Goal: Task Accomplishment & Management: Manage account settings

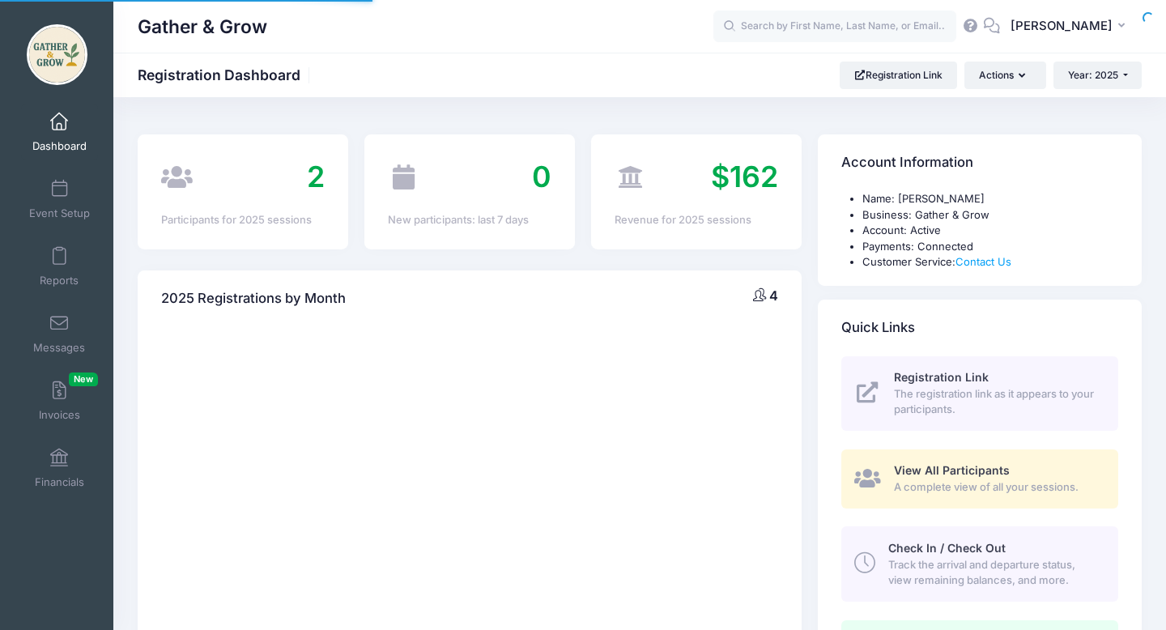
select select
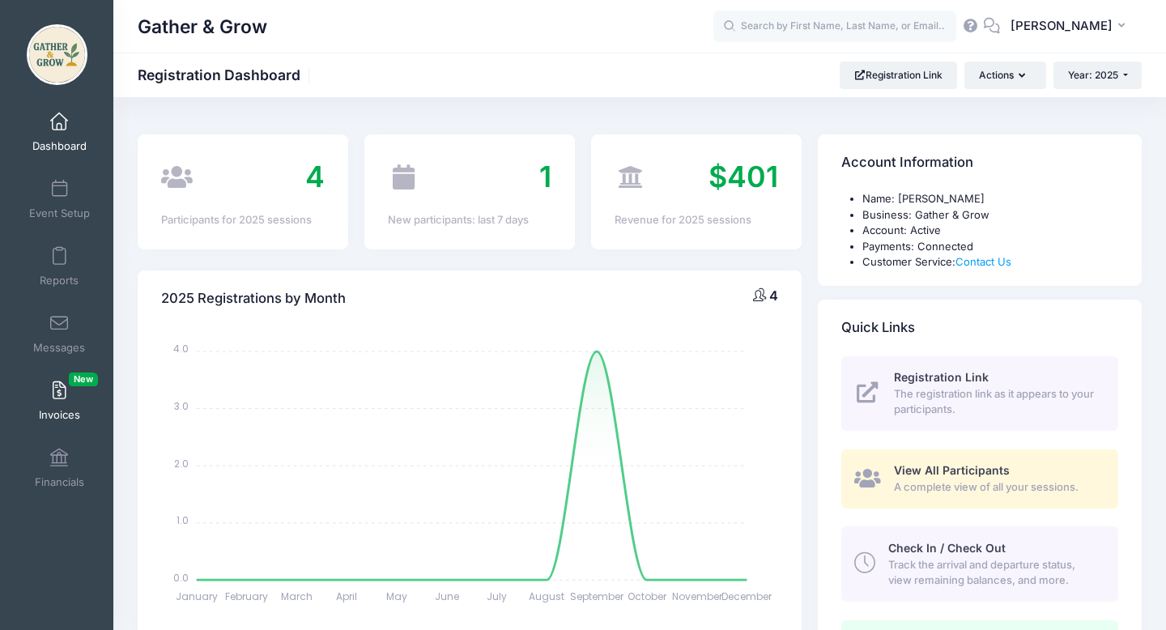
click at [67, 406] on link "Invoices New" at bounding box center [59, 400] width 77 height 57
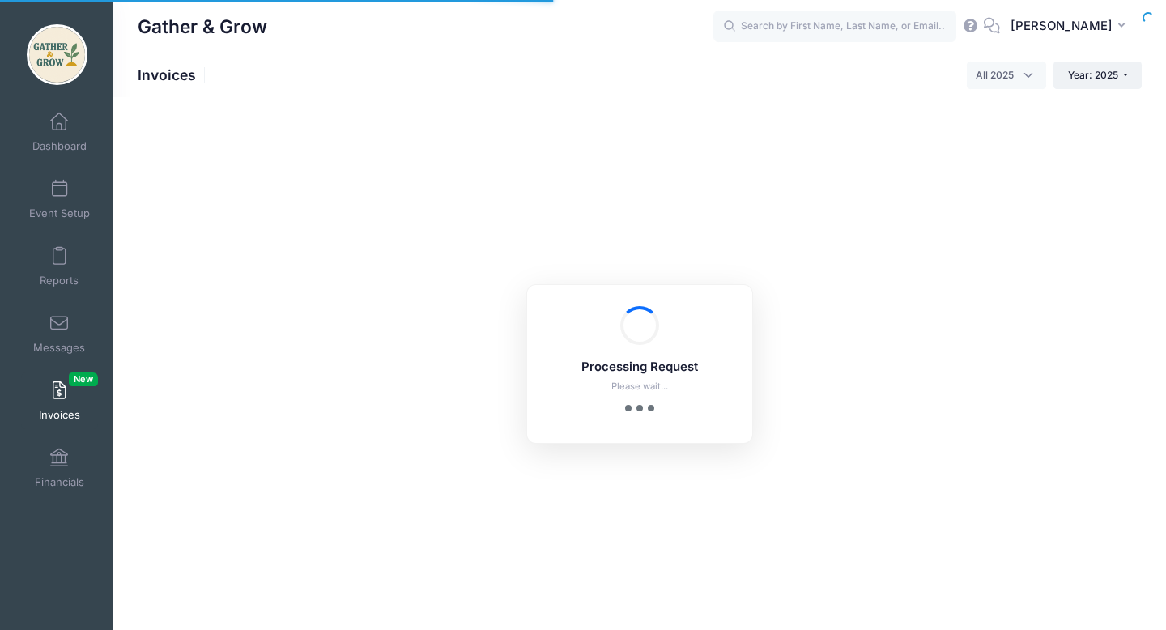
select select
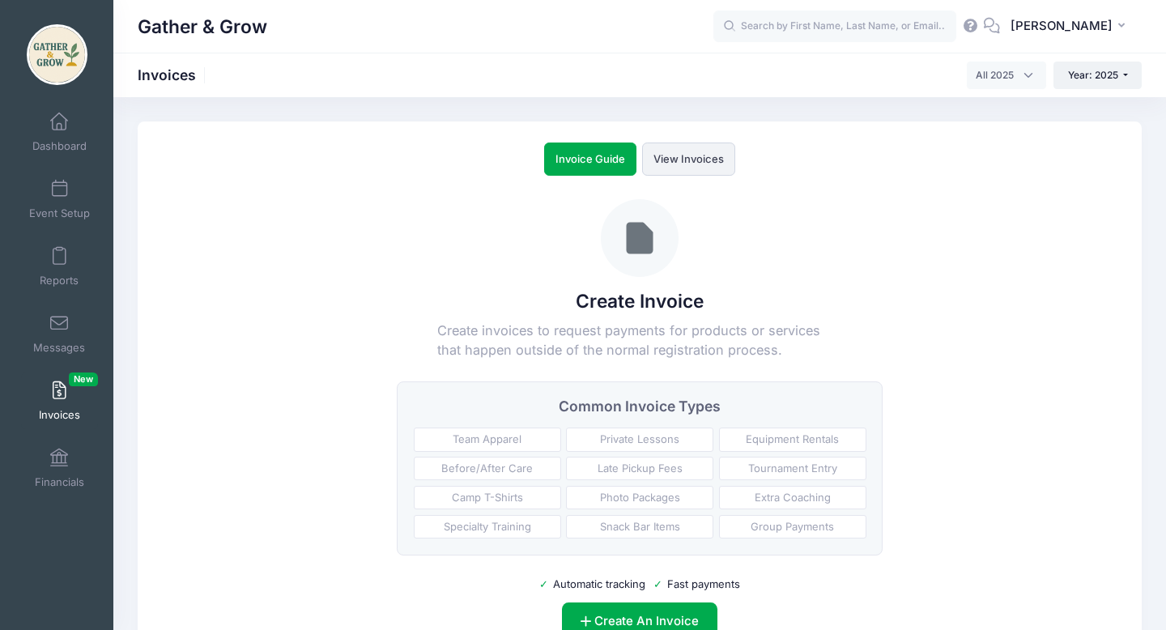
click at [669, 160] on link "View Invoices" at bounding box center [688, 159] width 93 height 33
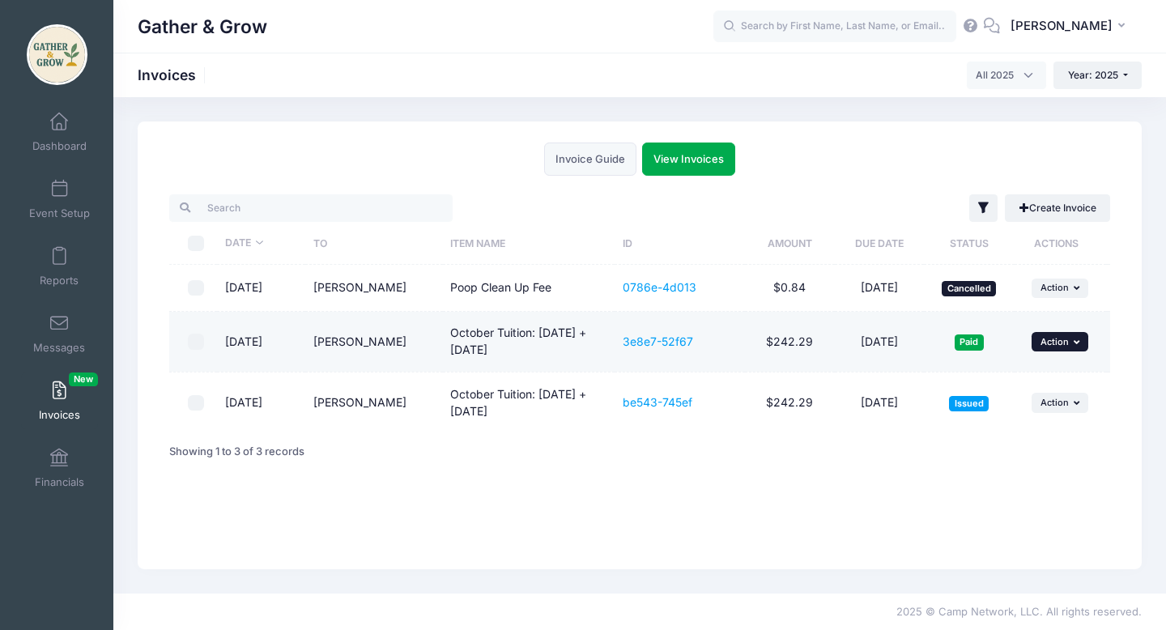
click at [1069, 344] on button "... Action" at bounding box center [1060, 341] width 57 height 19
click at [1050, 412] on link "Share" at bounding box center [1038, 408] width 86 height 31
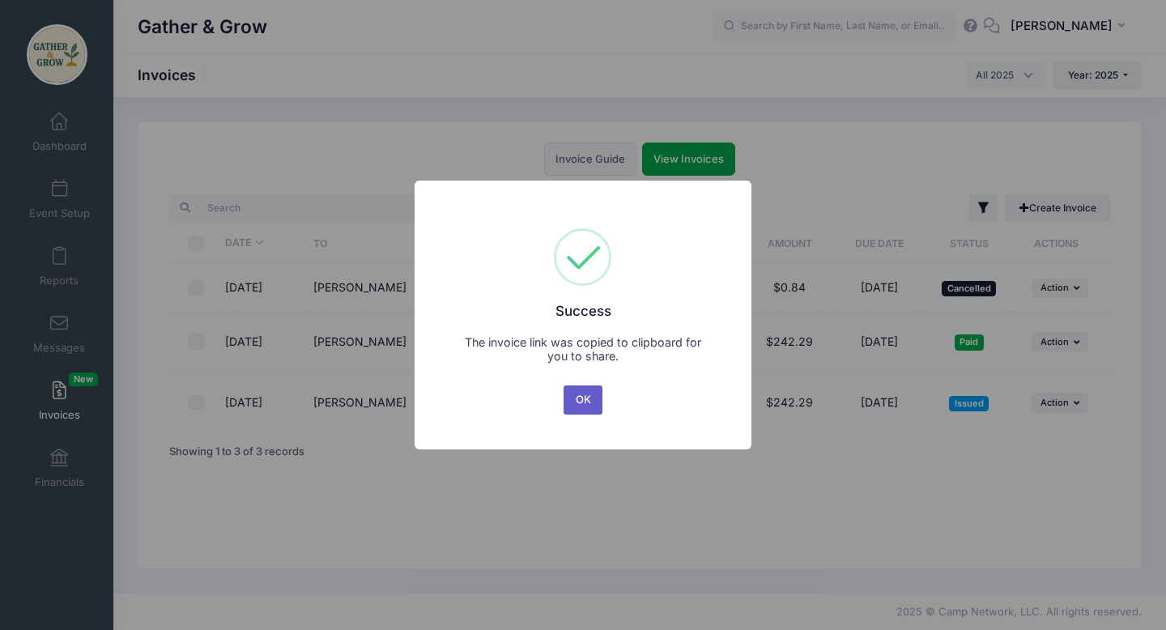
click at [590, 409] on button "OK" at bounding box center [583, 399] width 39 height 29
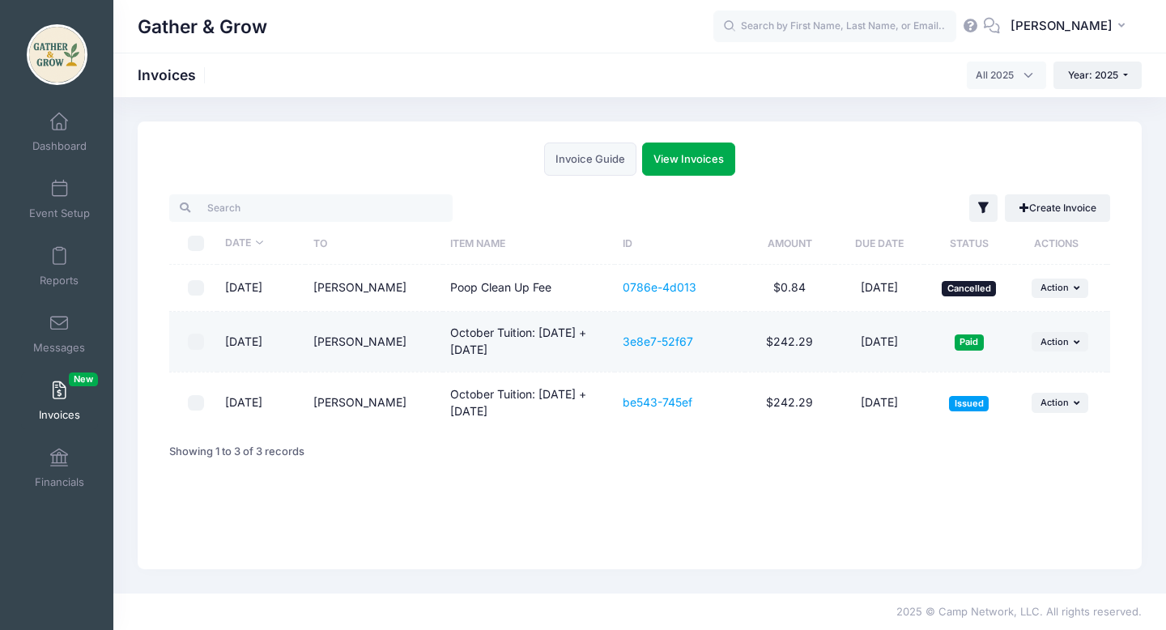
click at [196, 343] on input "checkbox" at bounding box center [196, 342] width 16 height 16
click at [1083, 343] on button "... Action" at bounding box center [1060, 341] width 57 height 19
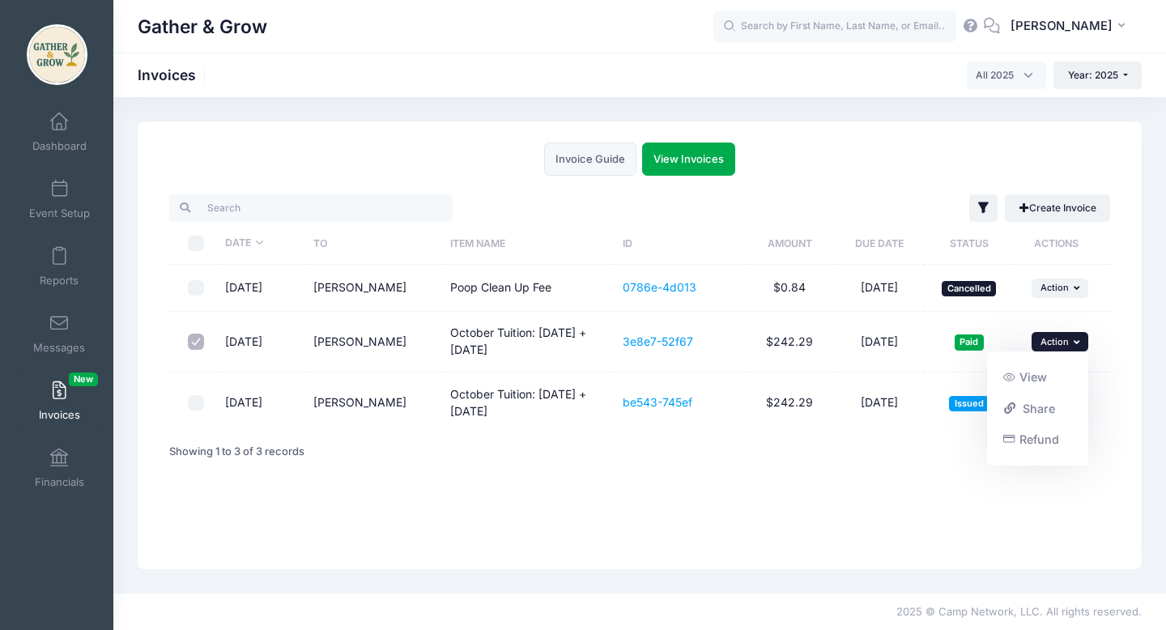
click at [964, 503] on div "Invoice Guide View Invoices Create Invoice Create invoices to request payments …" at bounding box center [640, 345] width 1004 height 448
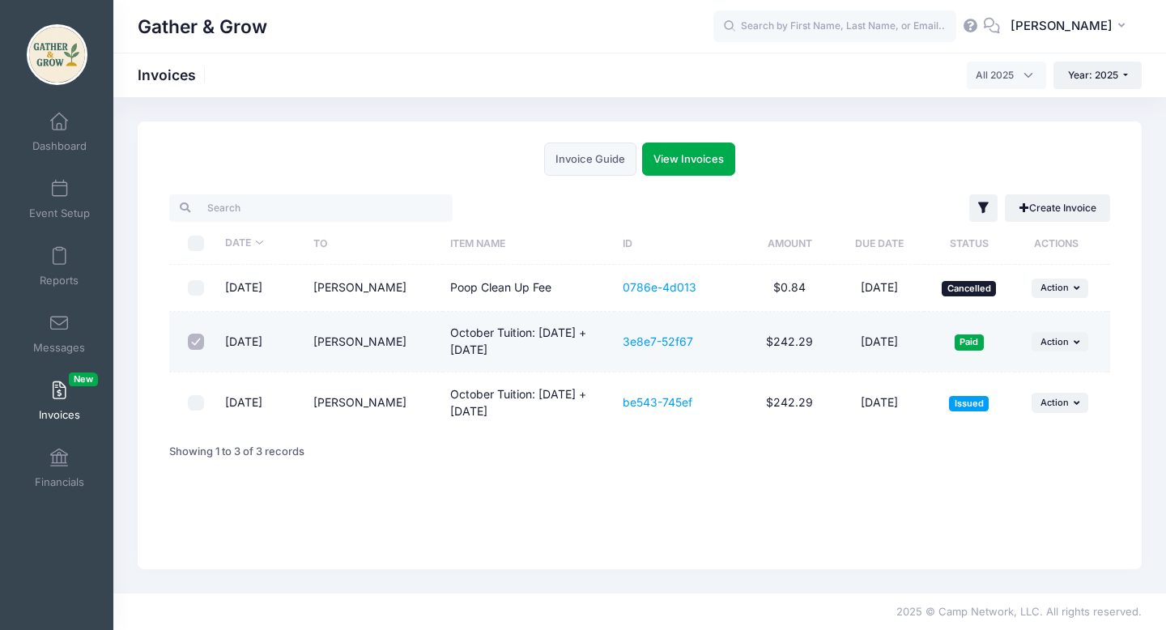
click at [200, 349] on input "checkbox" at bounding box center [196, 342] width 16 height 16
checkbox input "false"
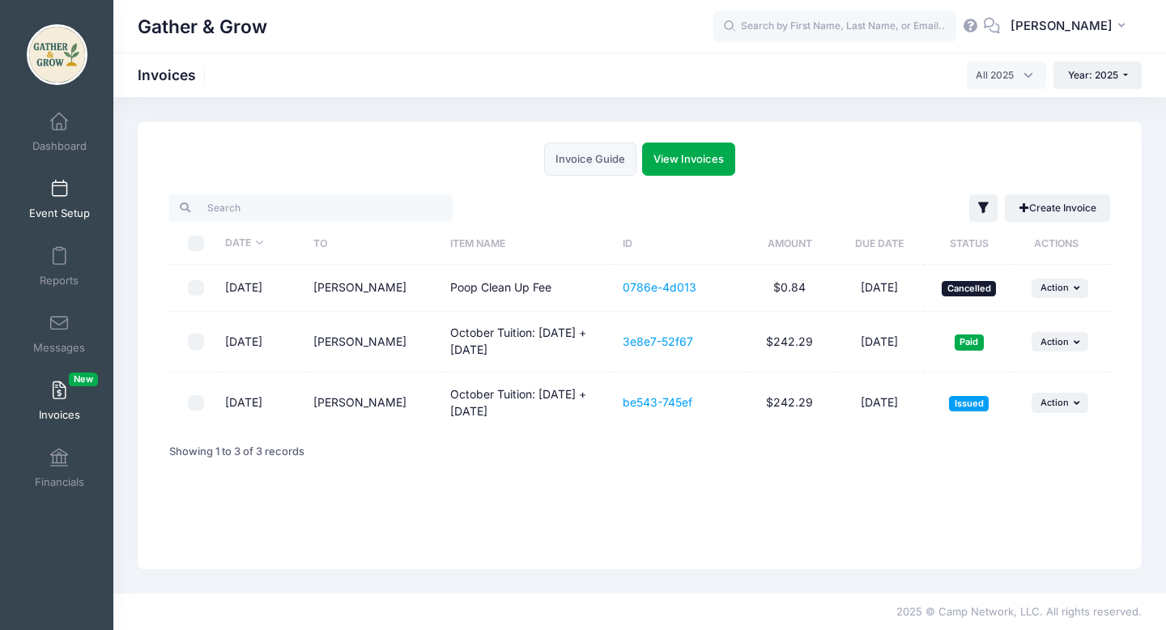
click at [59, 193] on span at bounding box center [59, 190] width 0 height 18
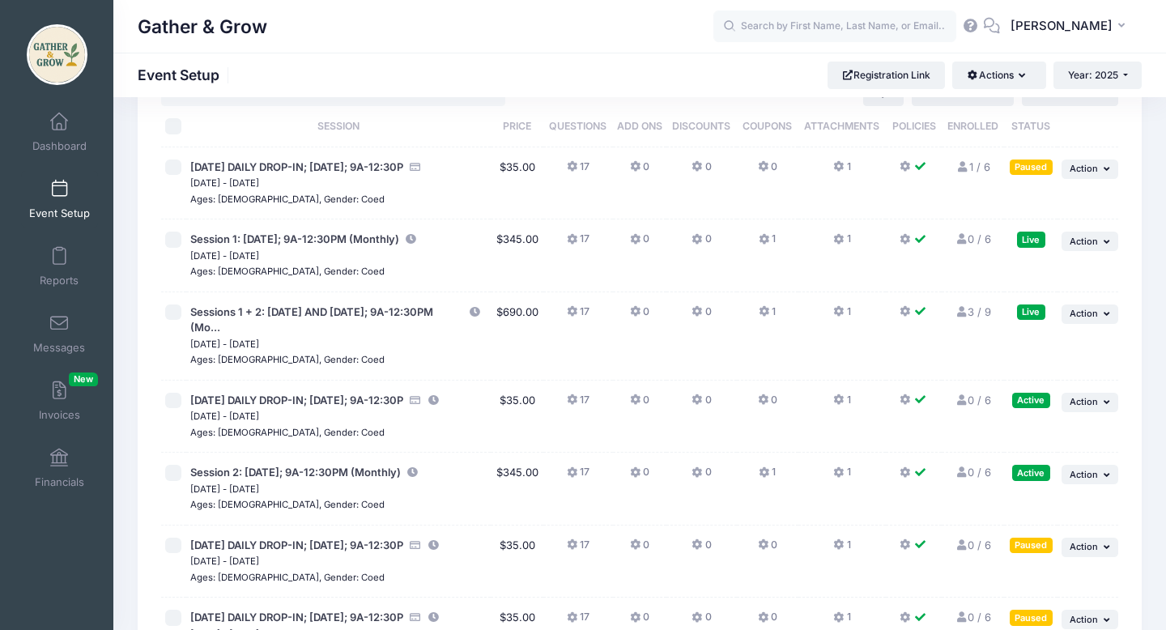
scroll to position [69, 0]
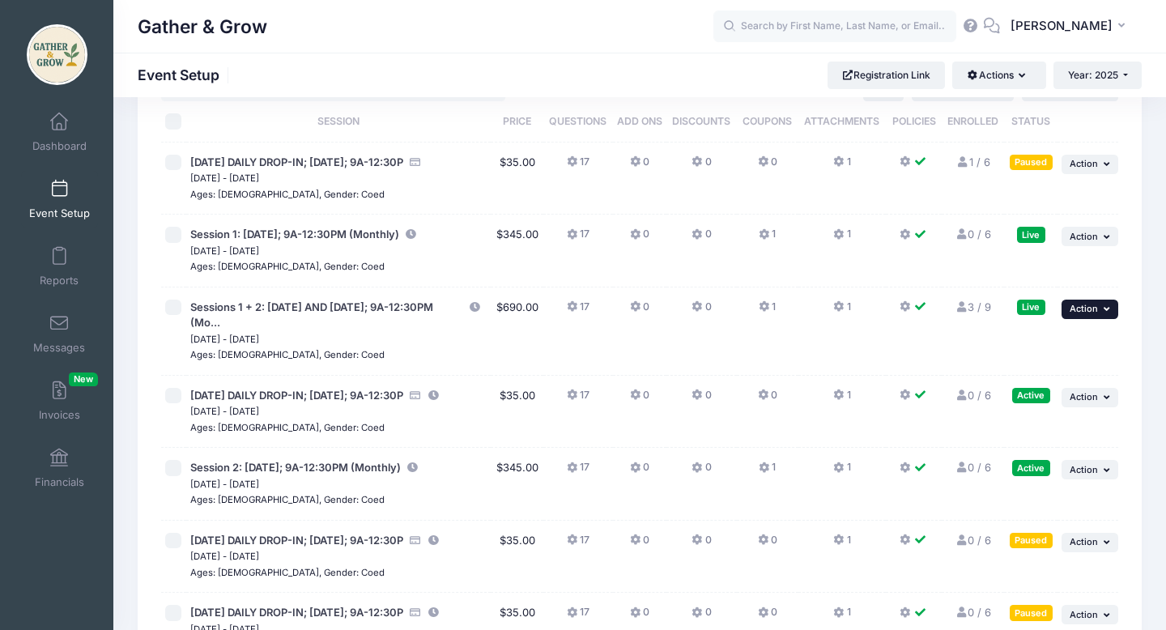
click at [1104, 313] on icon "button" at bounding box center [1109, 308] width 10 height 9
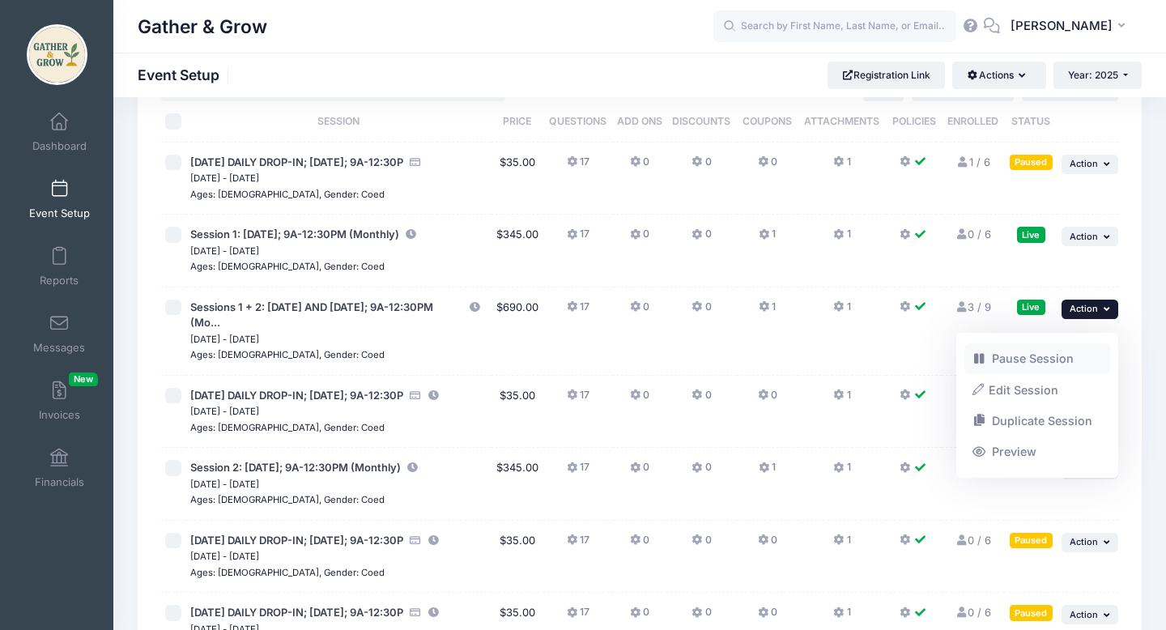
click at [1027, 356] on link "Pause Session" at bounding box center [1037, 358] width 147 height 31
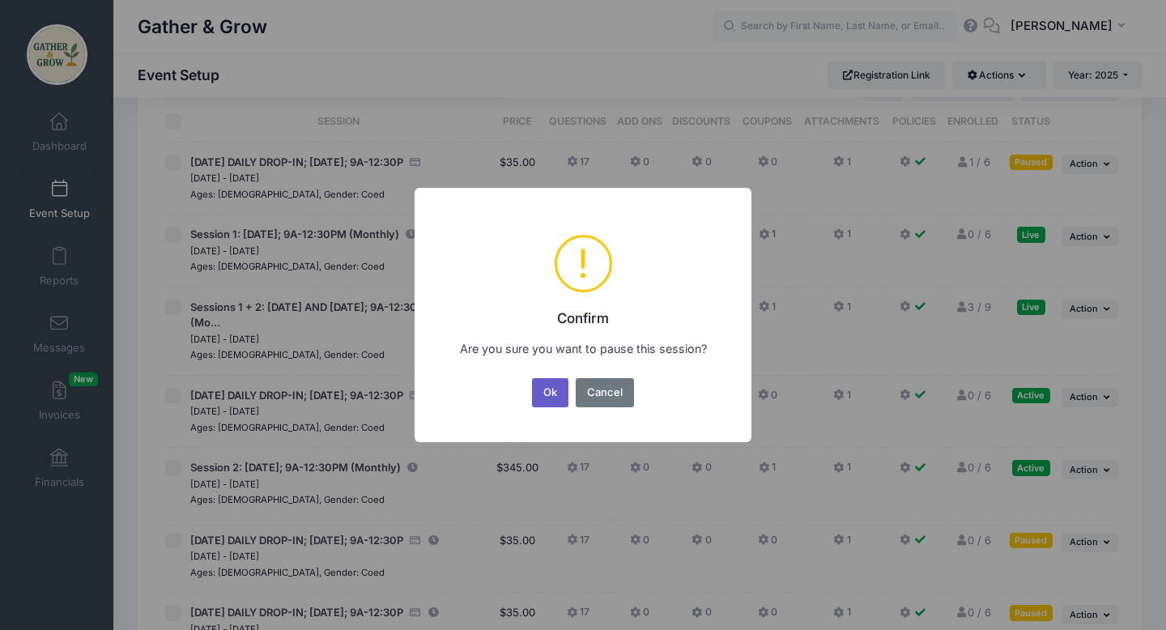
click at [558, 392] on button "Ok" at bounding box center [550, 392] width 37 height 29
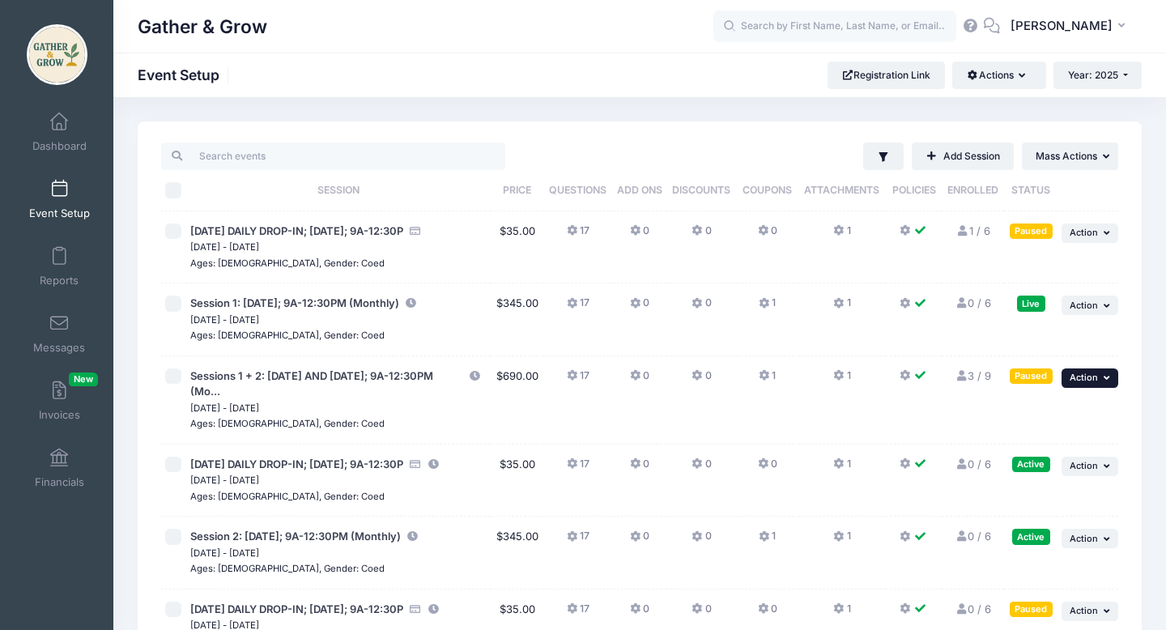
click at [1104, 382] on icon "button" at bounding box center [1109, 377] width 10 height 9
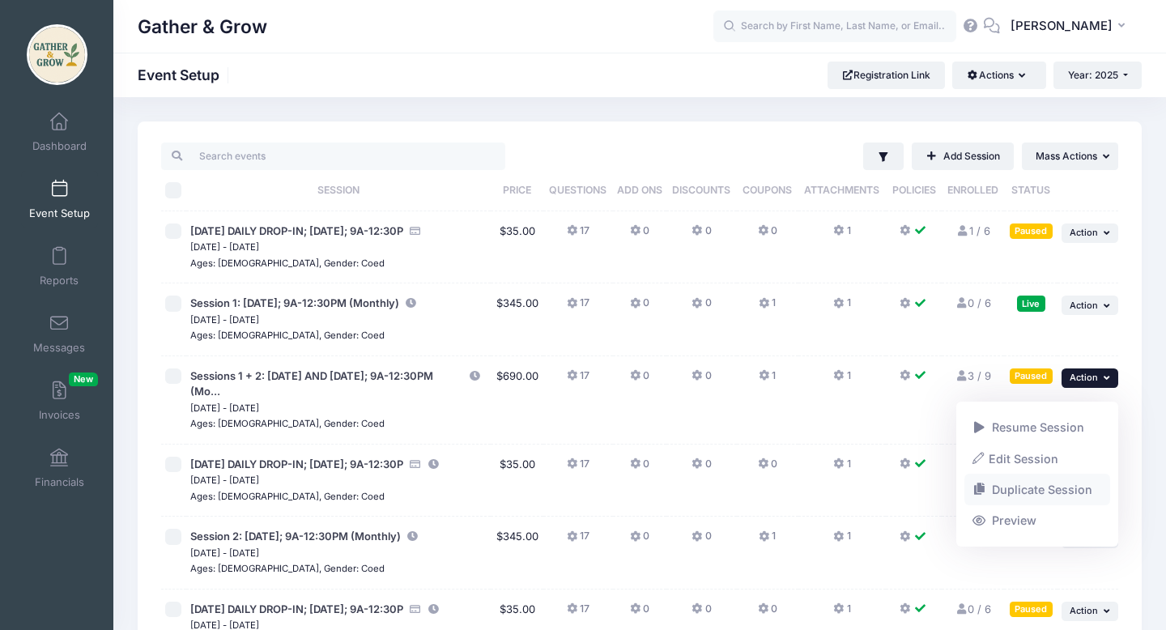
click at [1016, 491] on link "Duplicate Session" at bounding box center [1037, 490] width 147 height 31
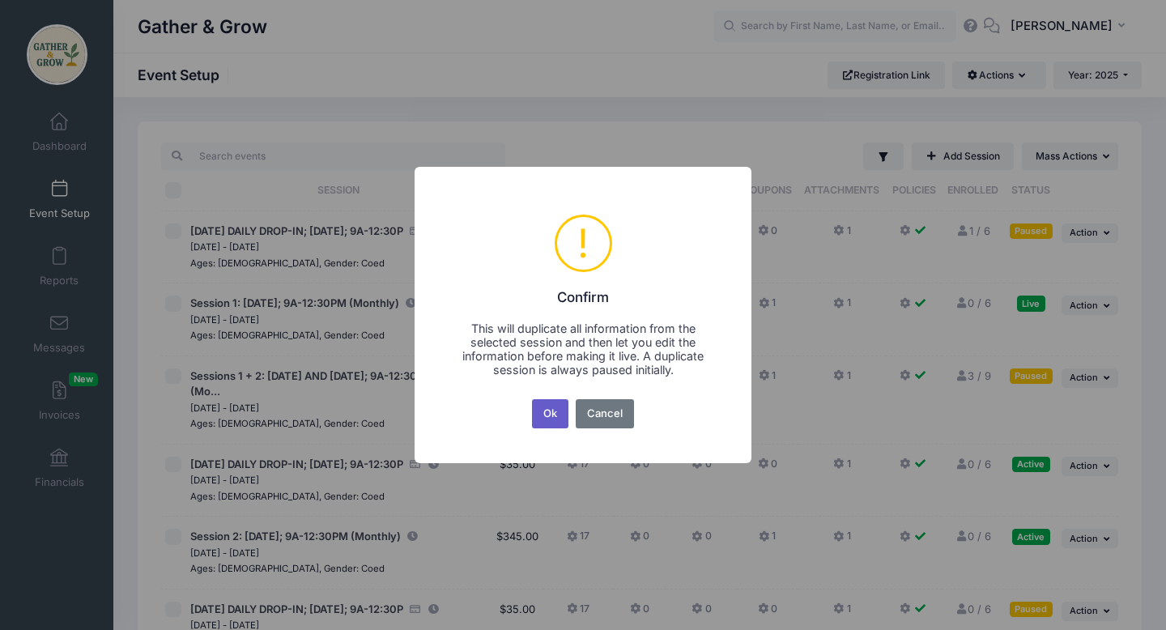
click at [547, 416] on button "Ok" at bounding box center [550, 413] width 37 height 29
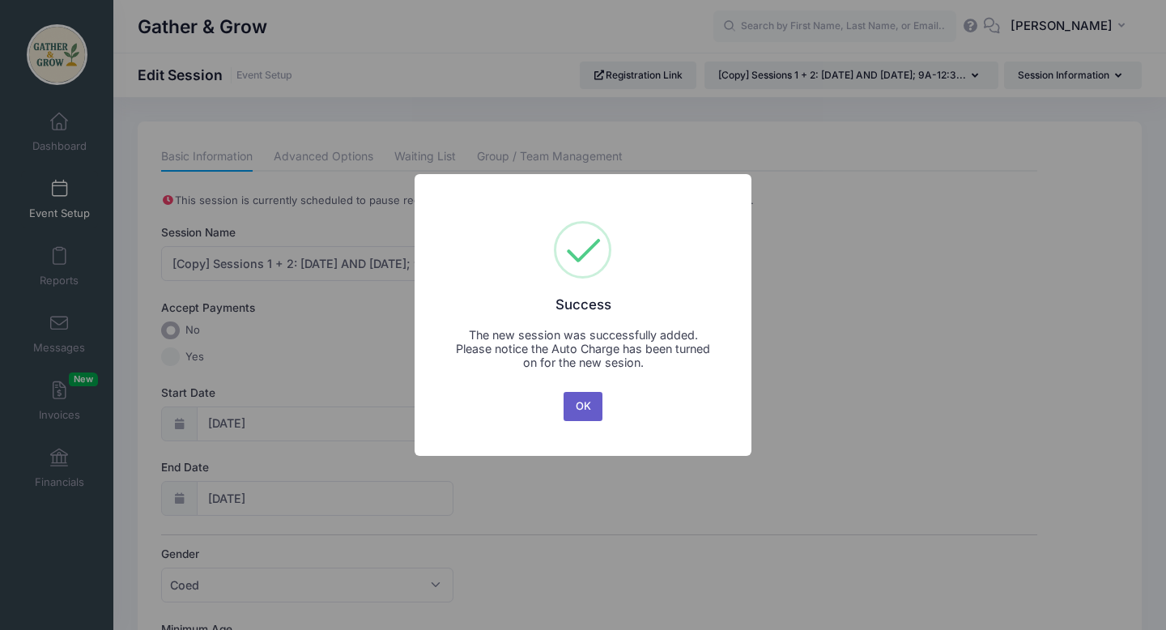
click at [587, 419] on button "OK" at bounding box center [583, 406] width 39 height 29
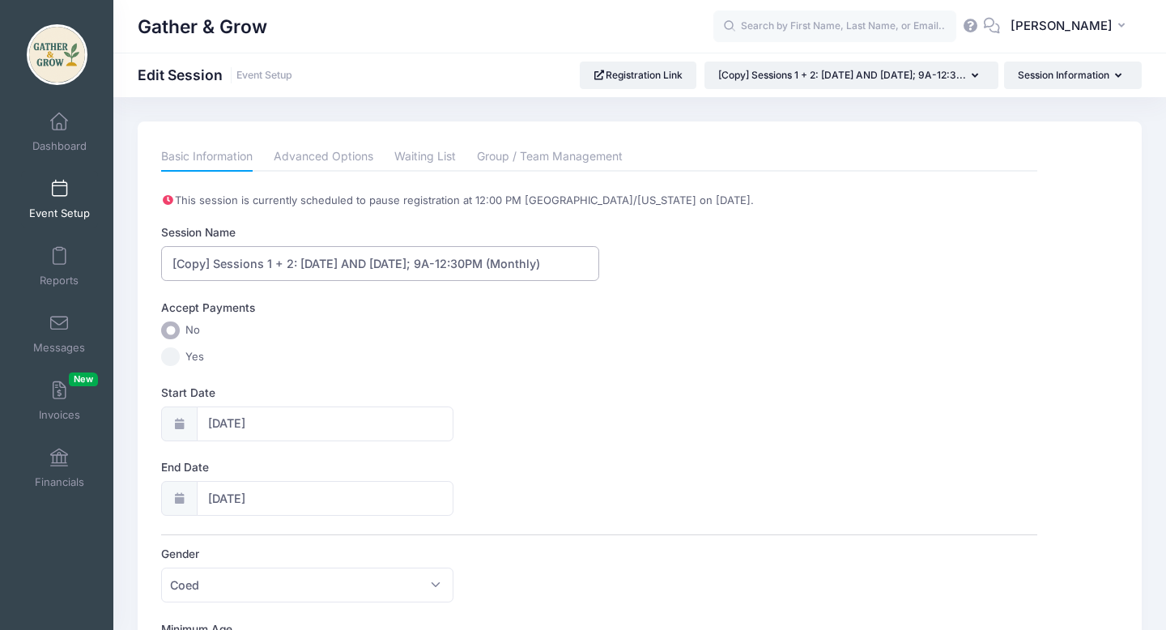
click at [210, 265] on input "[Copy] Sessions 1 + 2: Monday AND Wednesday; 9A-12:30PM (Monthly)" at bounding box center [380, 263] width 438 height 35
type input "Sessions 1 + 2: Monday AND Wednesday; 9A-12:30PM (Monthly)"
click at [171, 356] on input "Yes" at bounding box center [170, 356] width 19 height 19
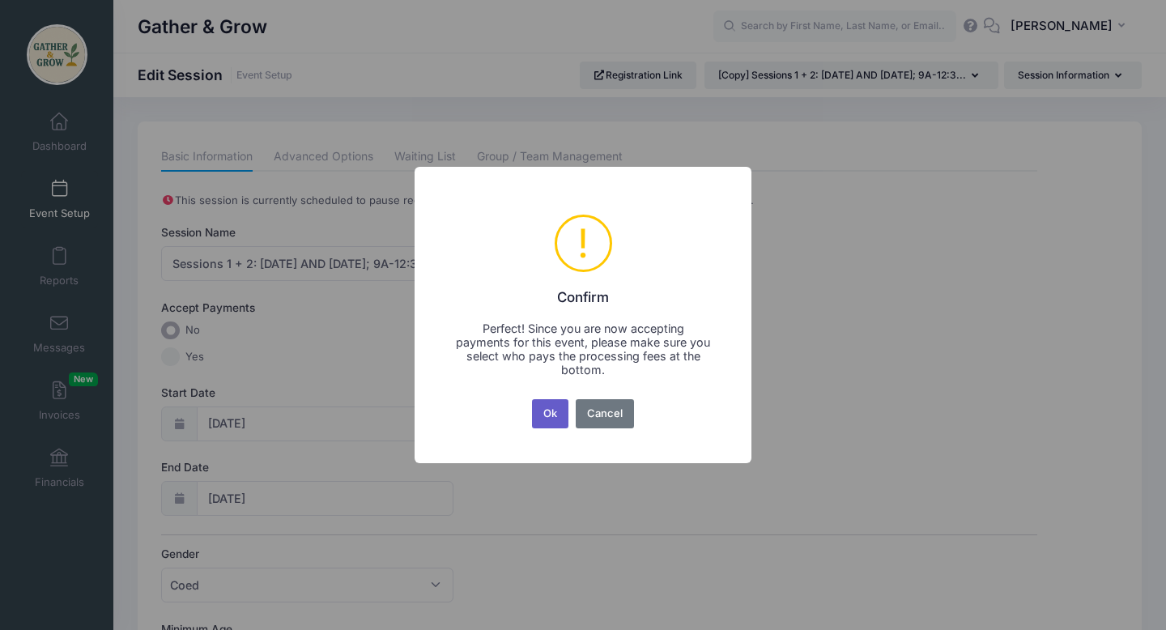
click at [557, 416] on button "Ok" at bounding box center [550, 413] width 37 height 29
radio input "false"
radio input "true"
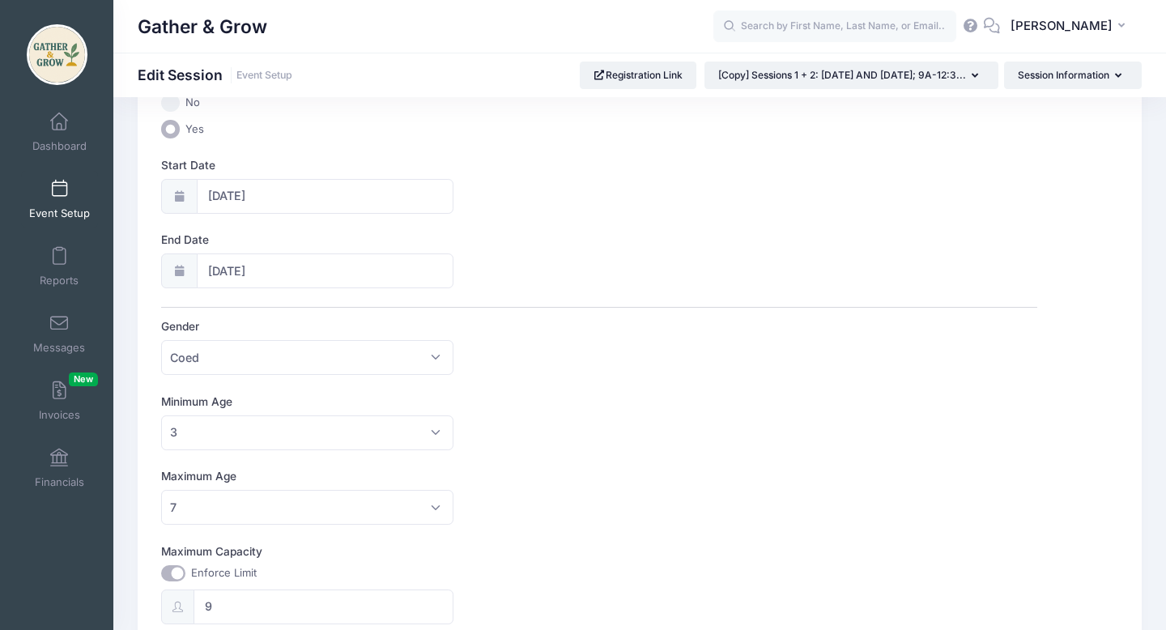
scroll to position [573, 0]
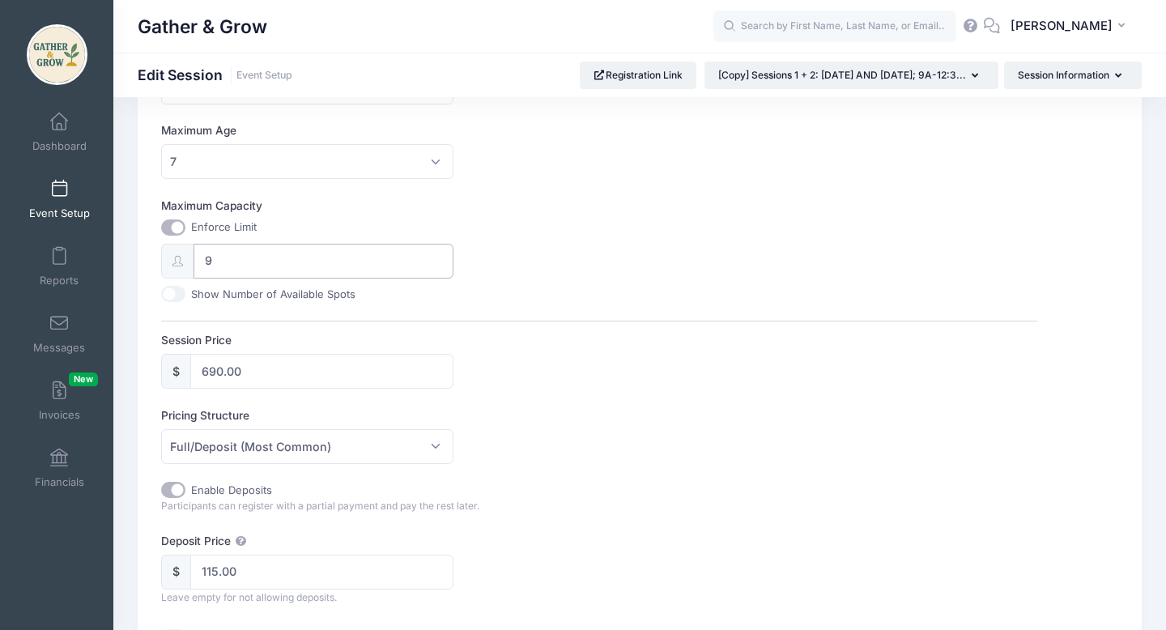
click at [308, 272] on input "9" at bounding box center [323, 261] width 259 height 35
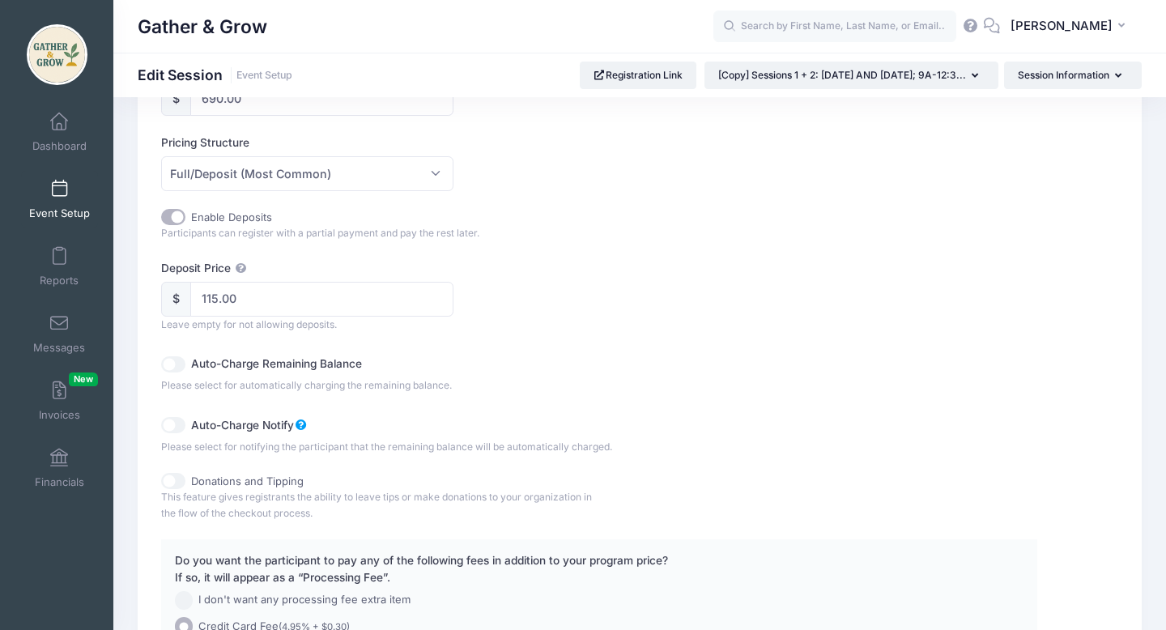
scroll to position [835, 0]
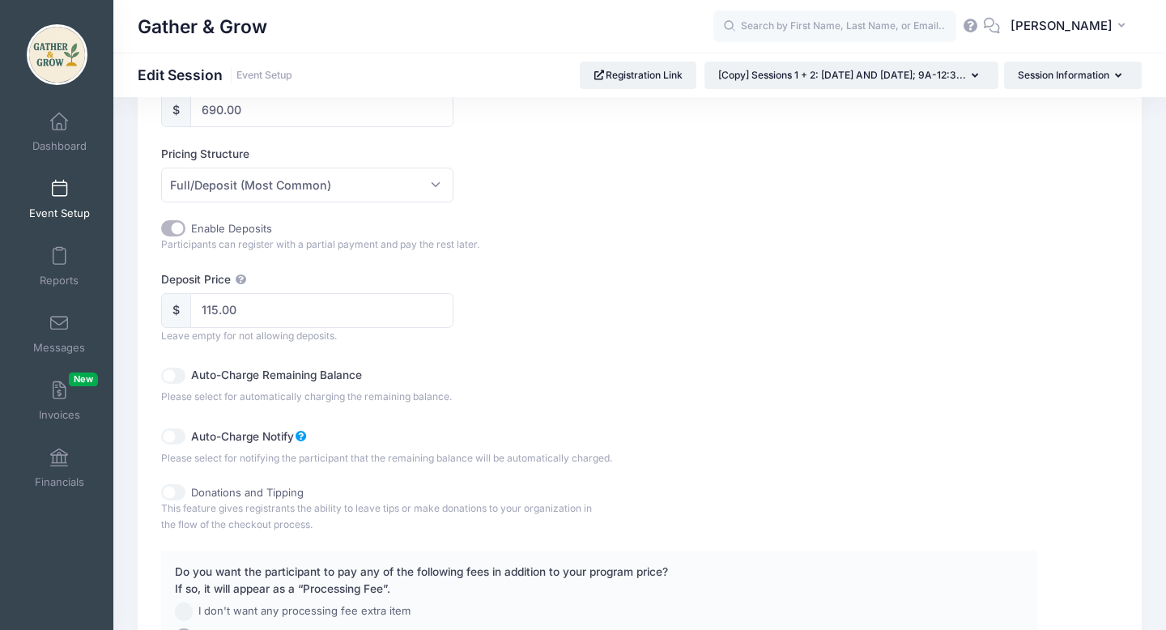
type input "6"
click at [434, 180] on span "Full/Deposit (Most Common)" at bounding box center [307, 185] width 292 height 35
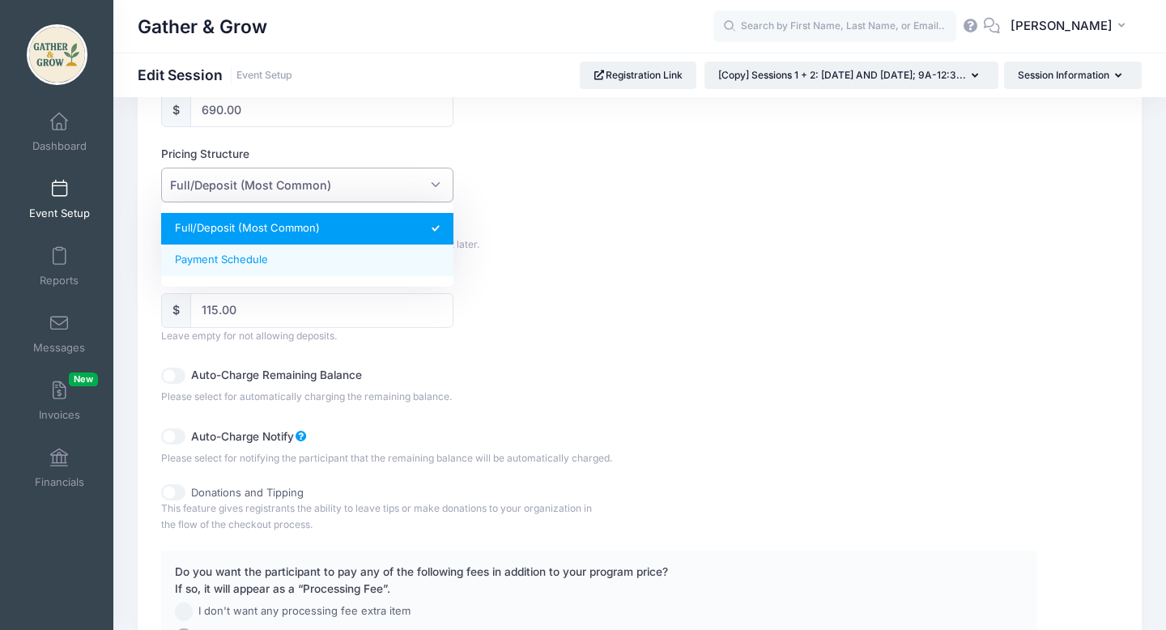
select select "fixed_installments"
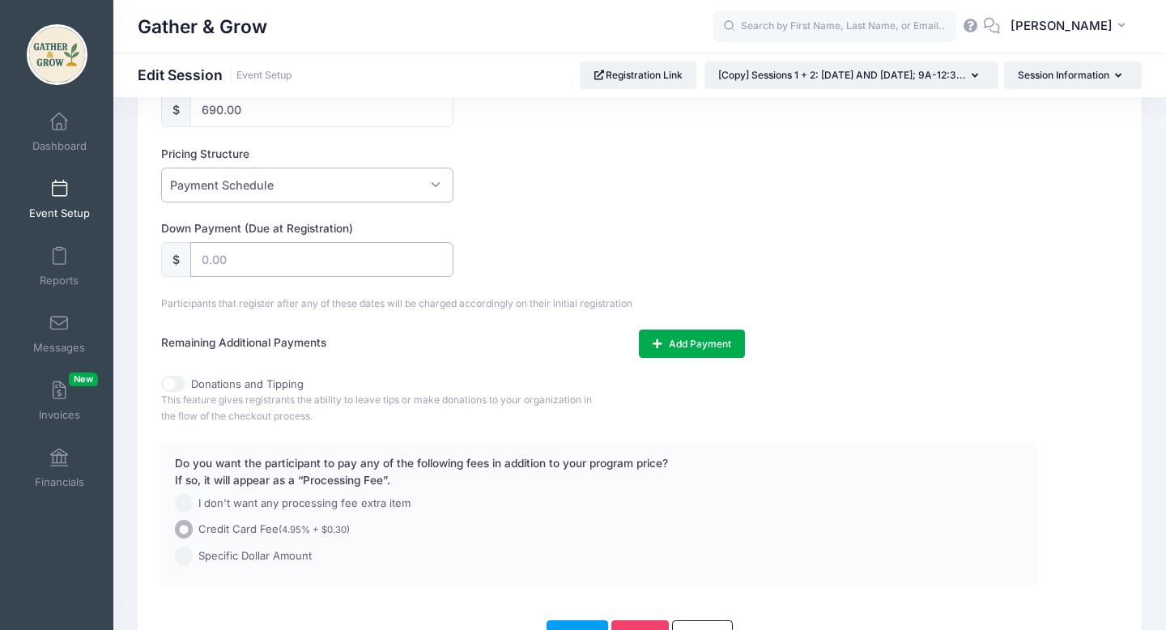
click at [365, 264] on input "text" at bounding box center [321, 259] width 262 height 35
type input "115.00"
click at [661, 350] on button "Add Payment" at bounding box center [692, 344] width 106 height 28
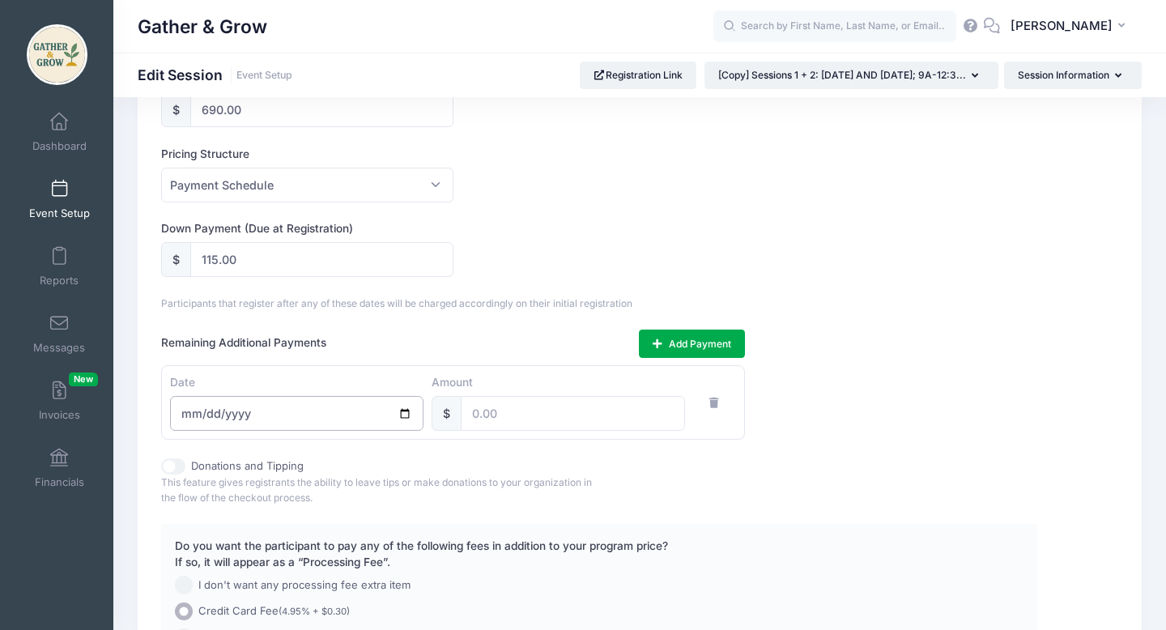
click at [402, 415] on input "date" at bounding box center [296, 413] width 253 height 35
type input "2025-11-01"
click at [526, 423] on input "number" at bounding box center [573, 413] width 224 height 35
type input "1"
type input "115.00"
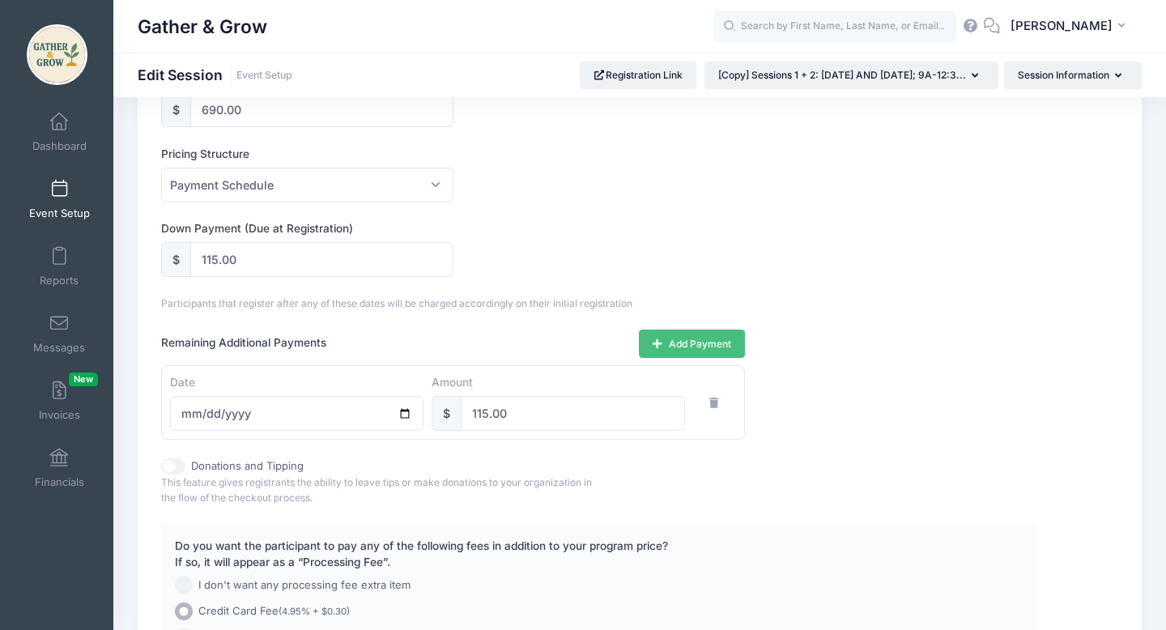
click at [679, 345] on button "Add Payment" at bounding box center [692, 344] width 106 height 28
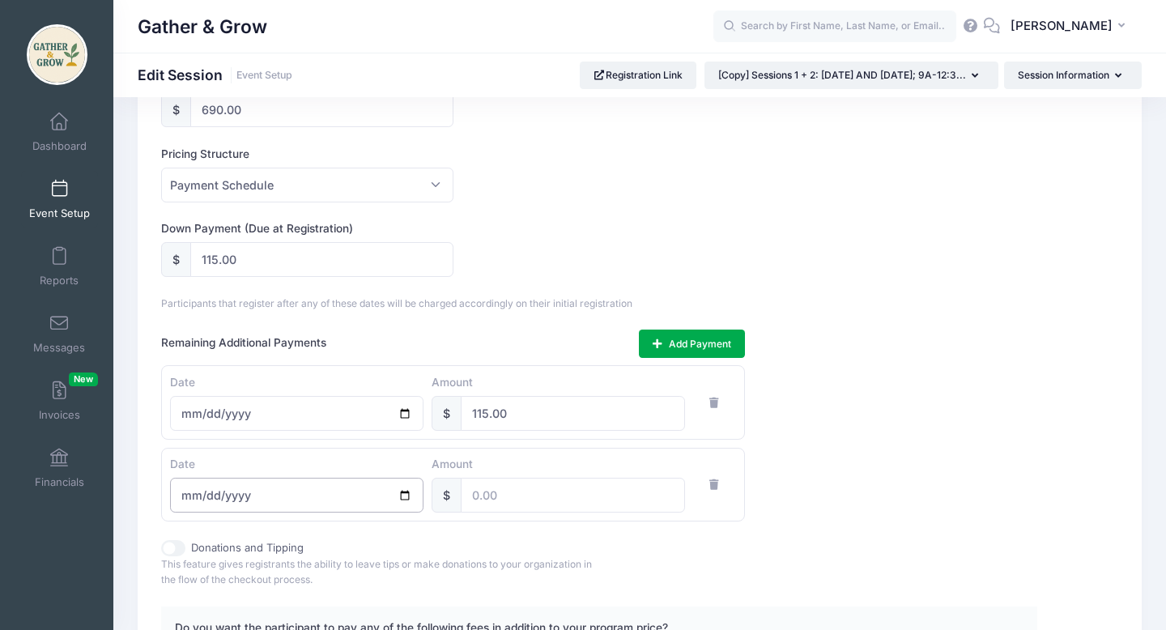
click at [402, 497] on input "date" at bounding box center [296, 495] width 253 height 35
type input "2025-12-01"
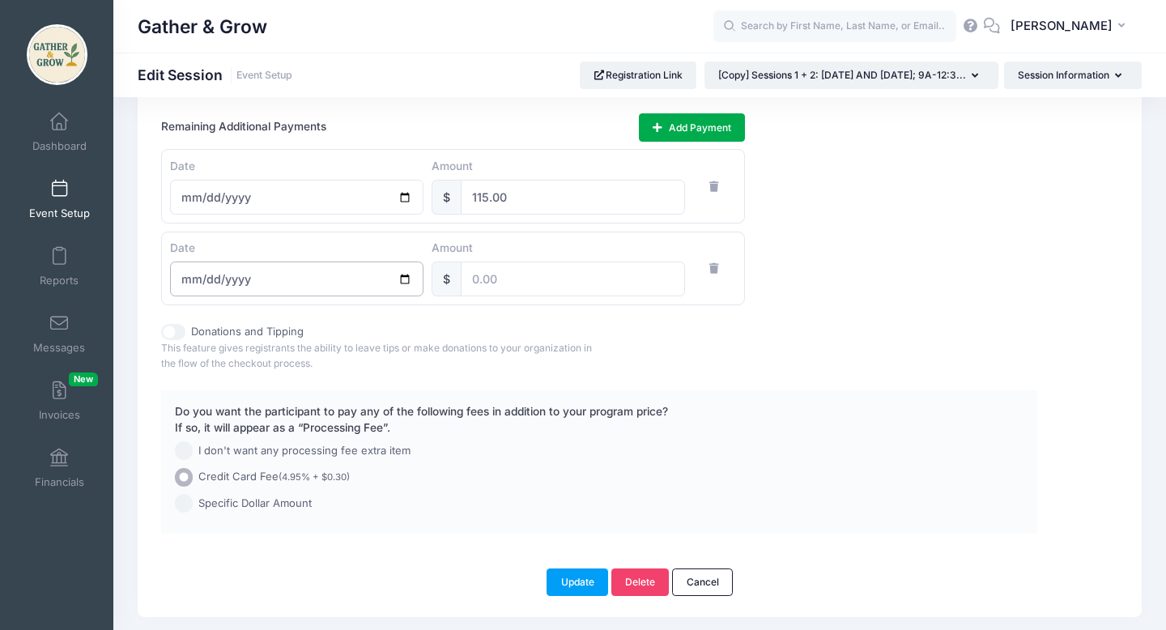
scroll to position [1093, 0]
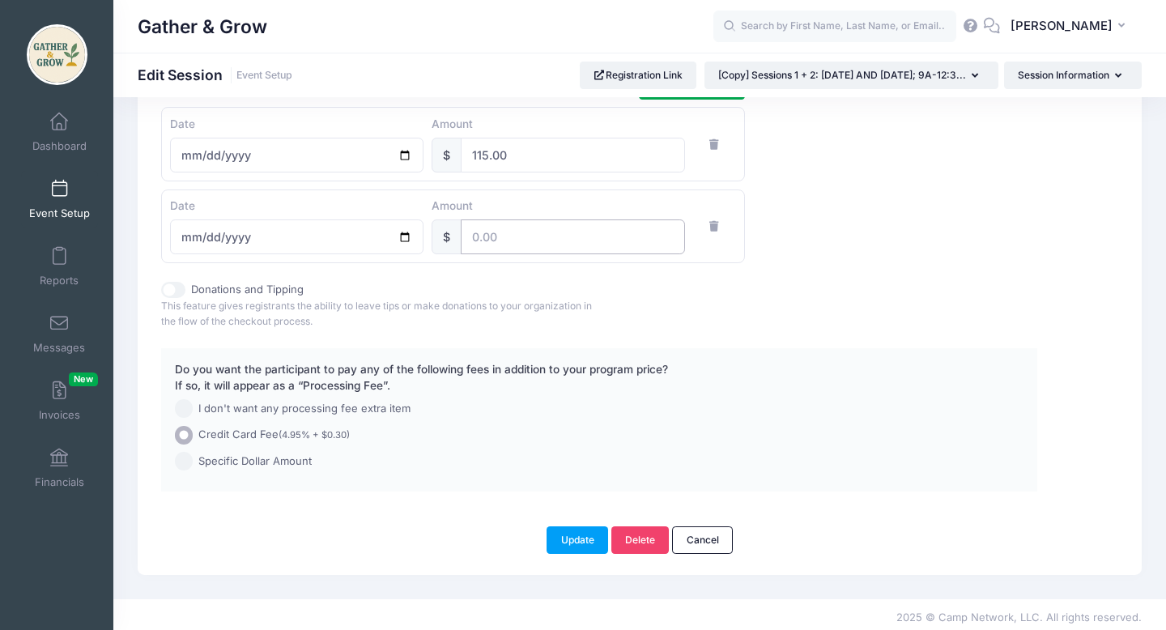
click at [590, 235] on input "number" at bounding box center [573, 236] width 224 height 35
type input "115.00"
click at [588, 543] on button "Update" at bounding box center [578, 540] width 62 height 28
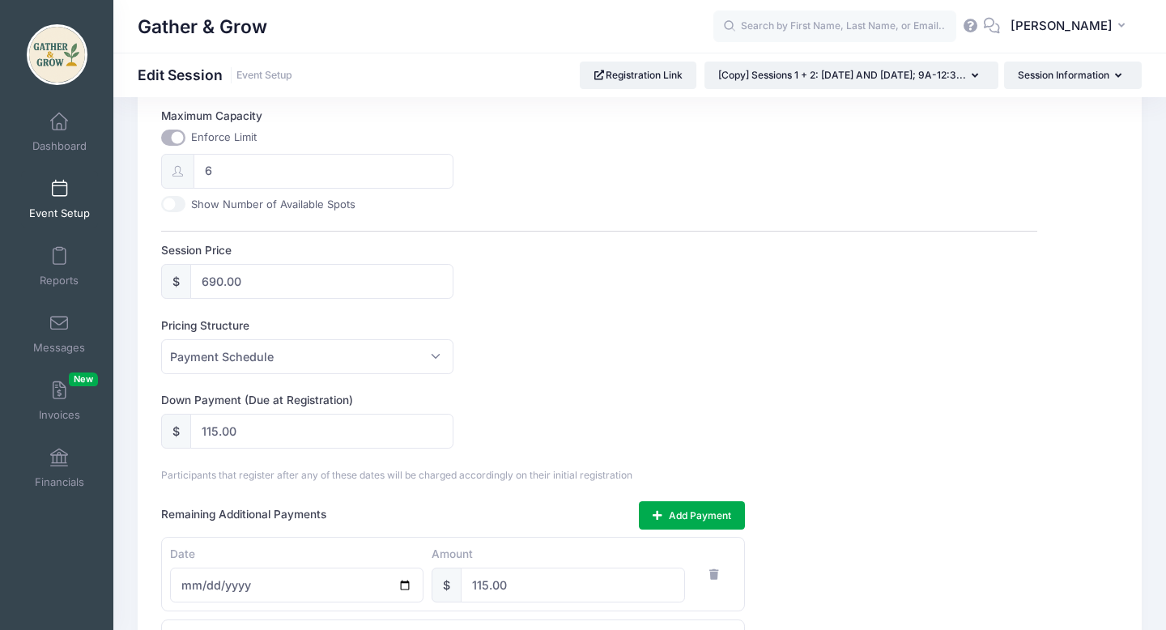
scroll to position [666, 0]
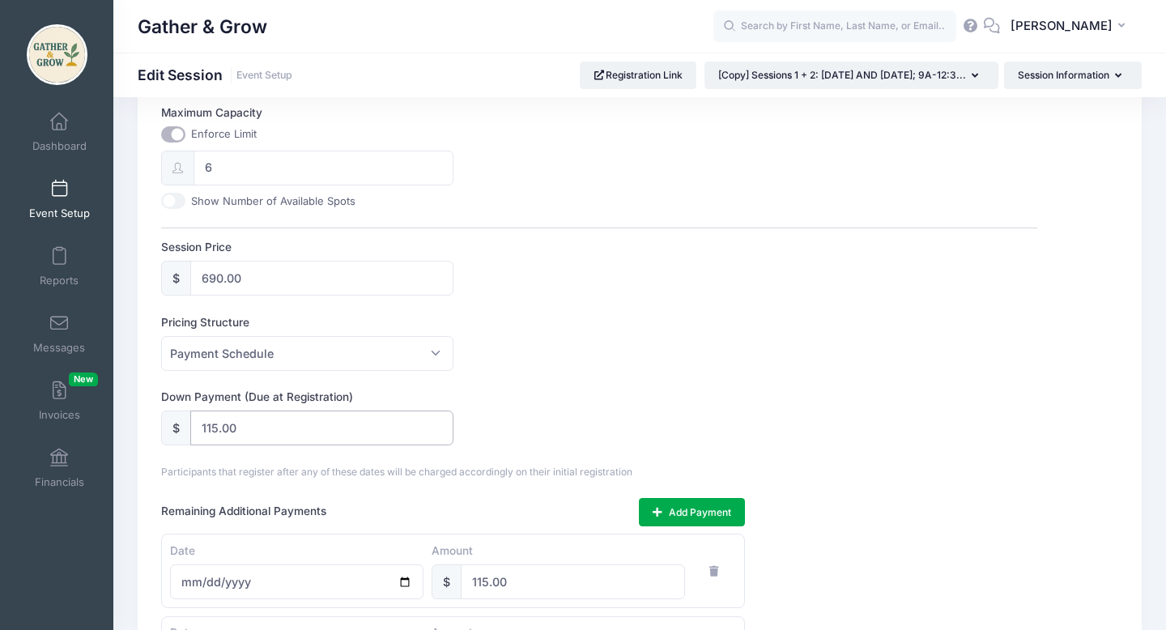
click at [291, 431] on input "115.00" at bounding box center [321, 428] width 262 height 35
type input "1"
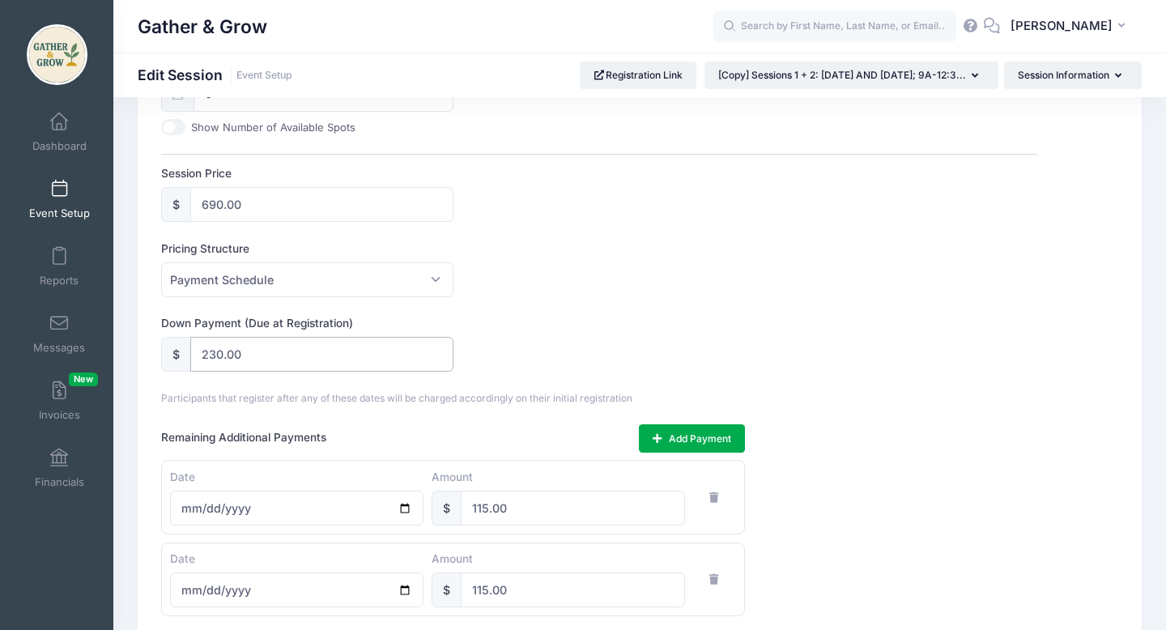
scroll to position [758, 0]
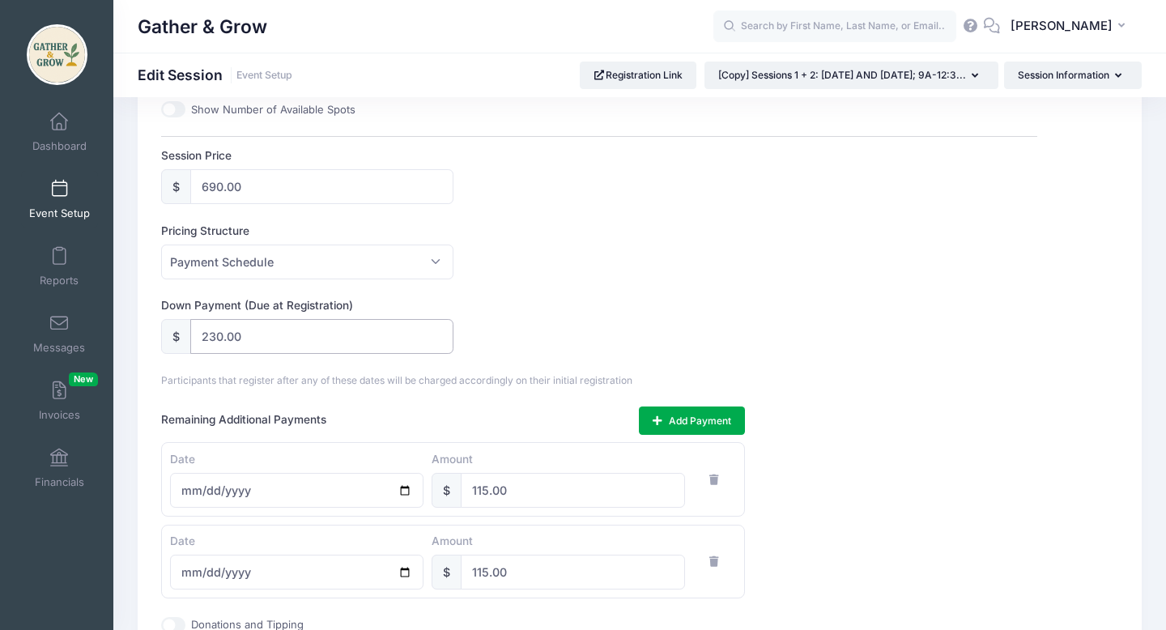
type input "230.00"
click at [553, 489] on input "115.00" at bounding box center [573, 490] width 224 height 35
type input "1"
type input "230.00"
click at [539, 577] on input "115.00" at bounding box center [573, 572] width 224 height 35
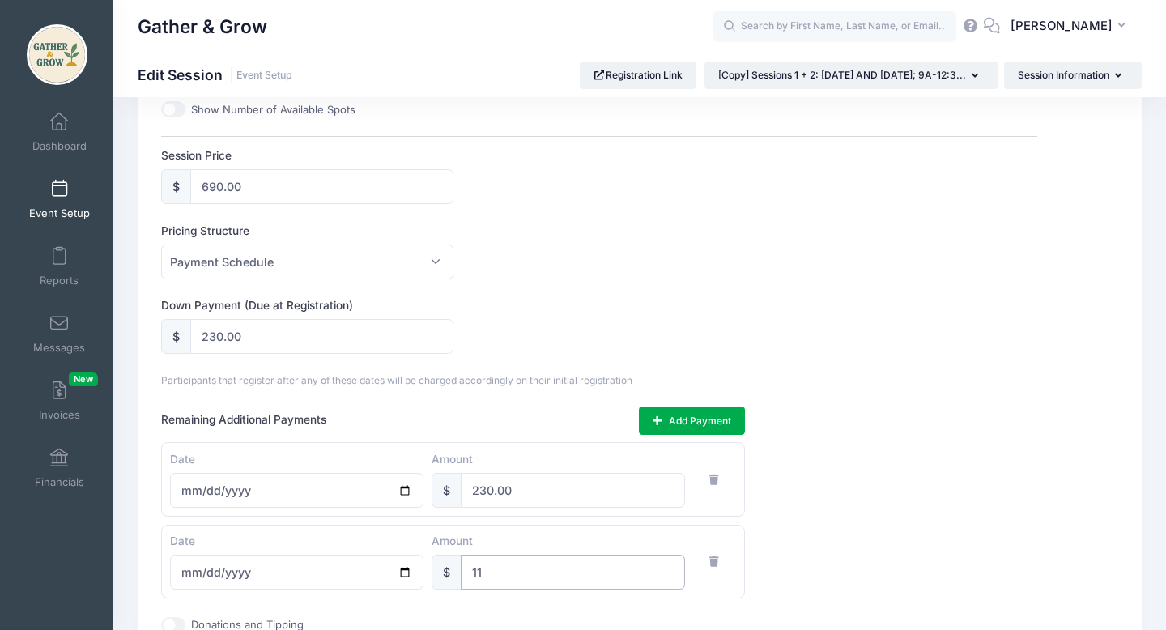
type input "1"
type input "230.00"
click at [1106, 431] on div "Basic Information Advanced Options Waiting List Group / Team Management This se…" at bounding box center [640, 115] width 973 height 1461
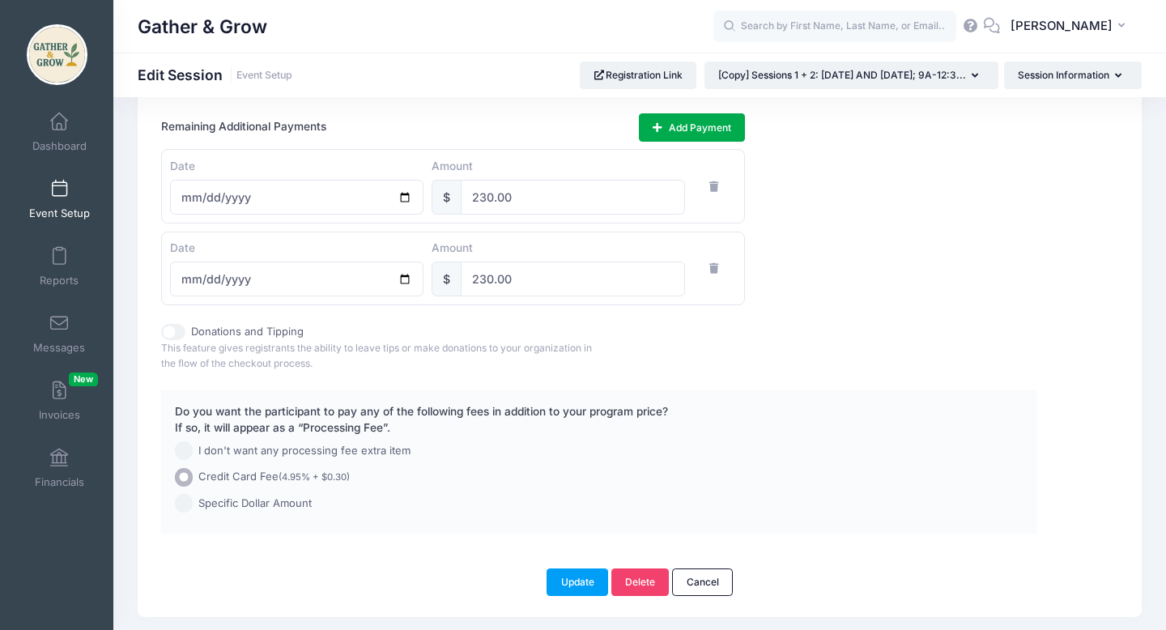
scroll to position [1078, 0]
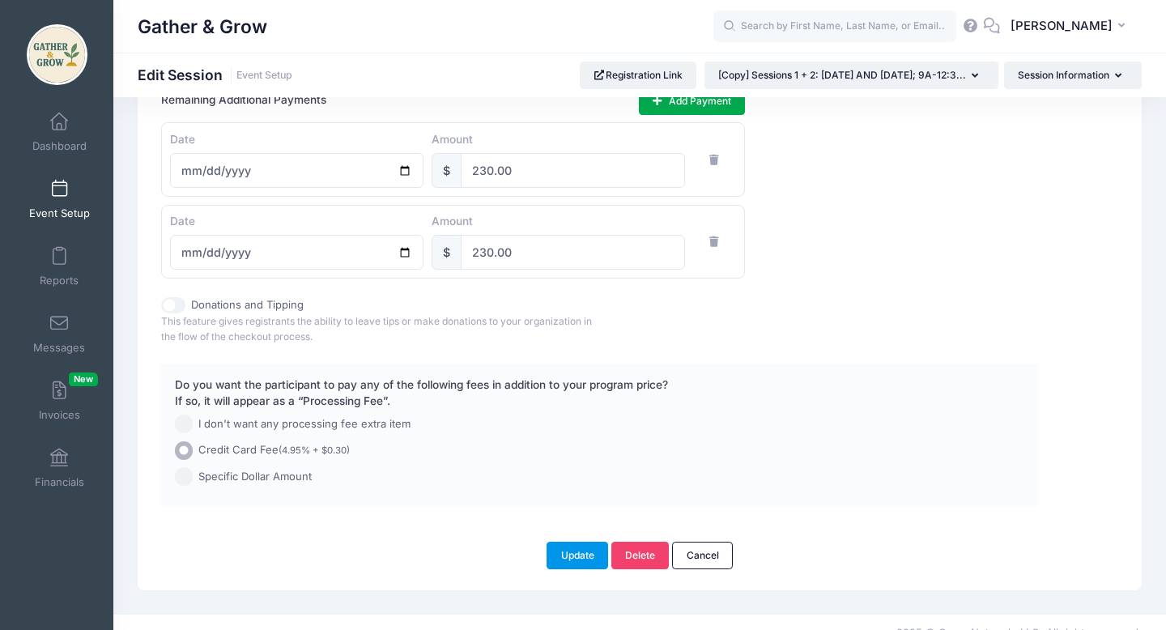
click at [565, 555] on button "Update" at bounding box center [578, 556] width 62 height 28
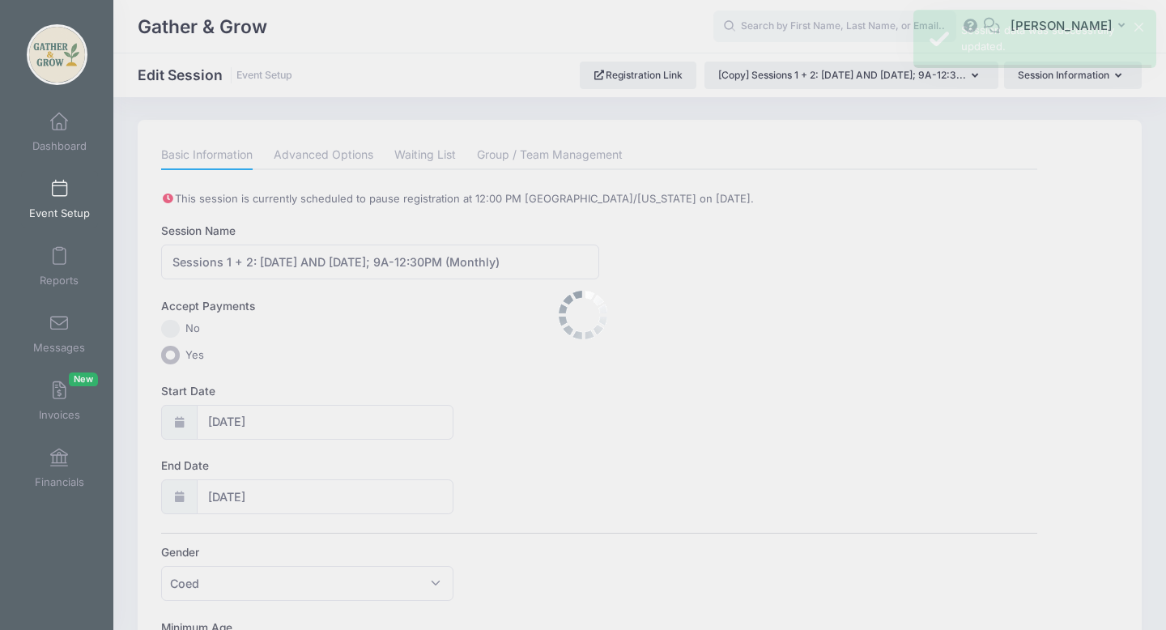
scroll to position [0, 0]
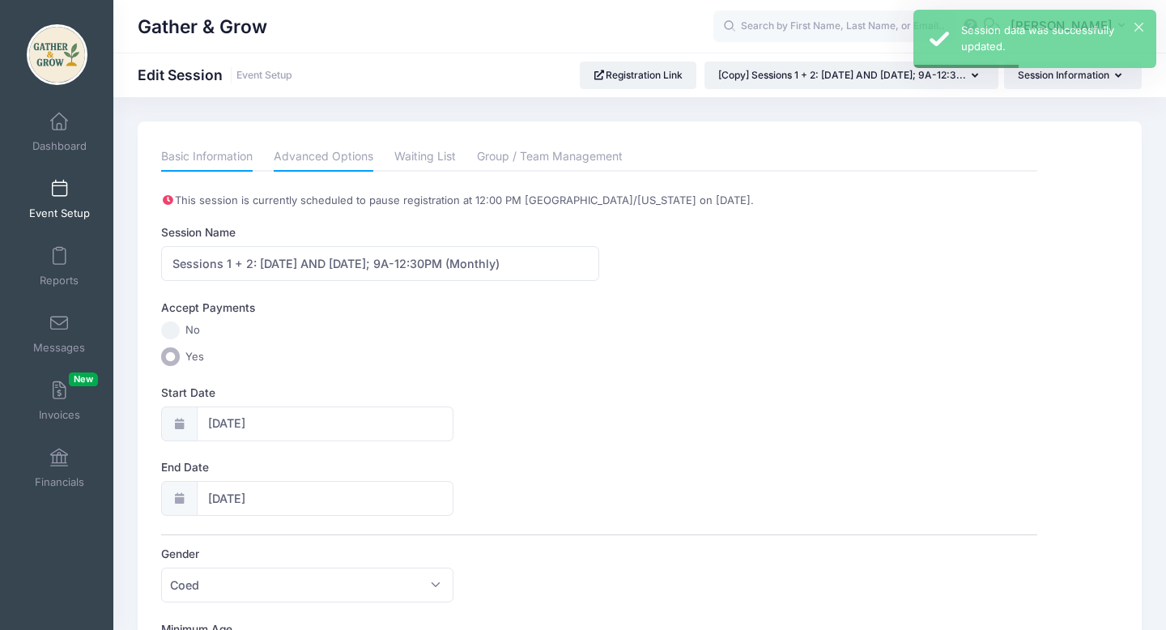
click at [343, 161] on link "Advanced Options" at bounding box center [324, 157] width 100 height 29
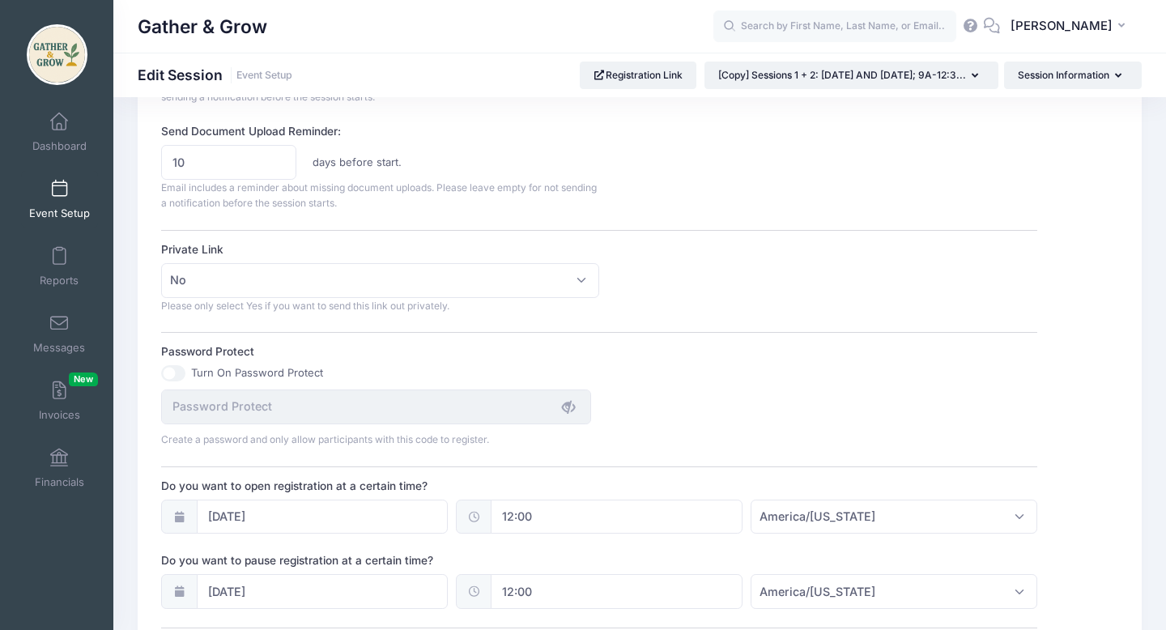
scroll to position [880, 0]
click at [228, 155] on input "10" at bounding box center [228, 161] width 135 height 35
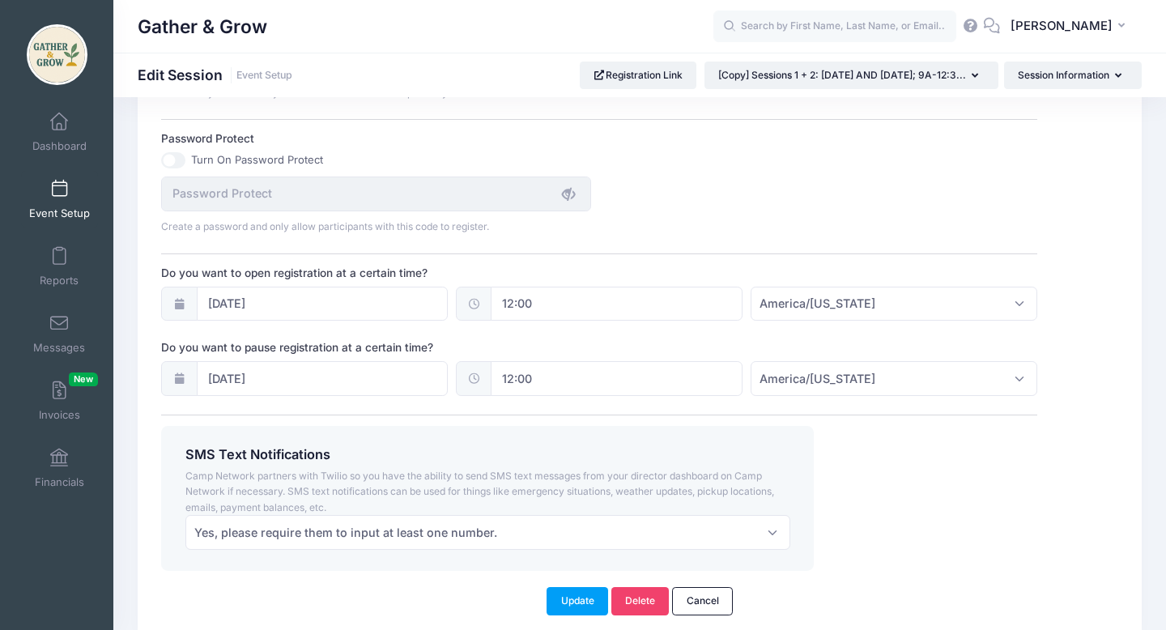
scroll to position [1096, 0]
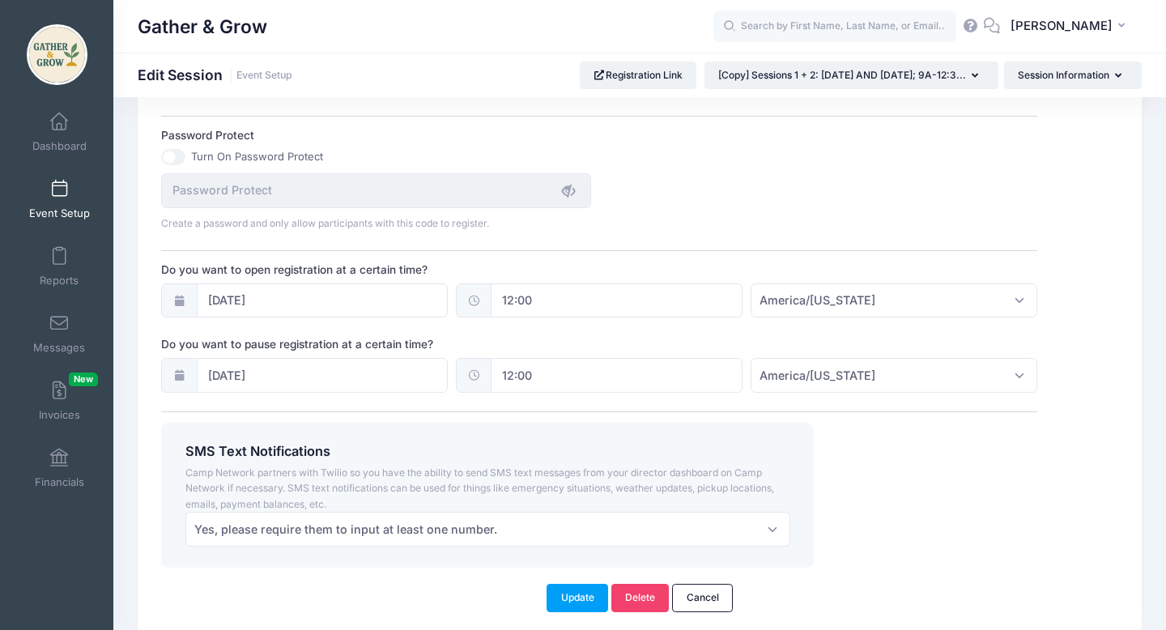
type input "1"
click at [188, 374] on div at bounding box center [179, 375] width 36 height 35
click at [180, 375] on icon at bounding box center [178, 375] width 13 height 11
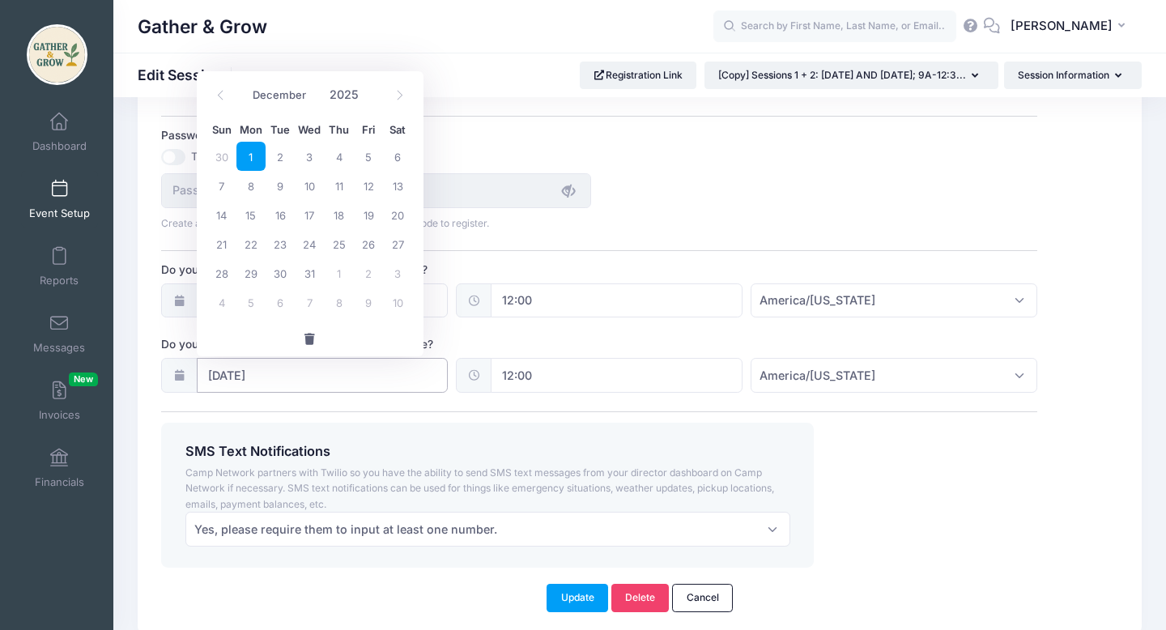
click at [240, 376] on input "[DATE]" at bounding box center [323, 375] width 252 height 35
click at [825, 201] on div "Create a password and only allow participants with this code to register." at bounding box center [600, 202] width 892 height 58
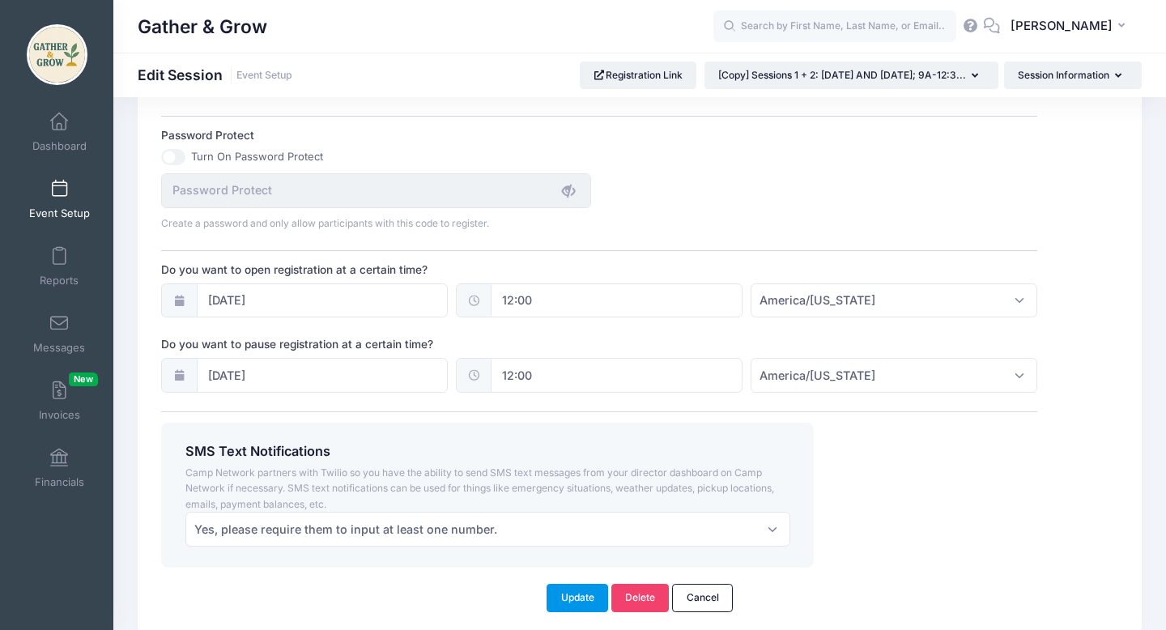
click at [573, 598] on button "Update" at bounding box center [578, 598] width 62 height 28
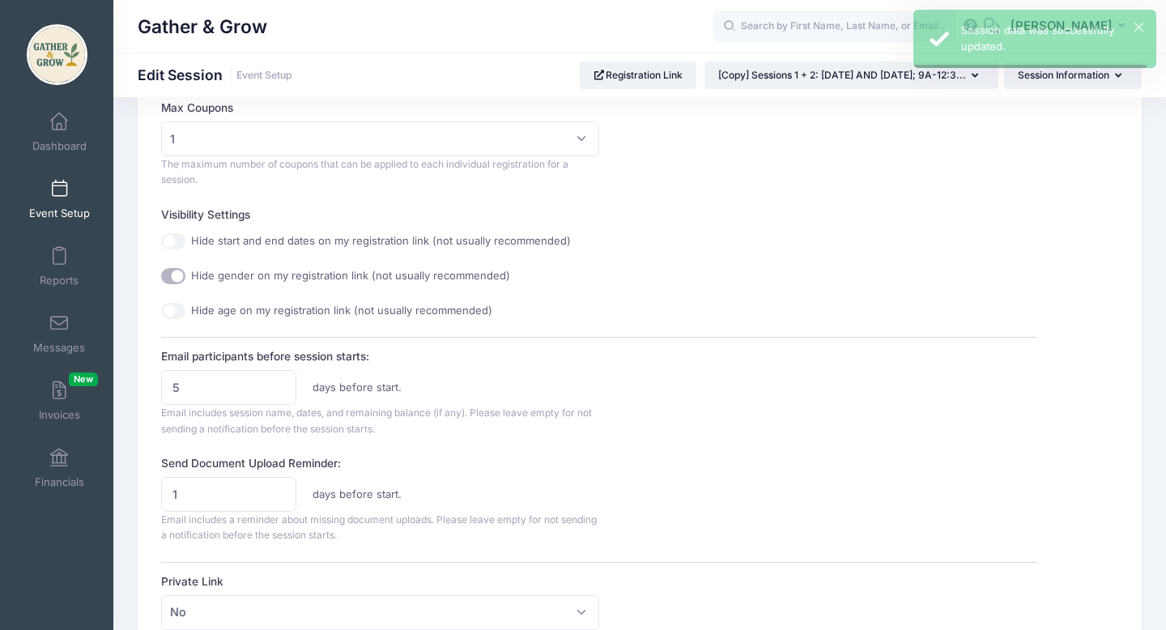
scroll to position [0, 0]
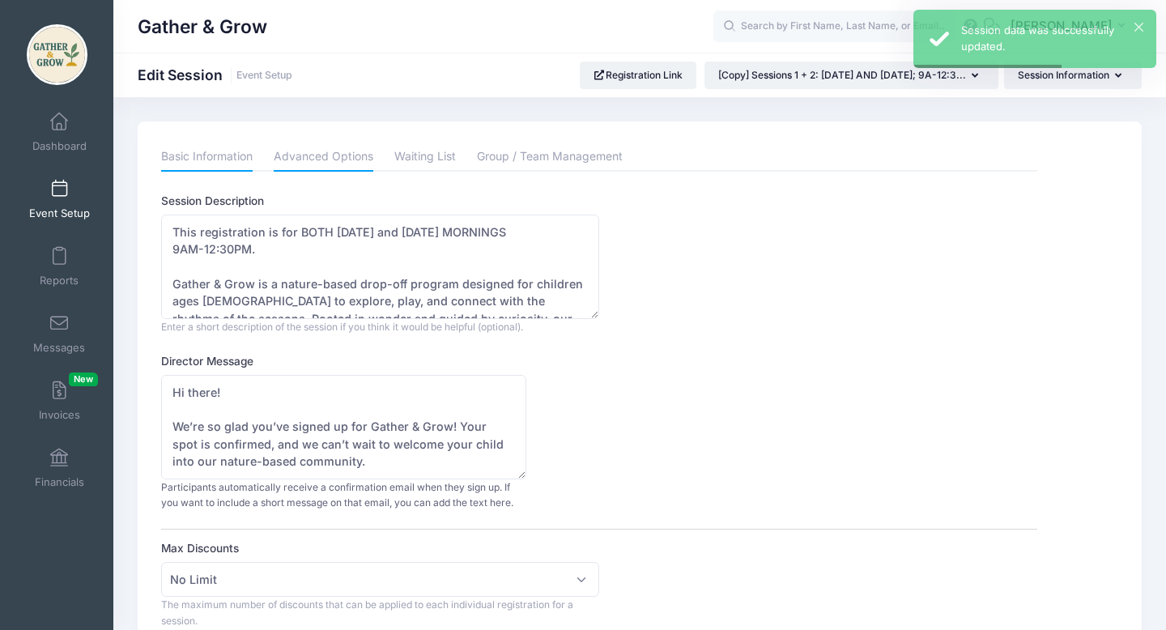
click at [220, 154] on link "Basic Information" at bounding box center [207, 157] width 92 height 29
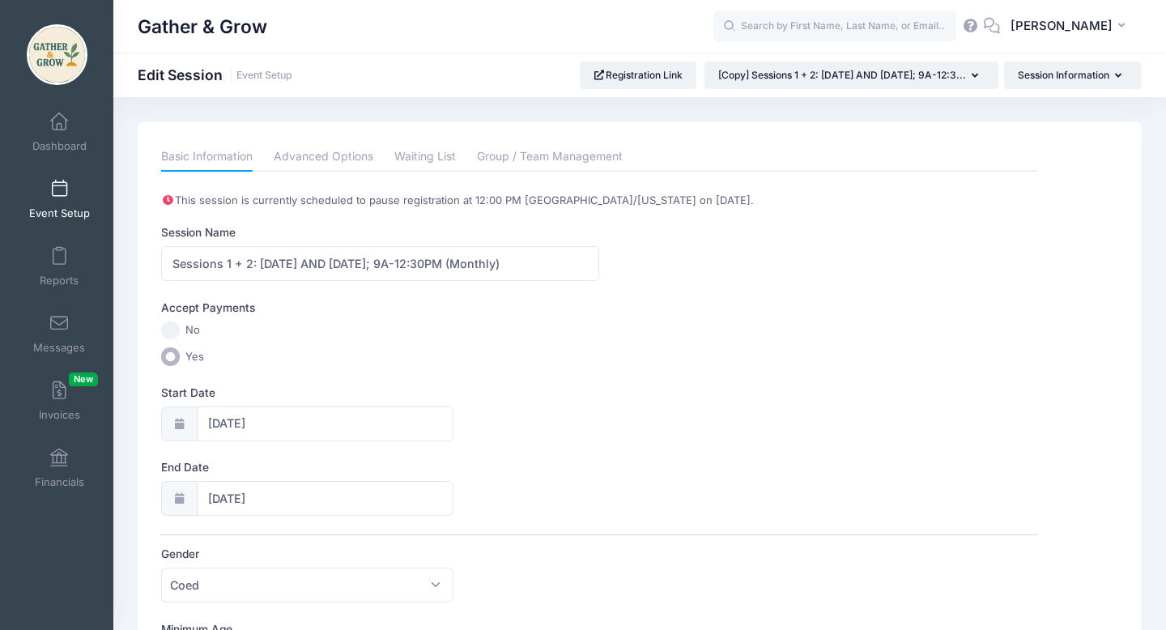
click at [53, 200] on link "Event Setup" at bounding box center [59, 199] width 77 height 57
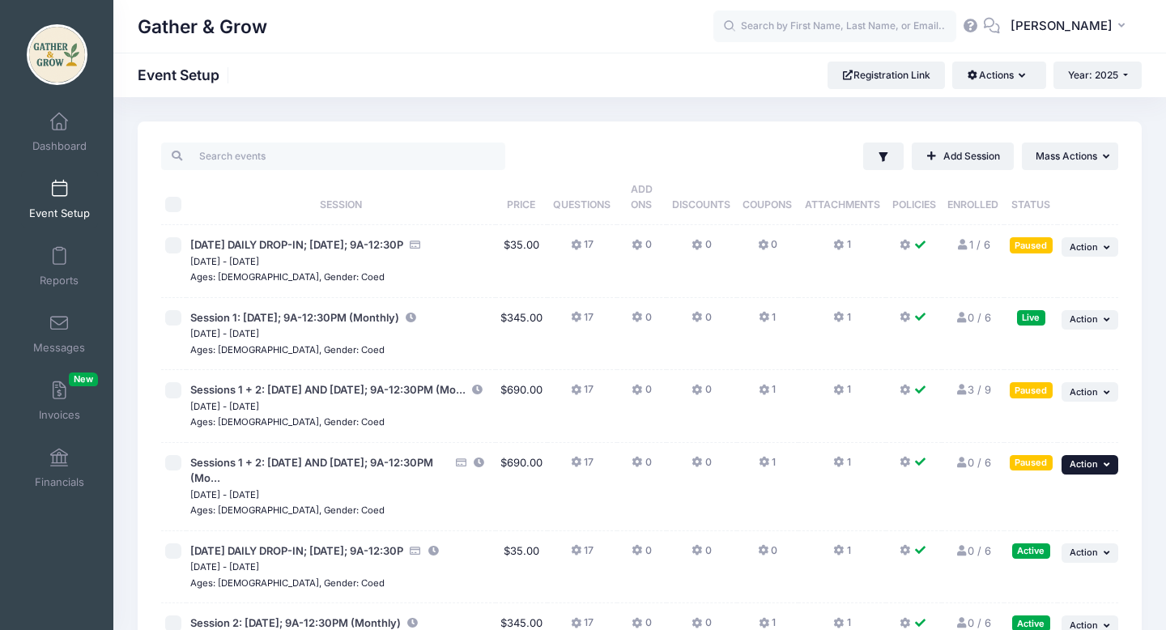
click at [1094, 470] on span "Action" at bounding box center [1084, 463] width 28 height 11
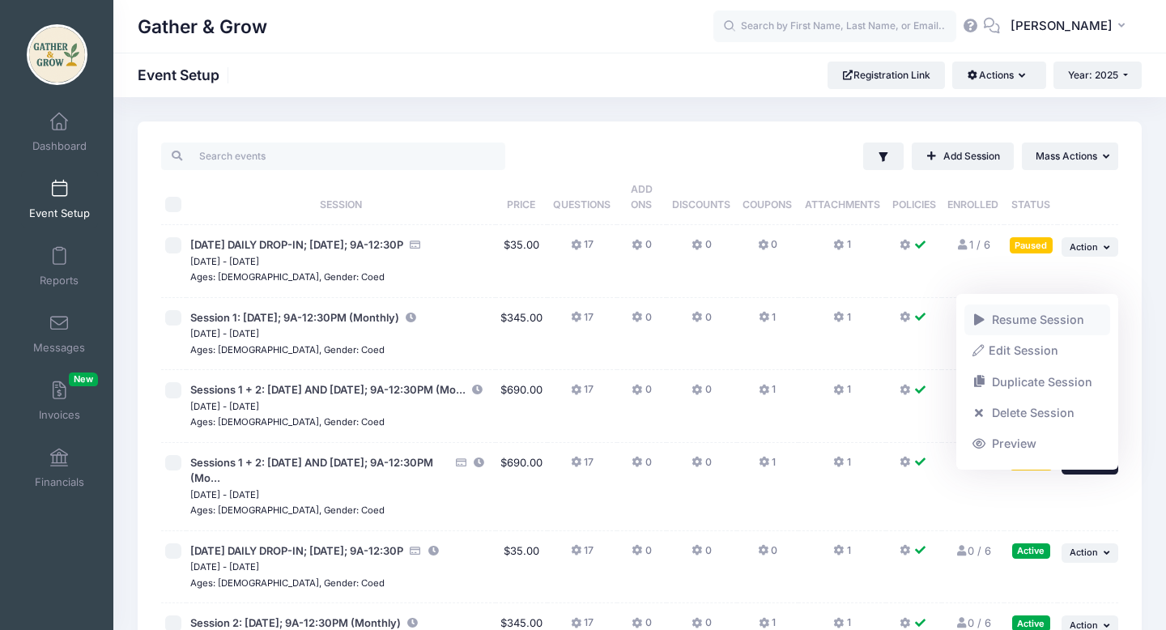
click at [1063, 322] on link "Resume Session" at bounding box center [1037, 319] width 147 height 31
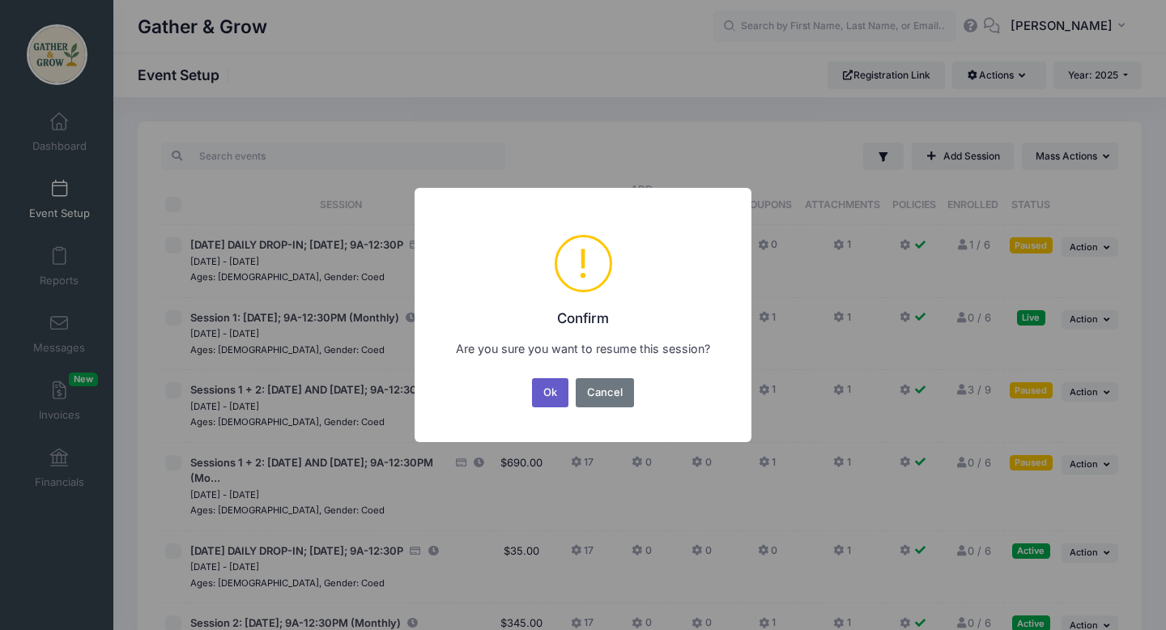
click at [552, 387] on button "Ok" at bounding box center [550, 392] width 37 height 29
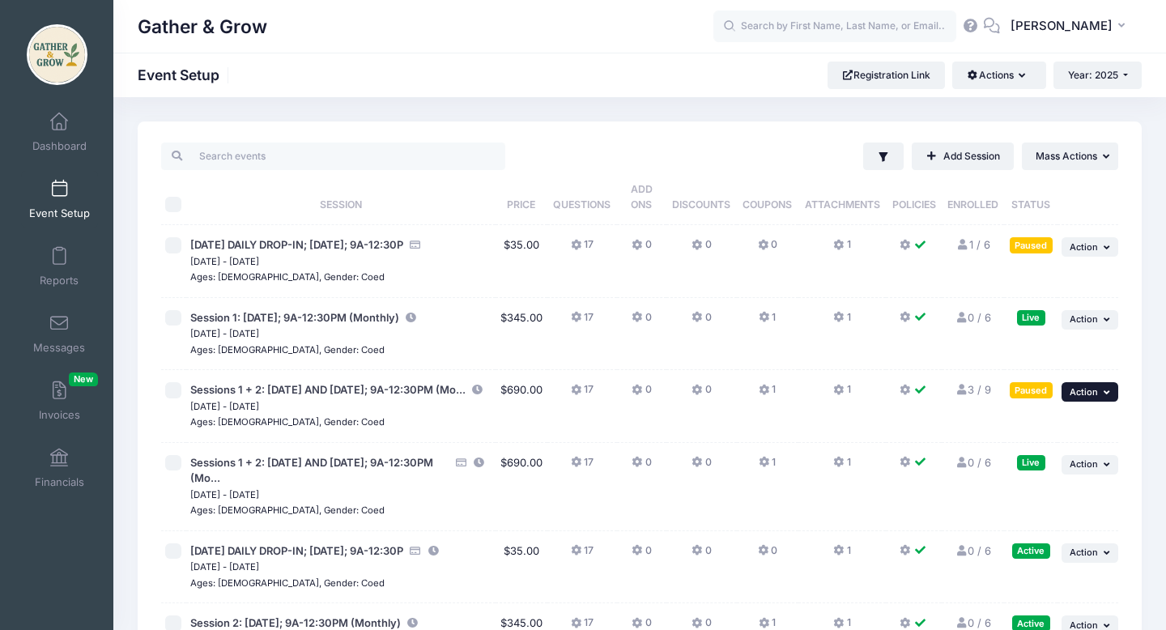
click at [1111, 390] on icon "button" at bounding box center [1109, 392] width 10 height 9
click at [1041, 461] on link "Edit Session" at bounding box center [1037, 458] width 147 height 31
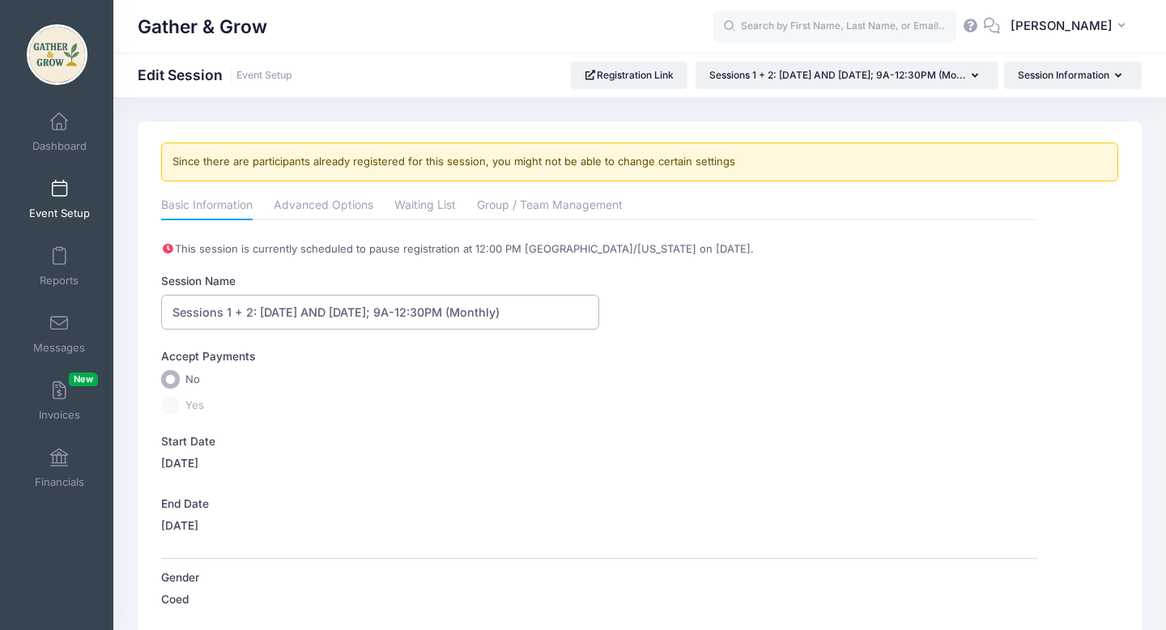
click at [172, 315] on input "Sessions 1 + 2: Monday AND Wednesday; 9A-12:30PM (Monthly)" at bounding box center [380, 312] width 438 height 35
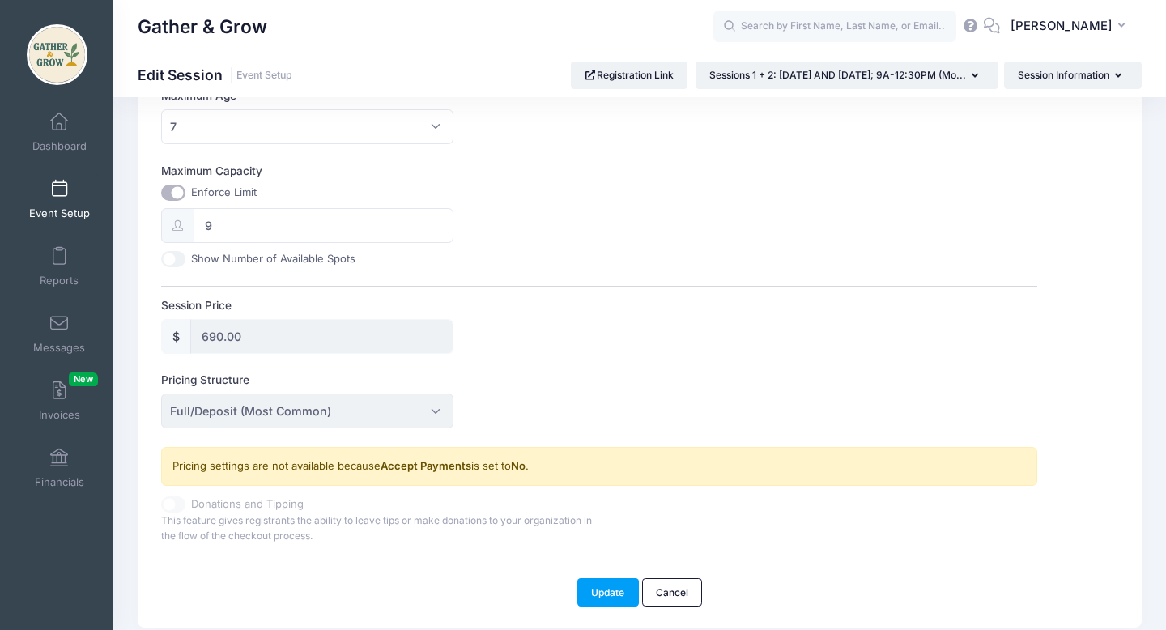
scroll to position [677, 0]
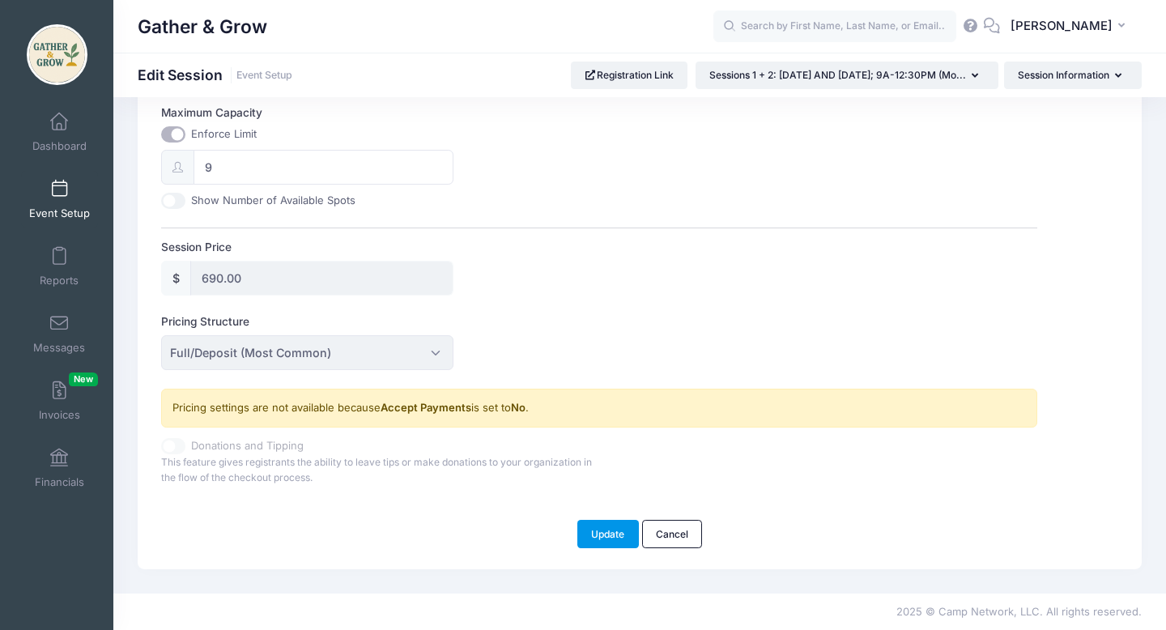
type input "(Invoice) Sessions 1 + 2: Monday AND Wednesday; 9A-12:30PM (Monthly)"
click at [598, 543] on button "Update" at bounding box center [608, 534] width 62 height 28
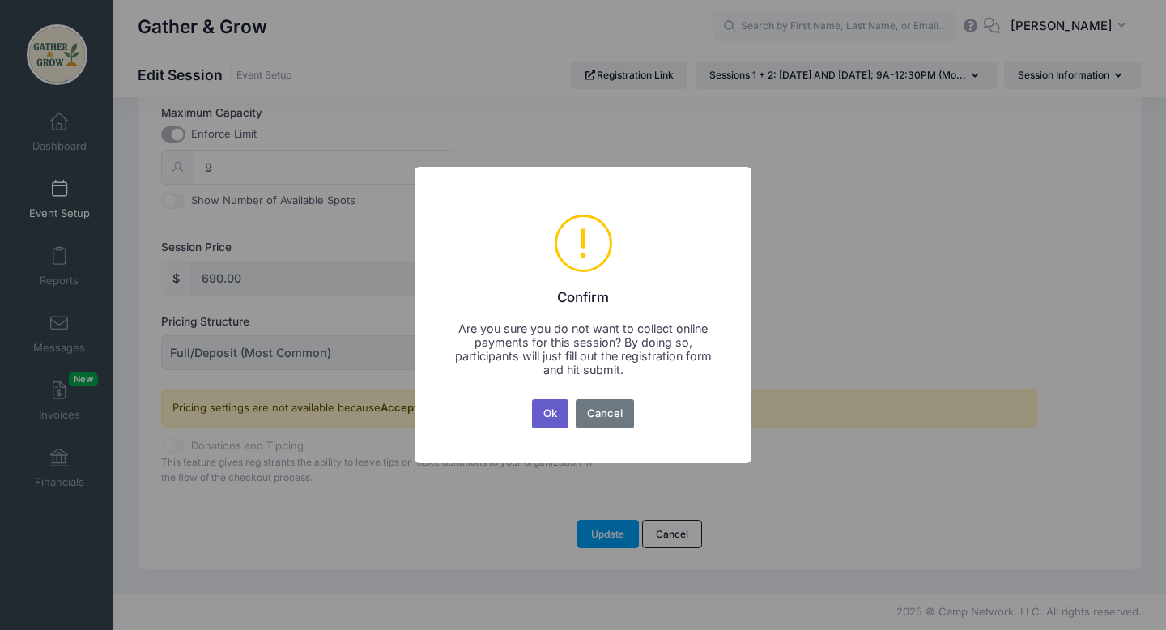
click at [560, 412] on button "Ok" at bounding box center [550, 413] width 37 height 29
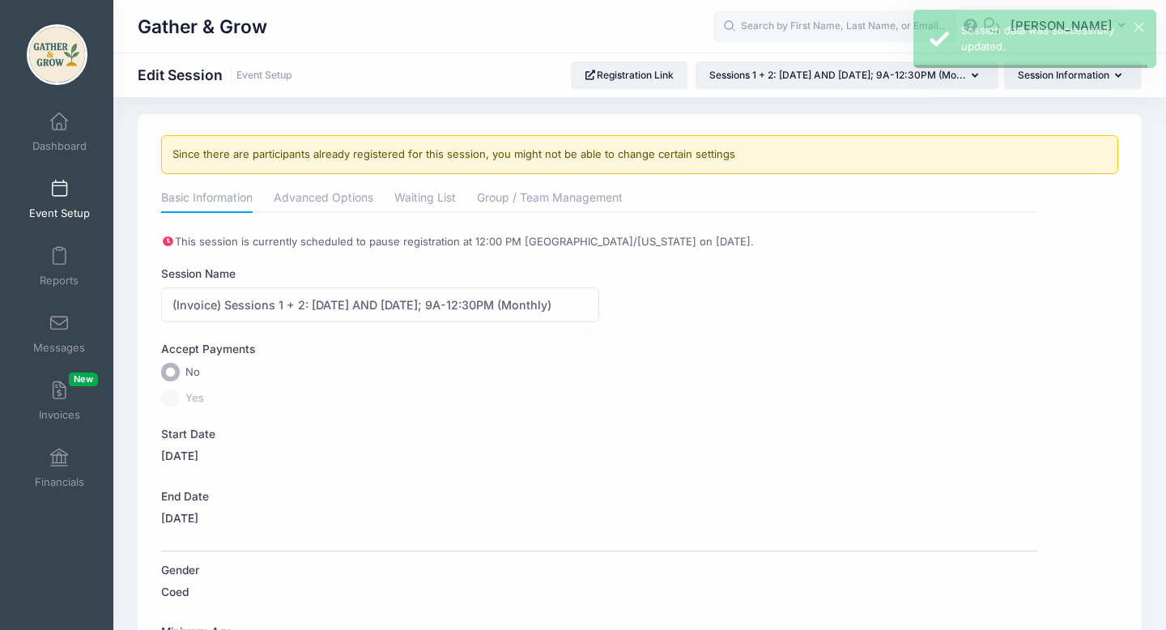
scroll to position [0, 0]
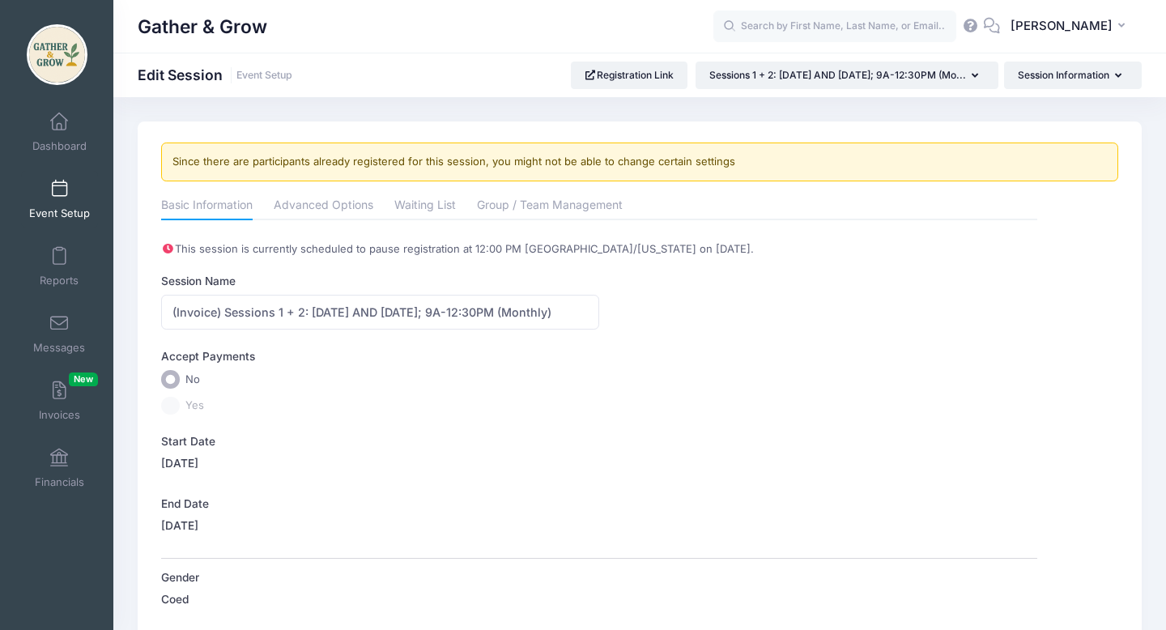
click at [59, 193] on span at bounding box center [59, 190] width 0 height 18
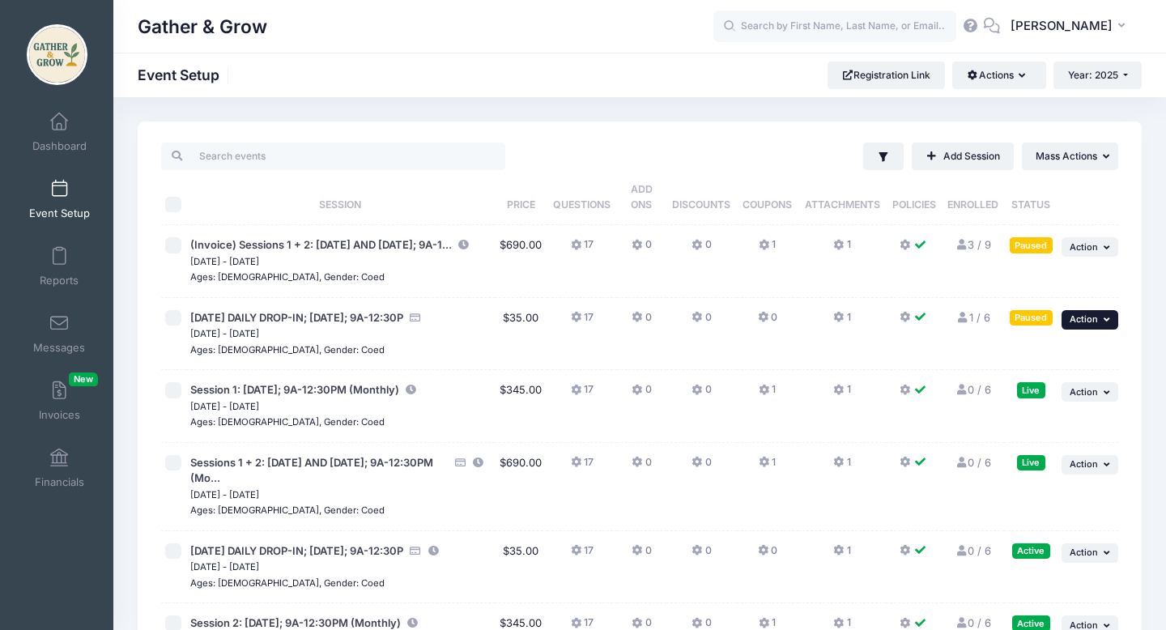
click at [1100, 330] on button "... Action" at bounding box center [1090, 319] width 57 height 19
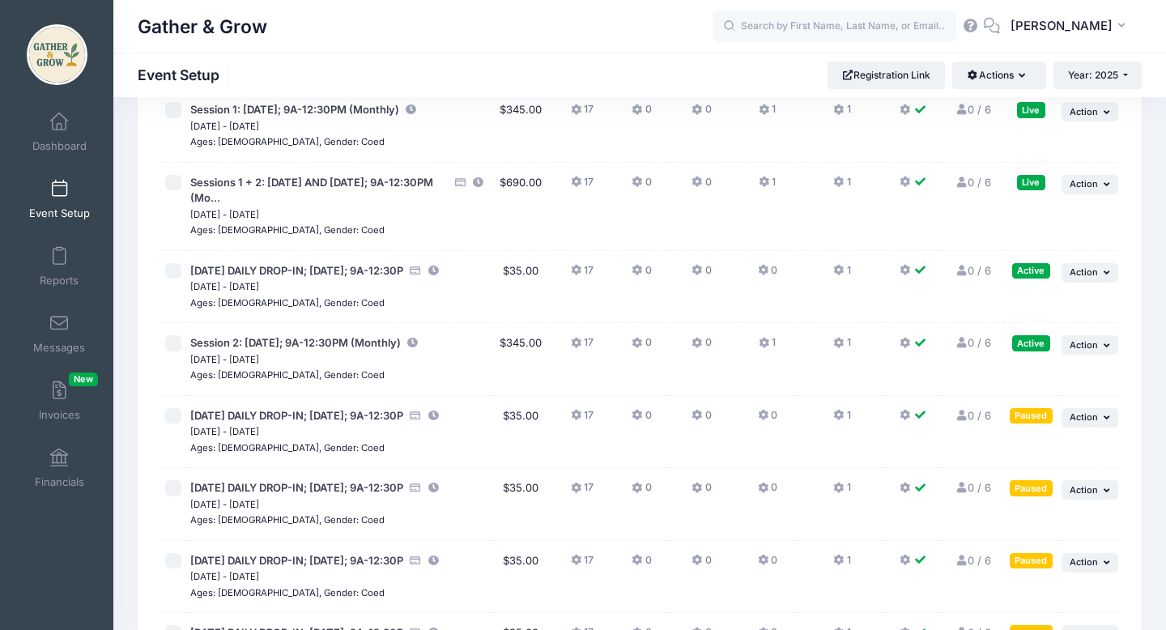
scroll to position [283, 0]
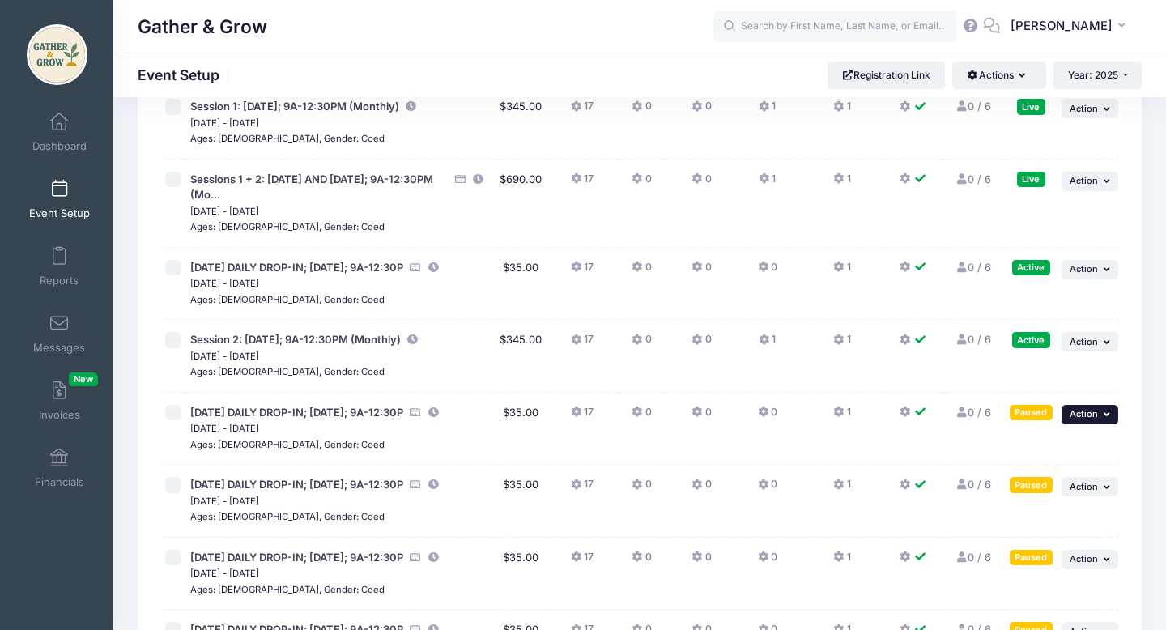
click at [1101, 424] on button "... Action" at bounding box center [1090, 414] width 57 height 19
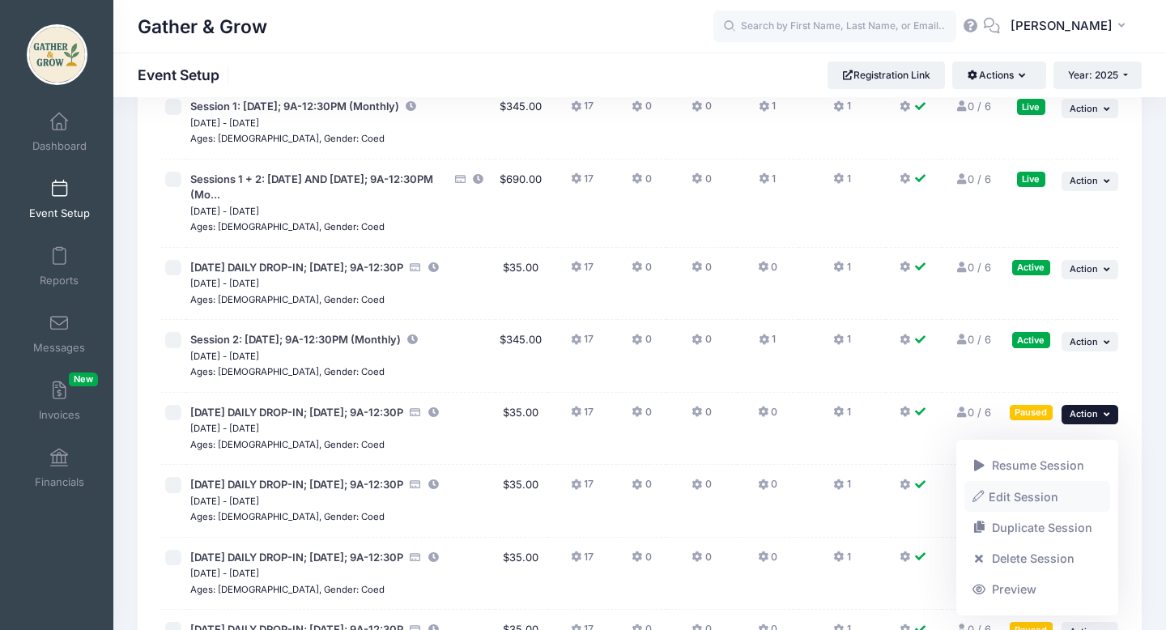
click at [1046, 500] on link "Edit Session" at bounding box center [1037, 496] width 147 height 31
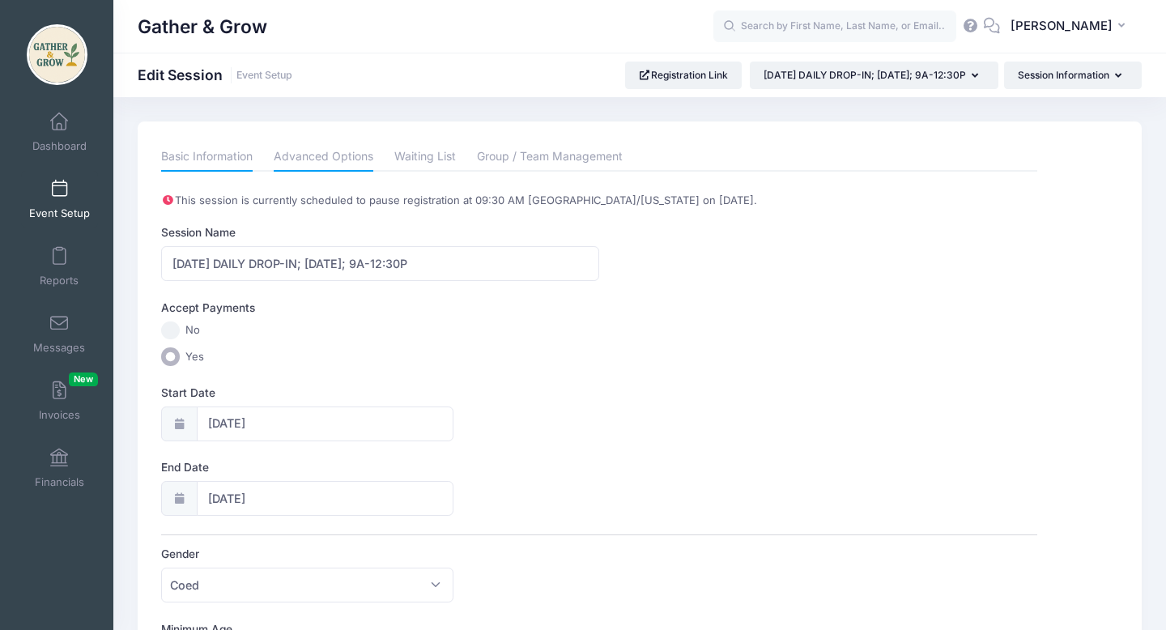
click at [315, 155] on link "Advanced Options" at bounding box center [324, 157] width 100 height 29
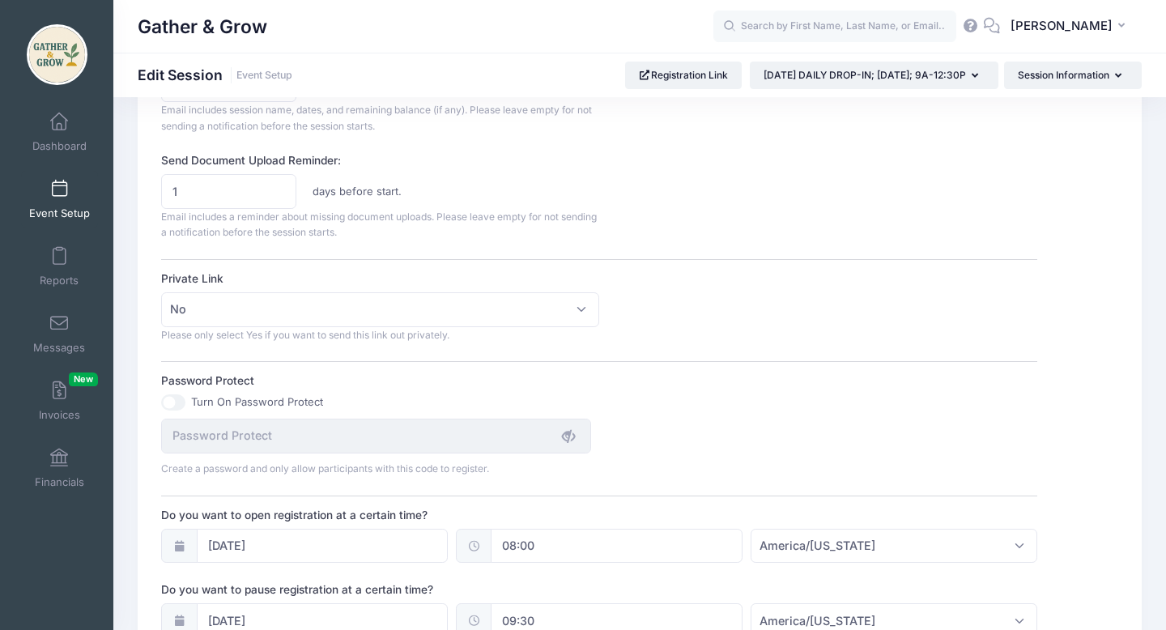
scroll to position [858, 0]
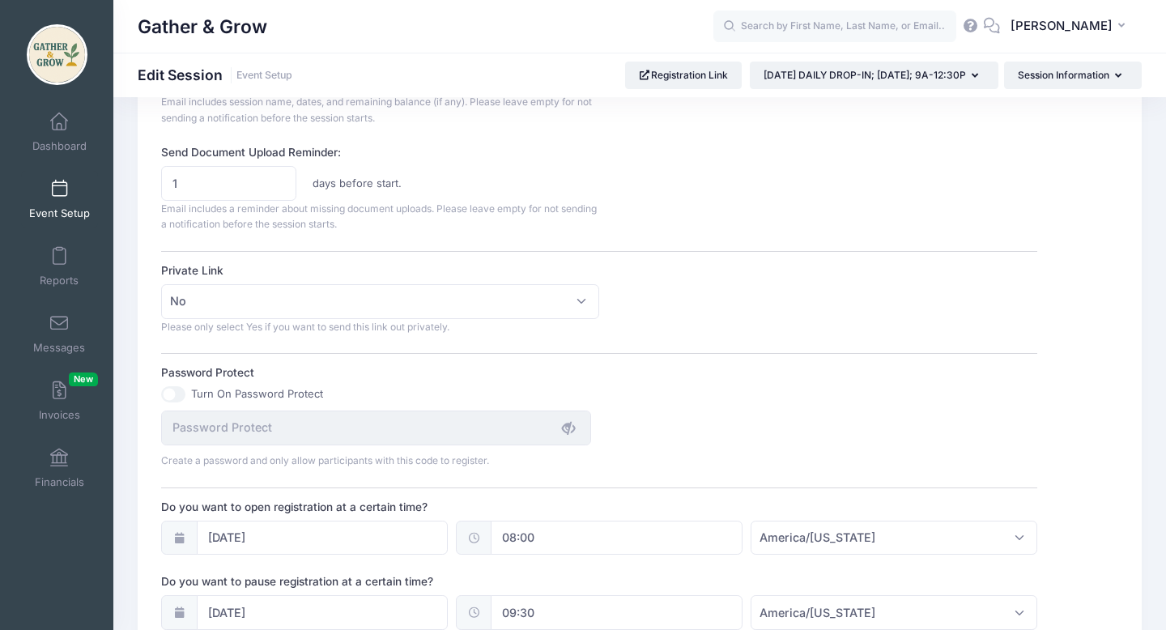
click at [573, 546] on input "08:00" at bounding box center [617, 538] width 252 height 35
click at [720, 470] on div "Session Description This registration is for 10/6/2025, MONDAY MORNING 9AM-12:3…" at bounding box center [598, 69] width 875 height 1471
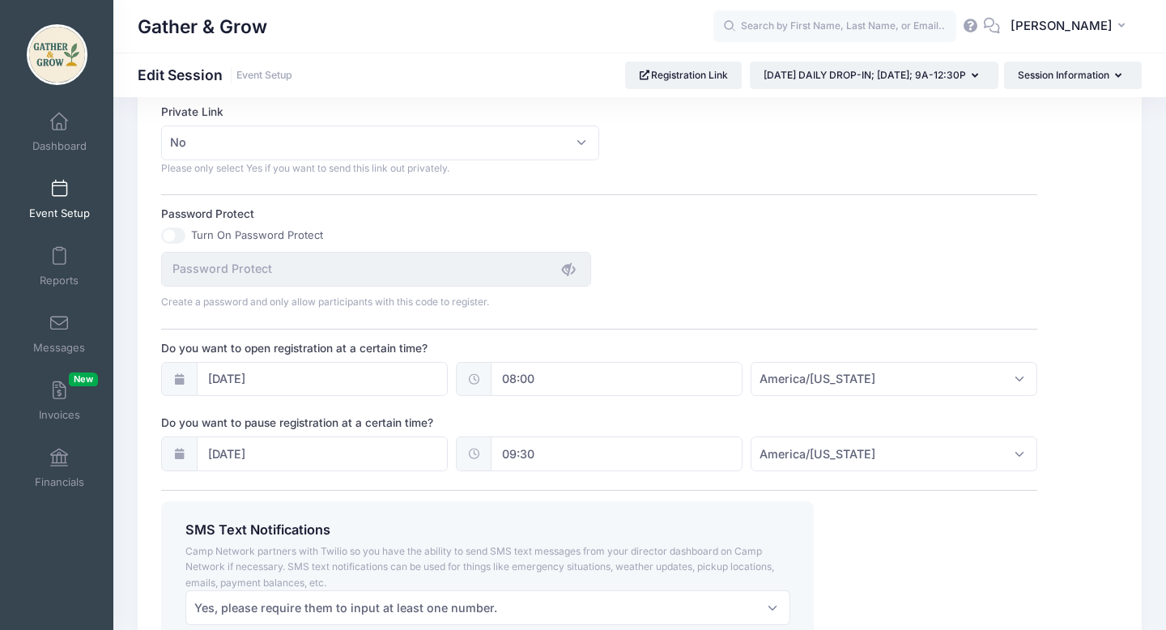
scroll to position [1160, 0]
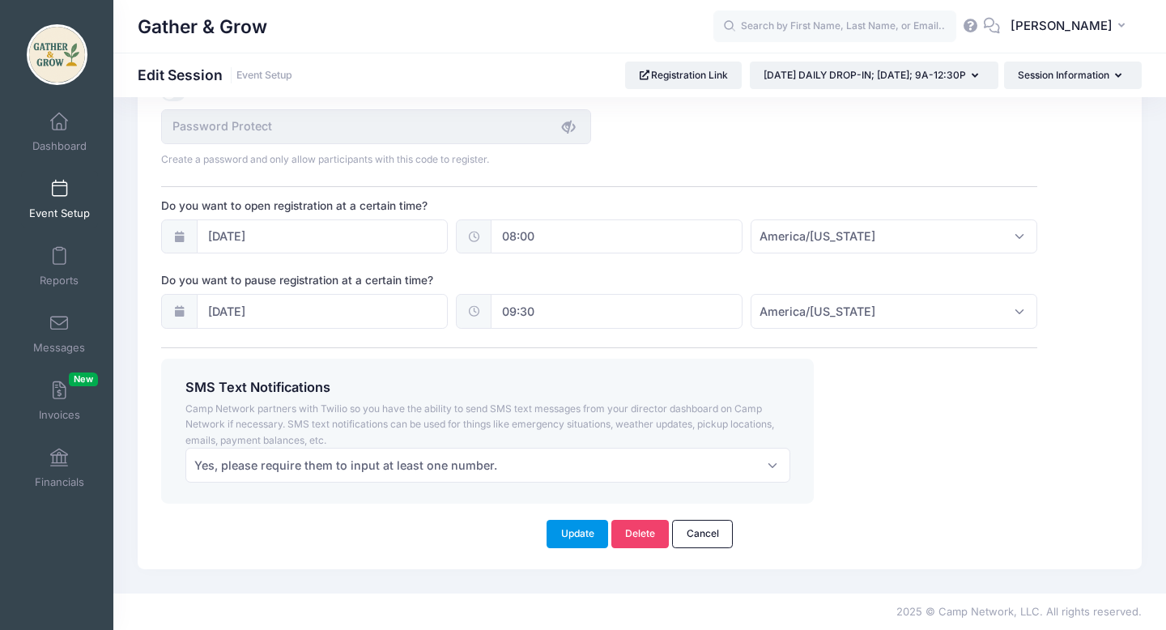
click at [565, 542] on button "Update" at bounding box center [578, 534] width 62 height 28
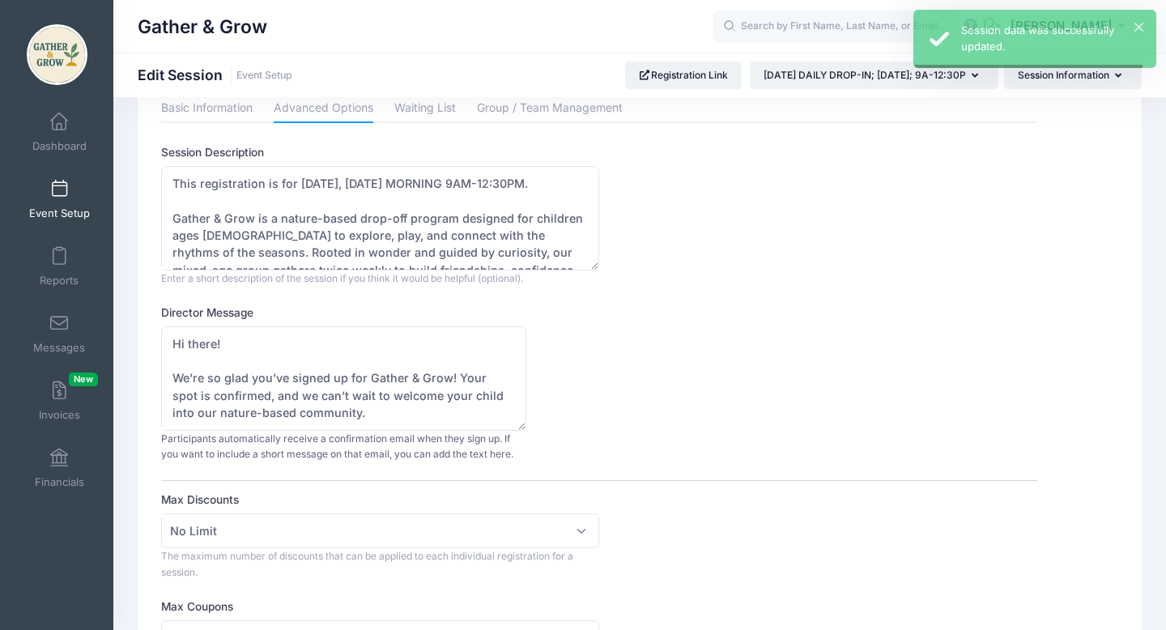
scroll to position [0, 0]
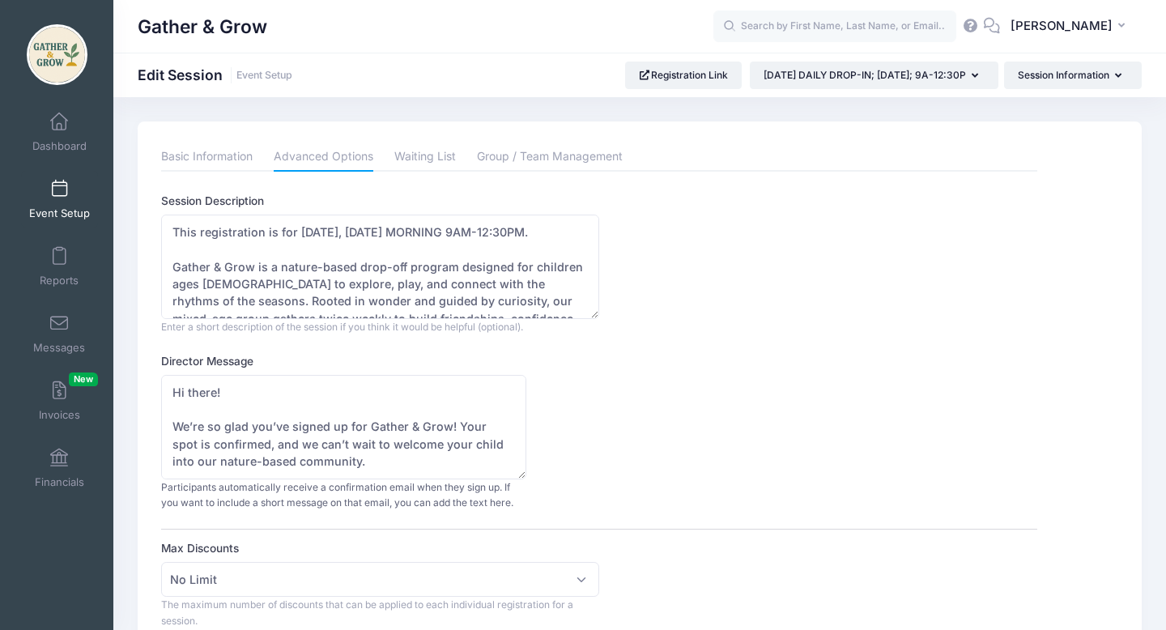
click at [68, 198] on link "Event Setup" at bounding box center [59, 199] width 77 height 57
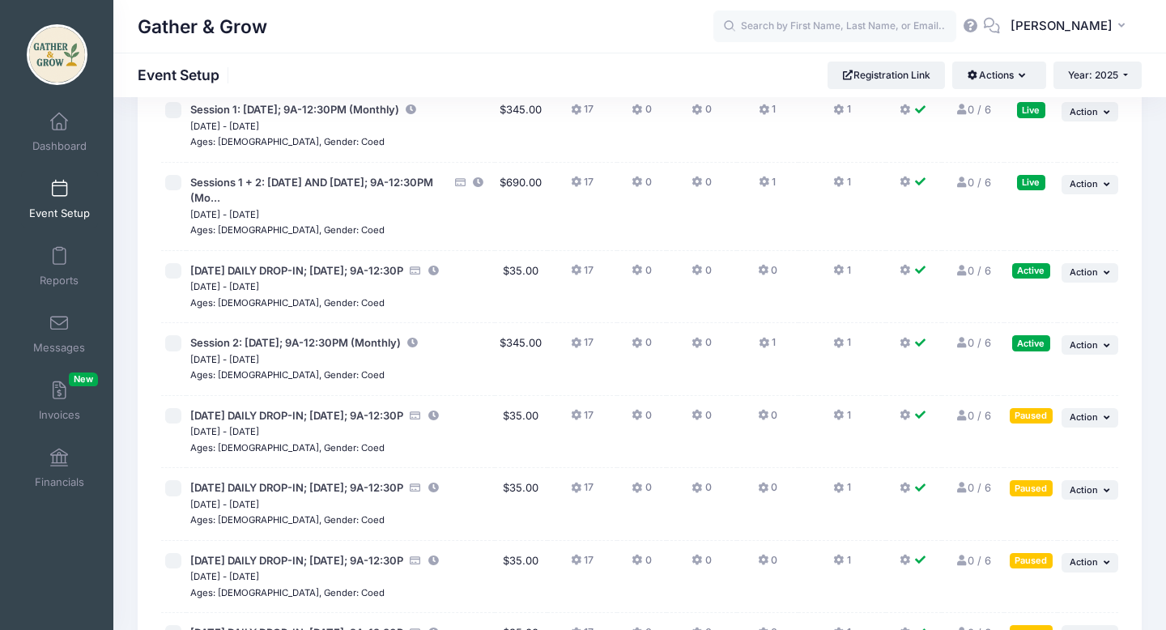
scroll to position [281, 0]
click at [1075, 422] on span "Action" at bounding box center [1084, 416] width 28 height 11
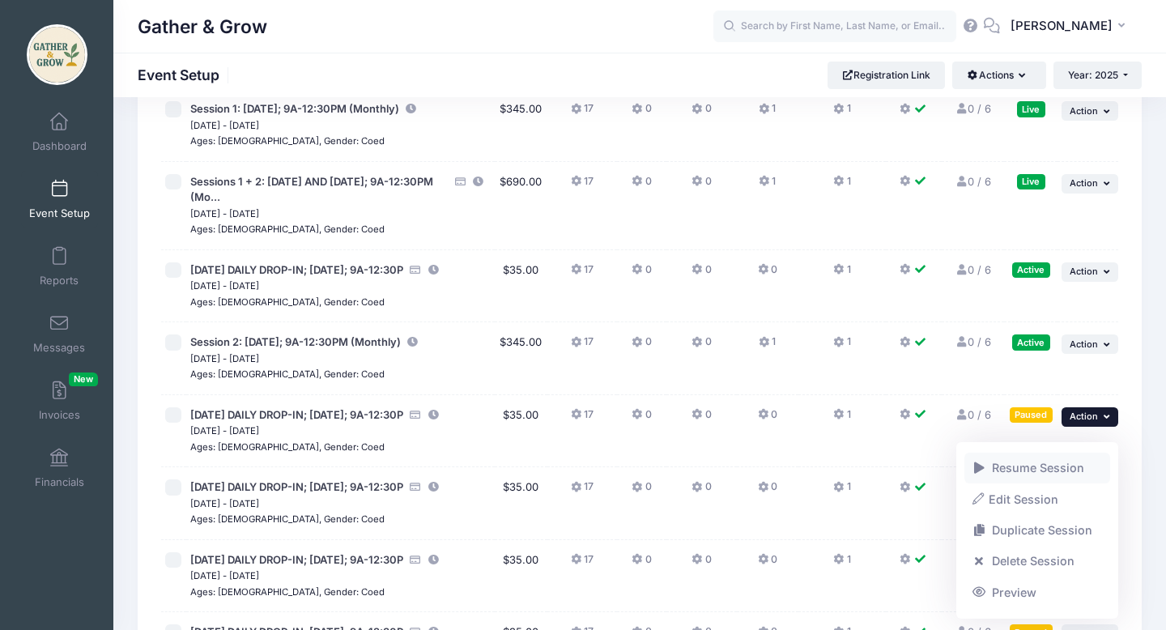
click at [1048, 464] on link "Resume Session" at bounding box center [1037, 468] width 147 height 31
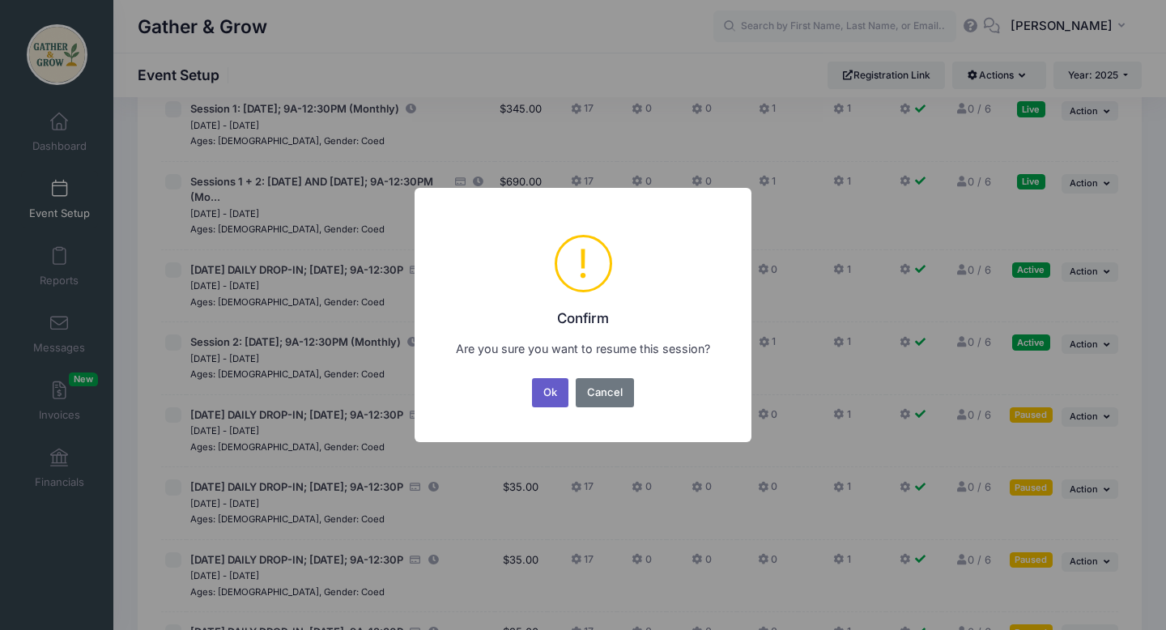
click at [544, 398] on button "Ok" at bounding box center [550, 392] width 37 height 29
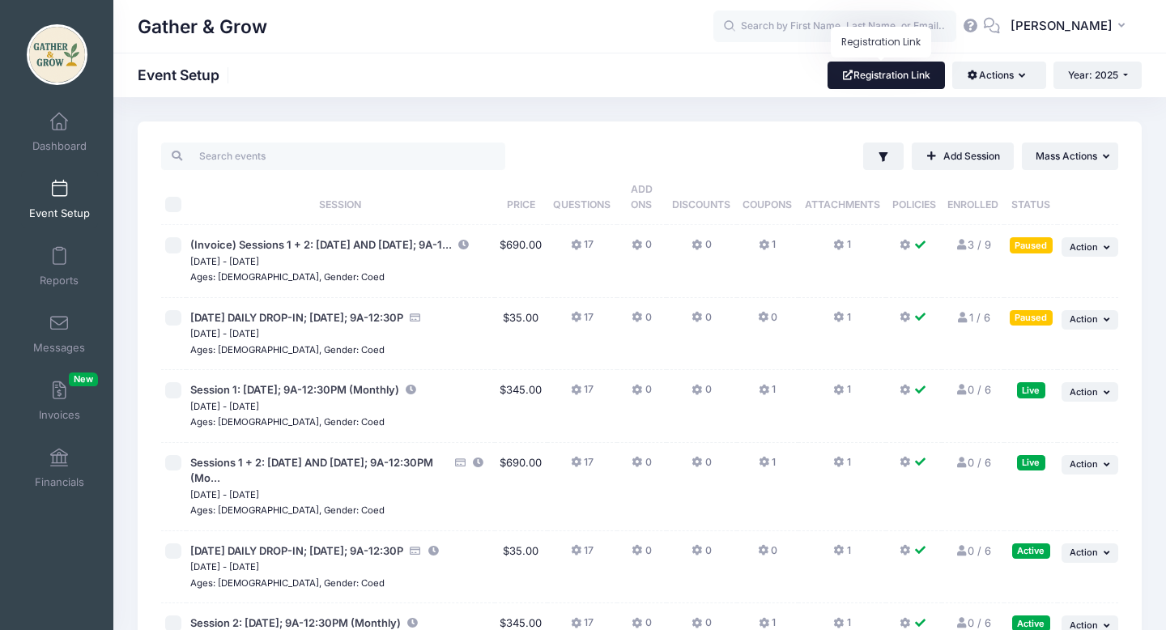
click at [881, 66] on link "Registration Link" at bounding box center [886, 76] width 117 height 28
click at [1089, 398] on span "Action" at bounding box center [1084, 391] width 28 height 11
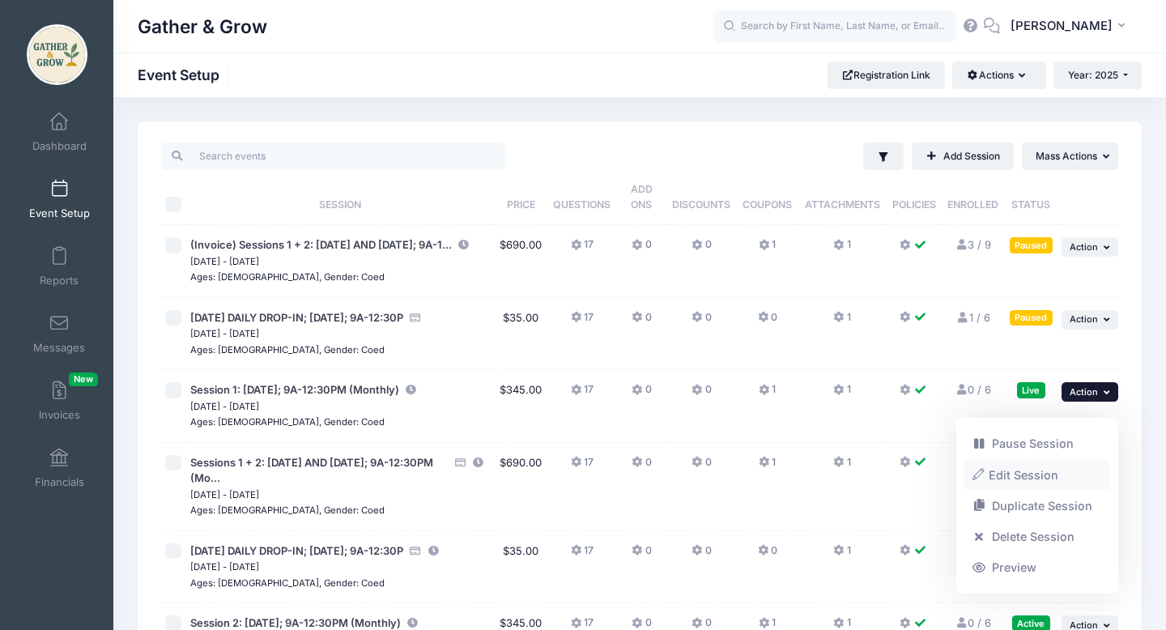
click at [1066, 475] on link "Edit Session" at bounding box center [1037, 474] width 147 height 31
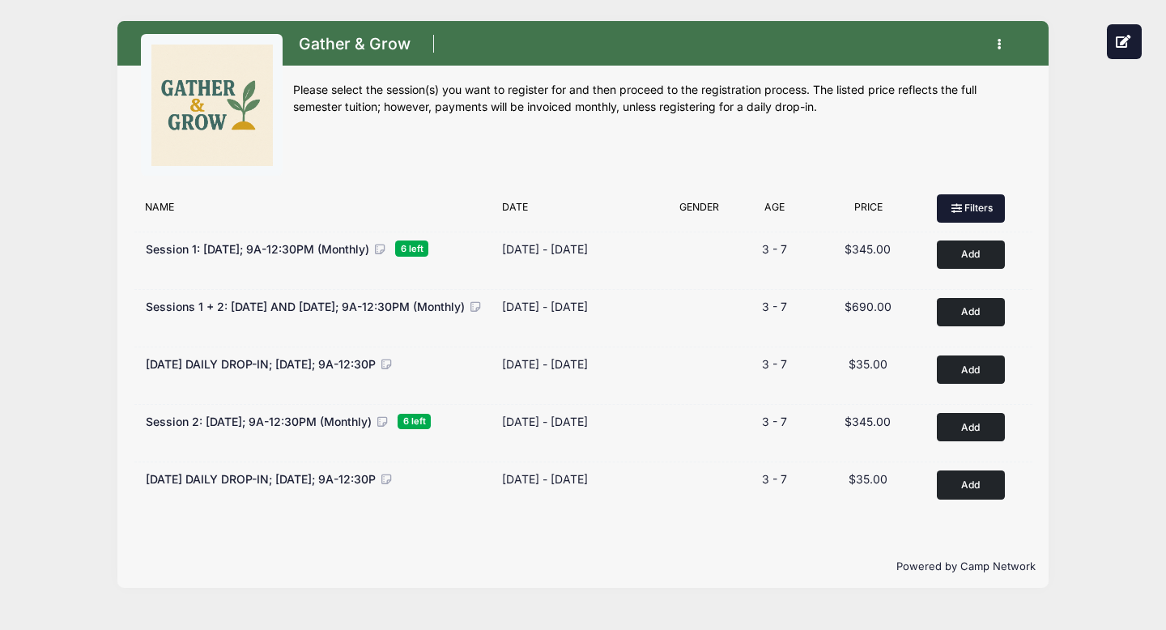
click at [945, 206] on button "Filters" at bounding box center [971, 208] width 68 height 28
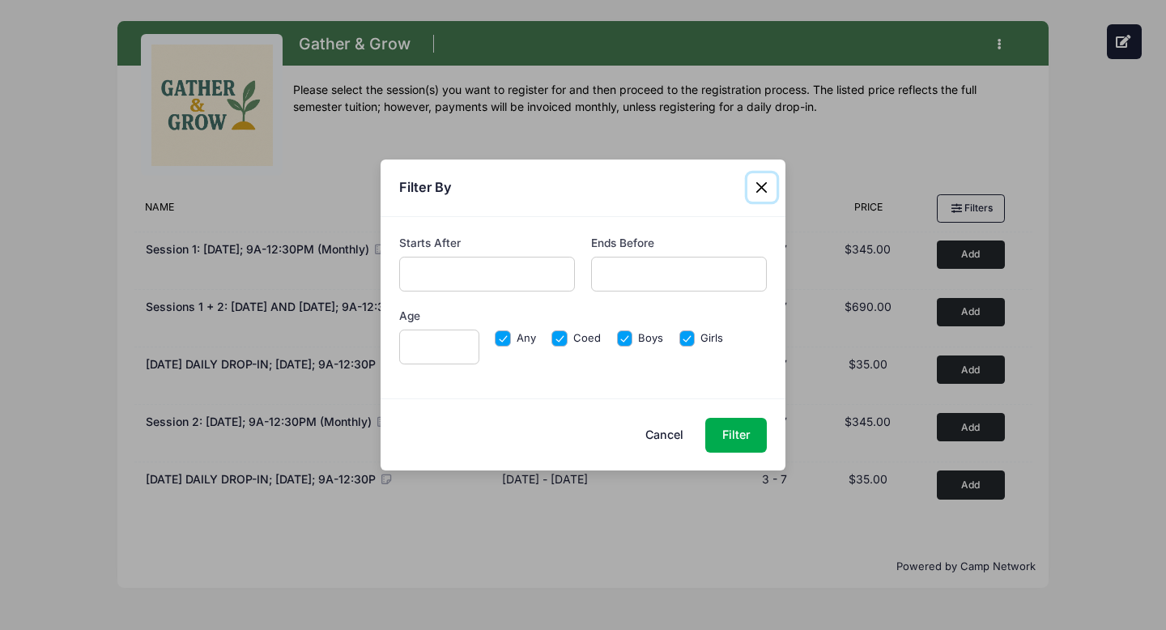
click at [760, 184] on button "Close" at bounding box center [761, 187] width 29 height 29
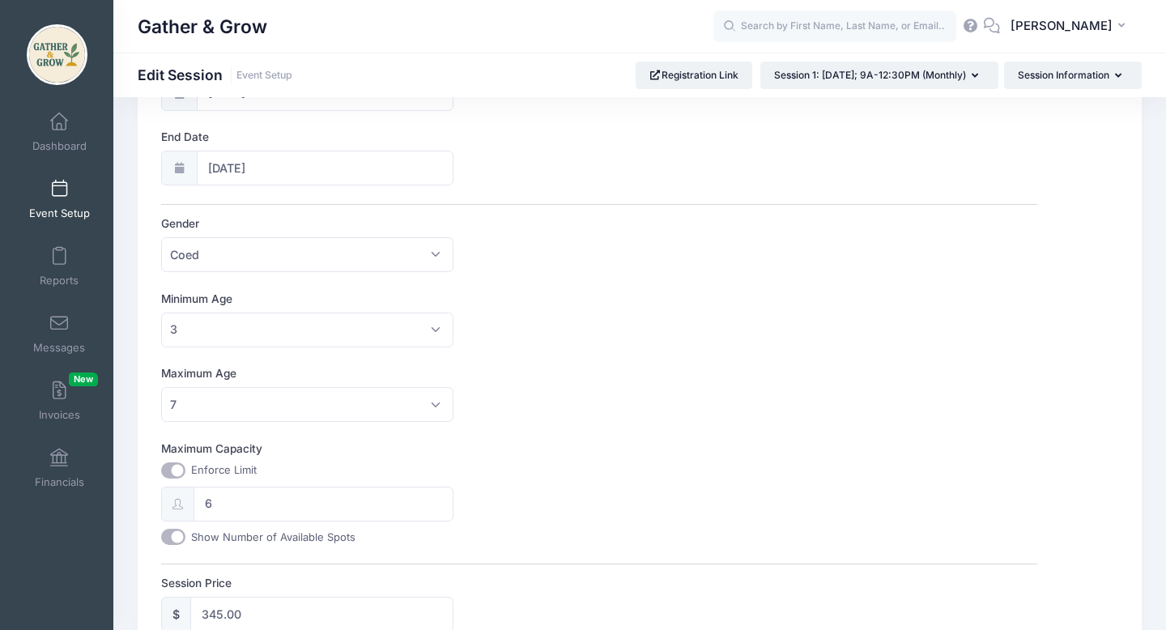
scroll to position [345, 0]
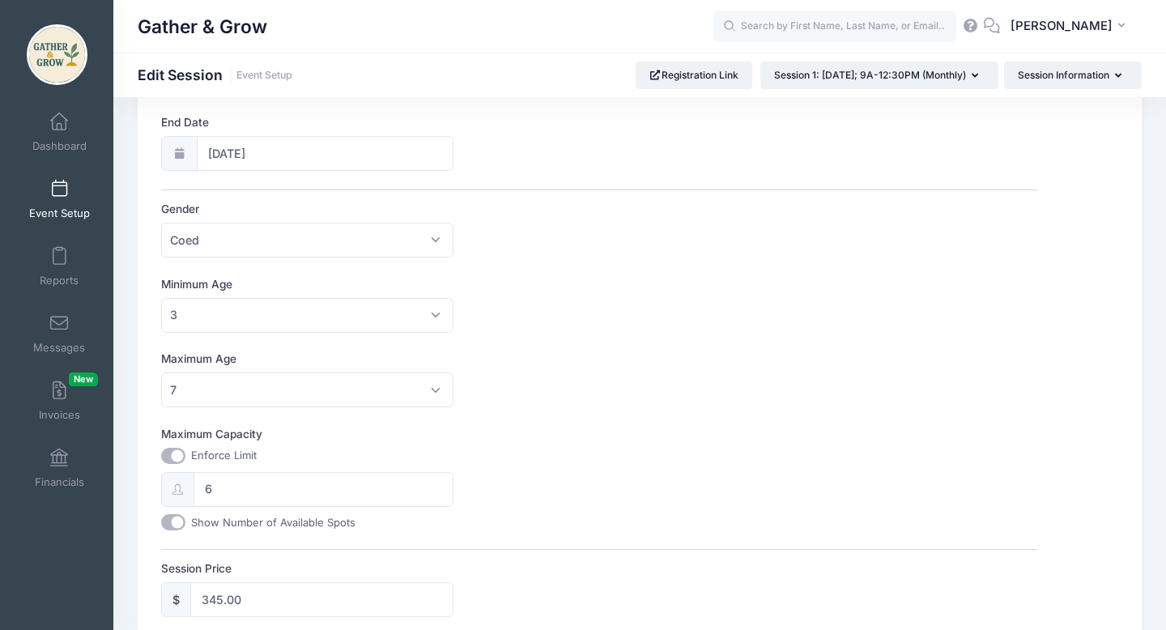
click at [177, 524] on input "Show Number of Available Spots" at bounding box center [173, 522] width 24 height 16
checkbox input "false"
click at [276, 493] on input "6" at bounding box center [323, 489] width 259 height 35
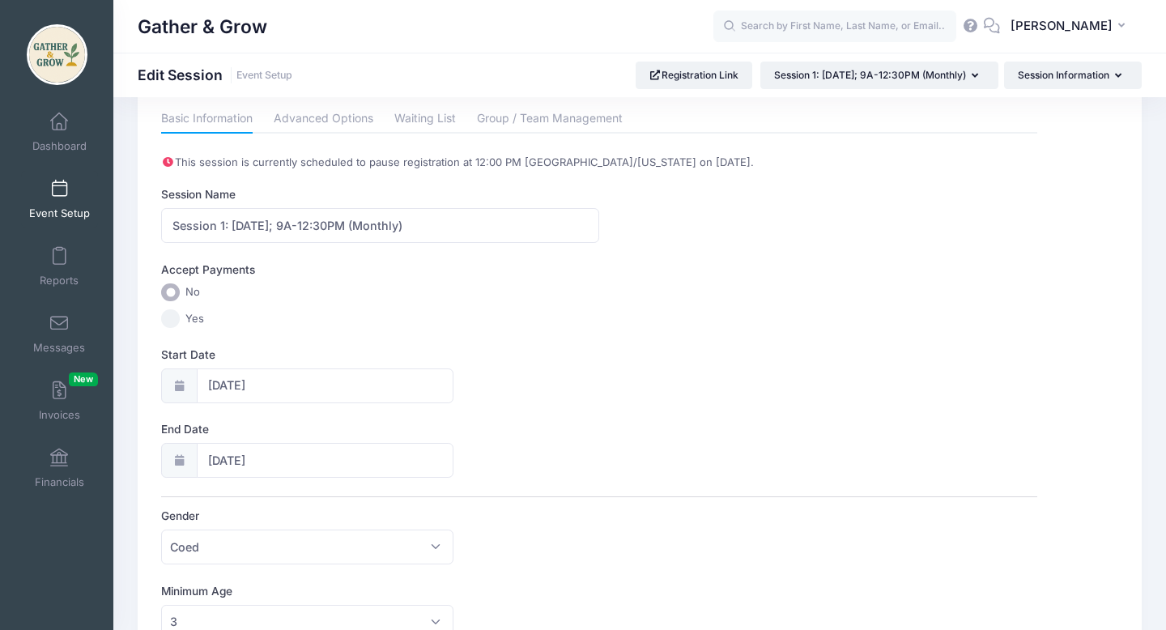
scroll to position [0, 0]
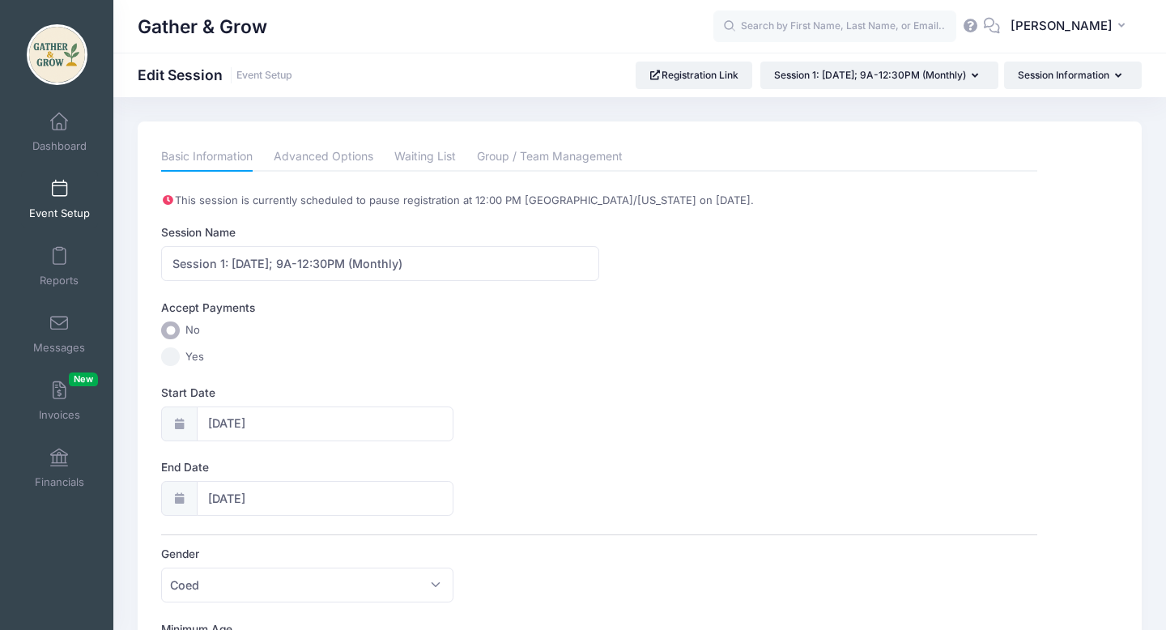
type input "5"
click at [172, 356] on input "Yes" at bounding box center [170, 356] width 19 height 19
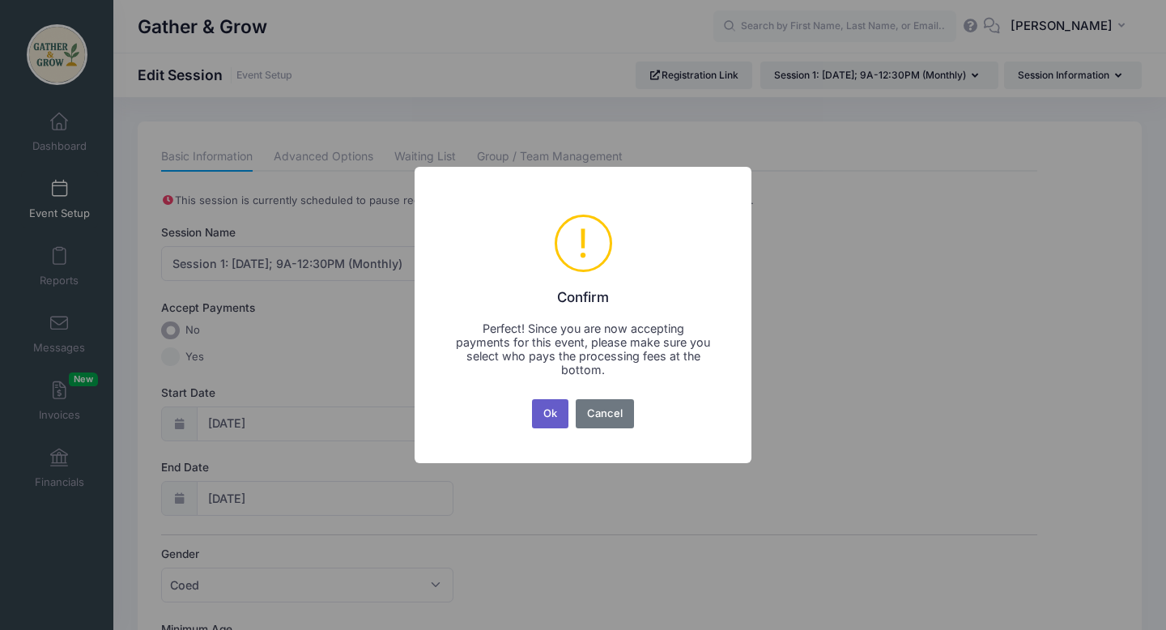
click at [542, 414] on button "Ok" at bounding box center [550, 413] width 37 height 29
radio input "false"
radio input "true"
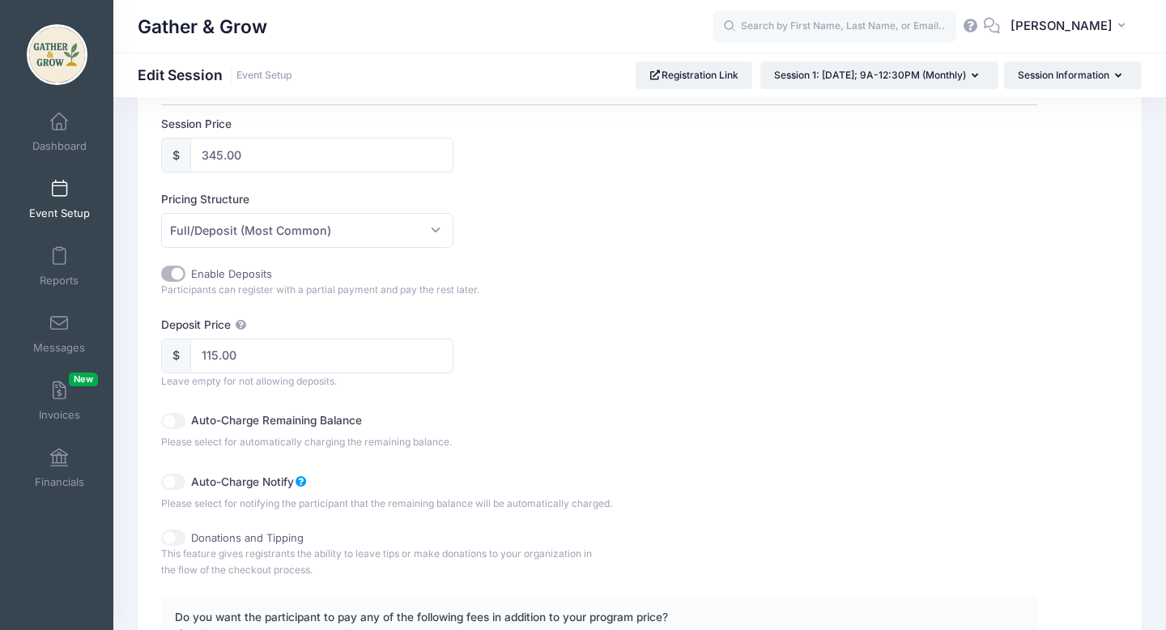
scroll to position [811, 0]
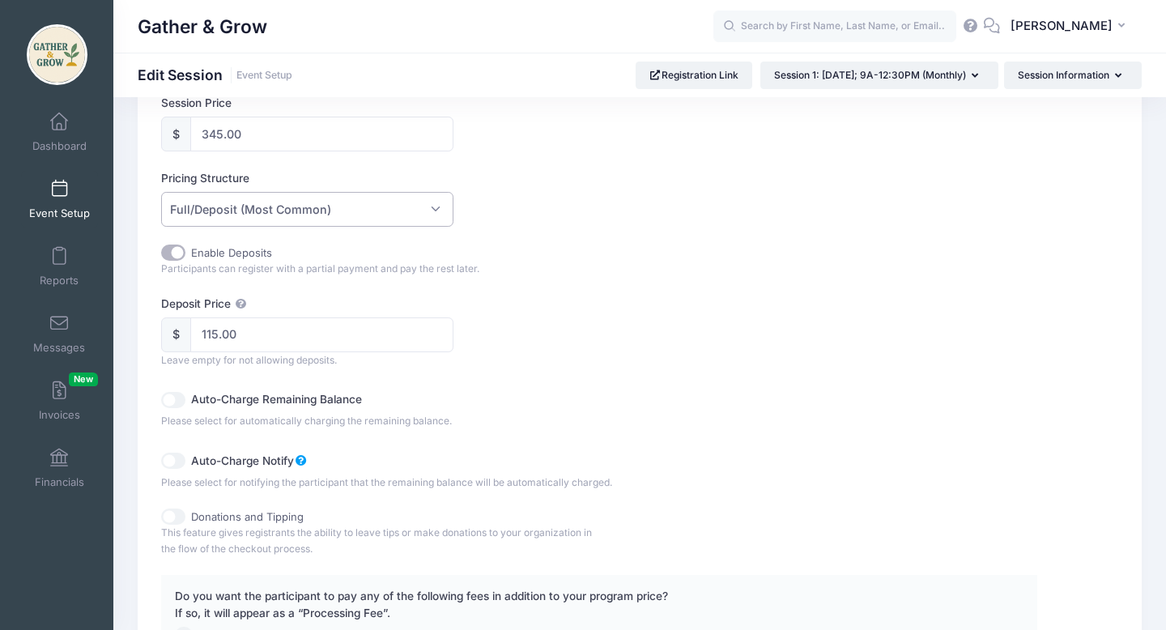
click at [444, 211] on span "Full/Deposit (Most Common)" at bounding box center [307, 209] width 292 height 35
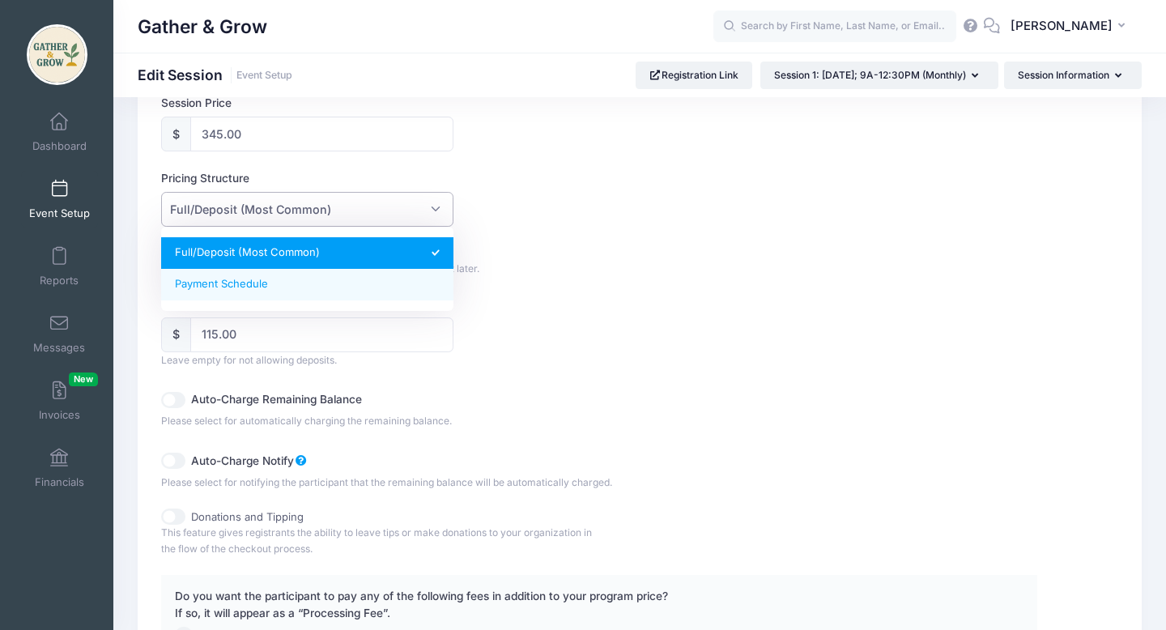
select select "fixed_installments"
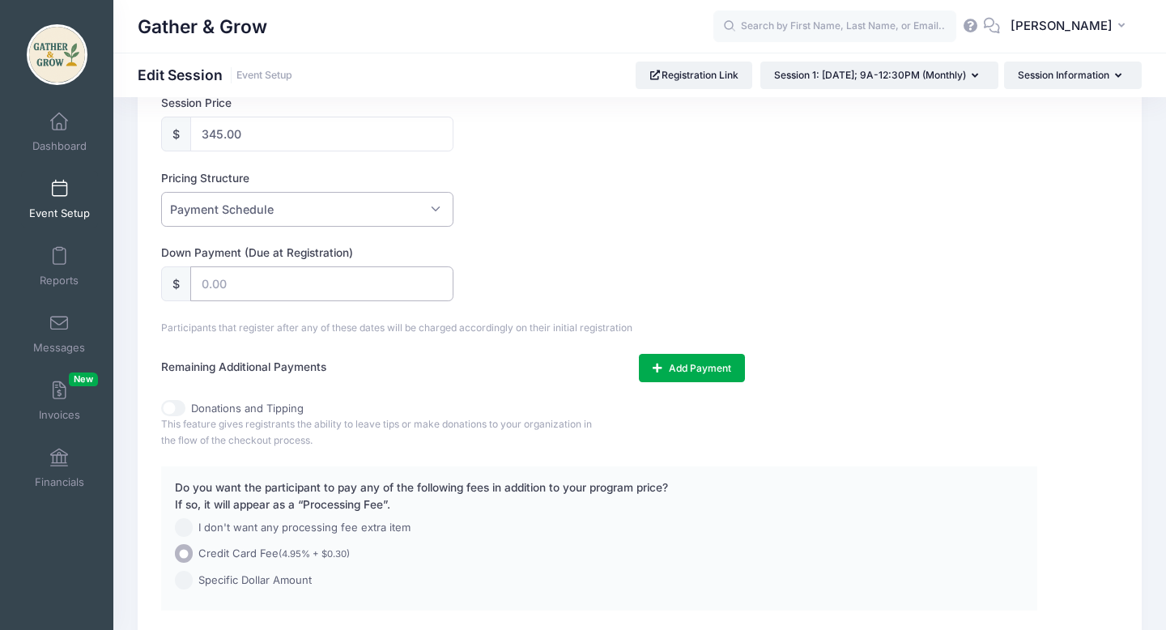
click at [382, 286] on input "text" at bounding box center [321, 283] width 262 height 35
type input "115.00"
click at [695, 362] on button "Add Payment" at bounding box center [692, 368] width 106 height 28
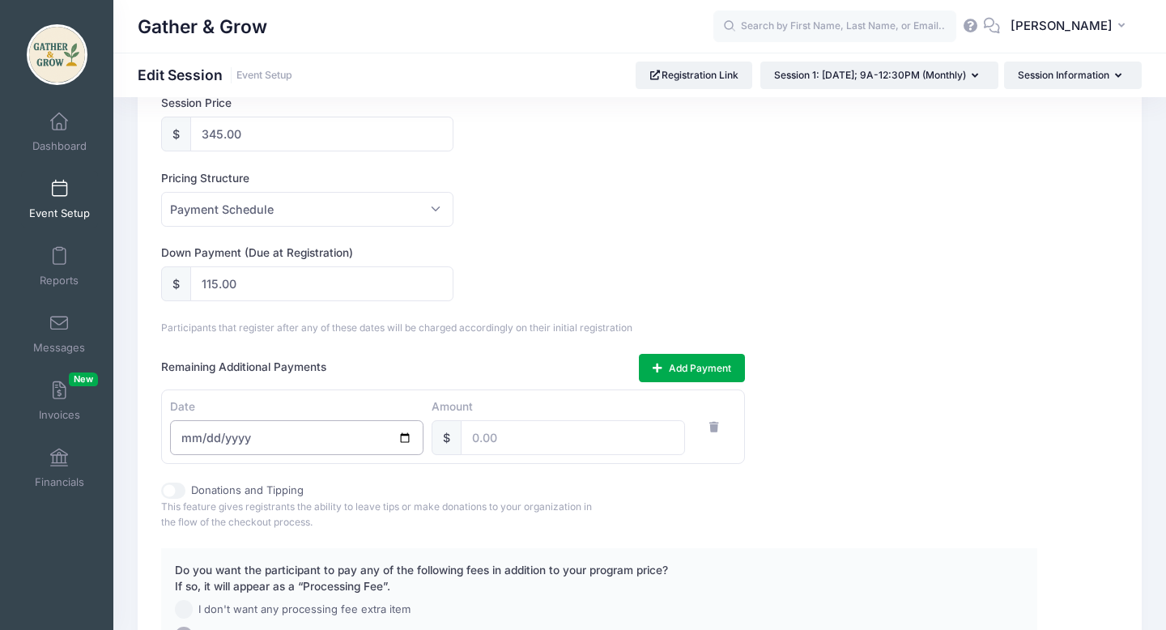
click at [299, 441] on input "date" at bounding box center [296, 437] width 253 height 35
type input "2025-11-01"
click at [519, 437] on input "number" at bounding box center [573, 437] width 224 height 35
type input "115.00"
click at [682, 366] on button "Add Payment" at bounding box center [692, 368] width 106 height 28
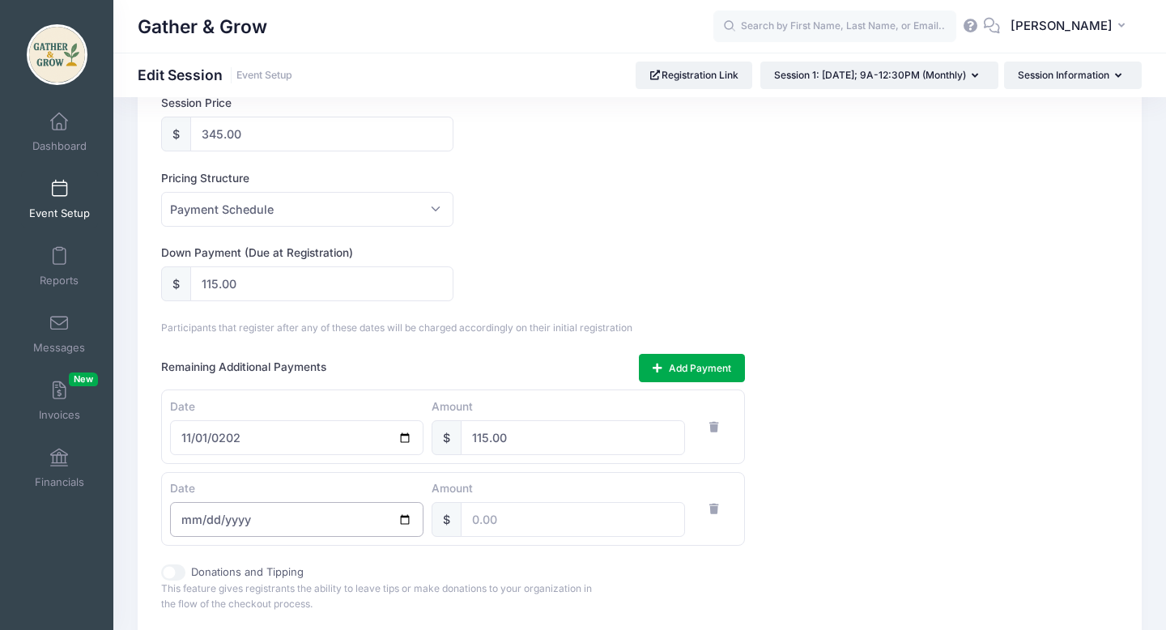
click at [336, 517] on input "date" at bounding box center [296, 519] width 253 height 35
type input "2025-12-01"
click at [529, 526] on input "number" at bounding box center [573, 519] width 224 height 35
type input "115.00"
click at [977, 437] on div "Remaining Additional Payments Add Payment Date 2025-11-01 Amount $ 115.00 Date …" at bounding box center [598, 450] width 875 height 192
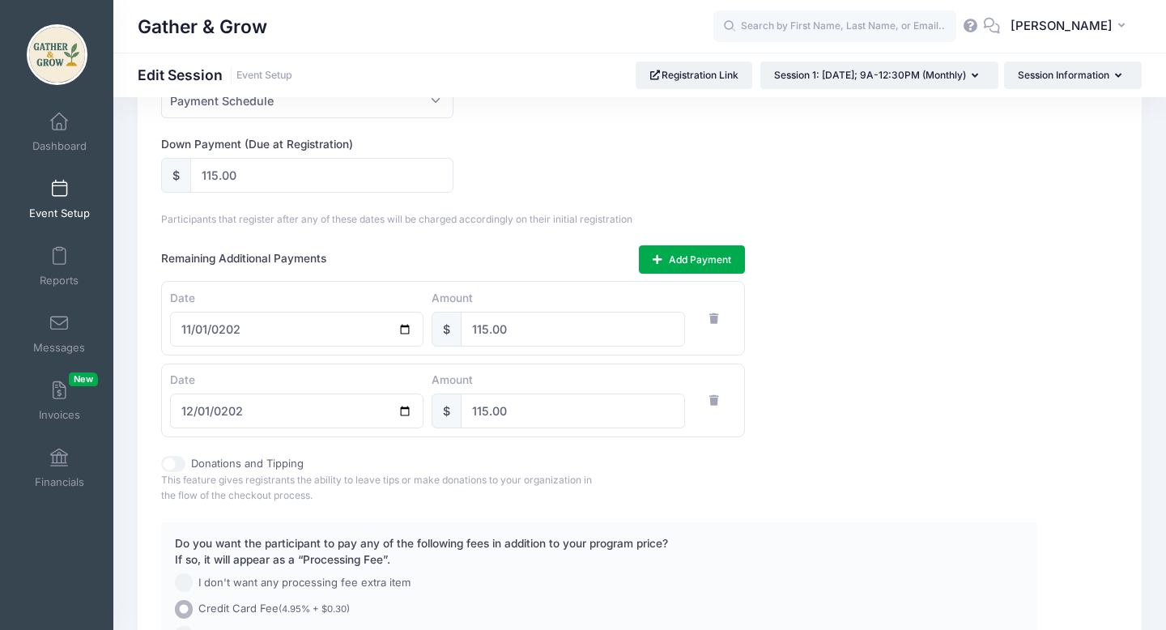
scroll to position [1099, 0]
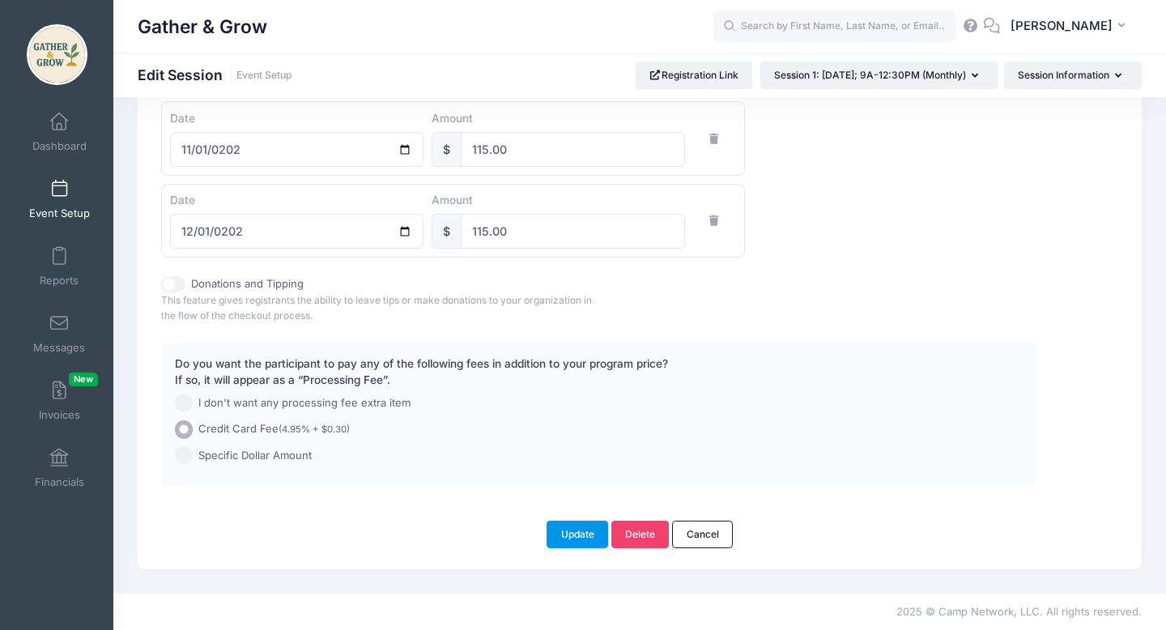
click at [577, 534] on button "Update" at bounding box center [578, 535] width 62 height 28
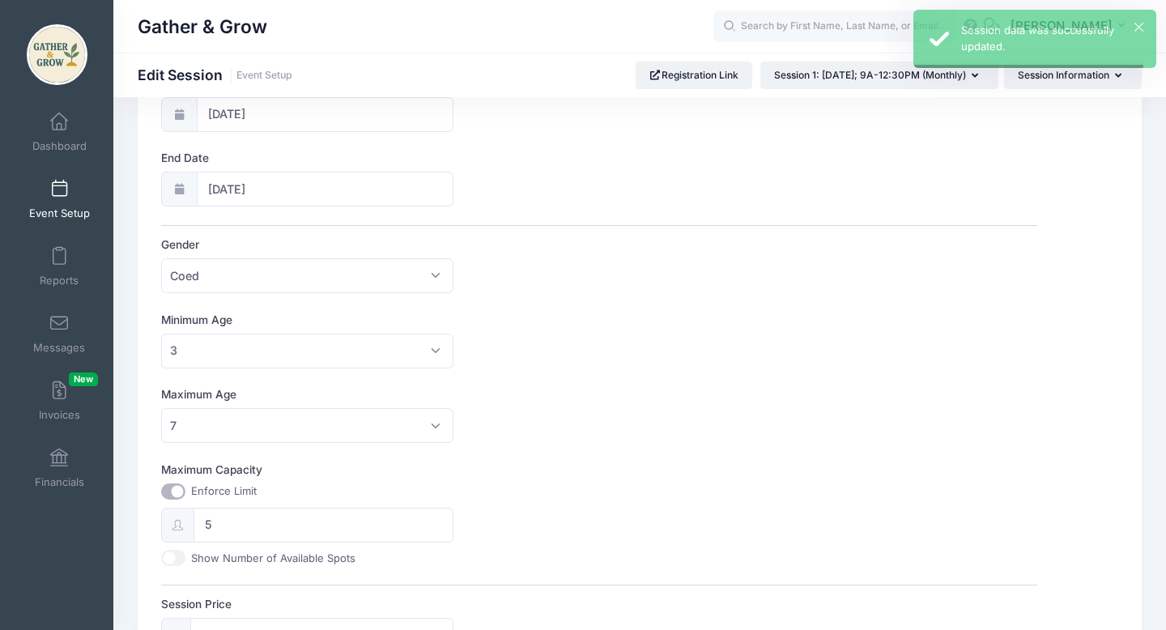
scroll to position [0, 0]
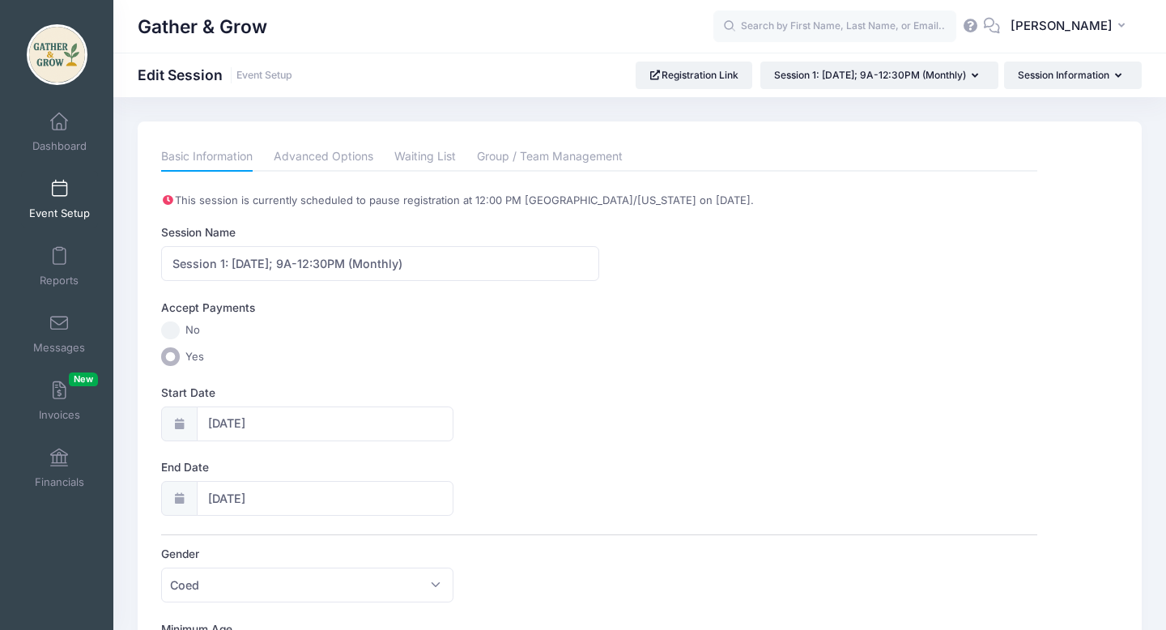
click at [60, 198] on link "Event Setup" at bounding box center [59, 199] width 77 height 57
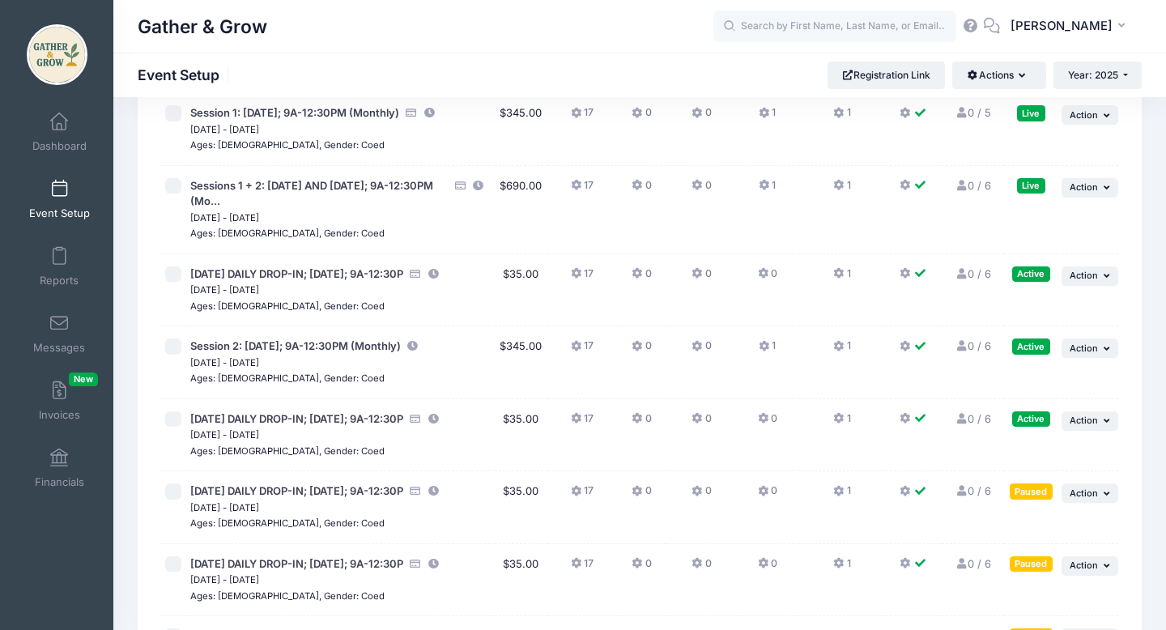
scroll to position [278, 0]
click at [1100, 357] on button "... Action" at bounding box center [1090, 347] width 57 height 19
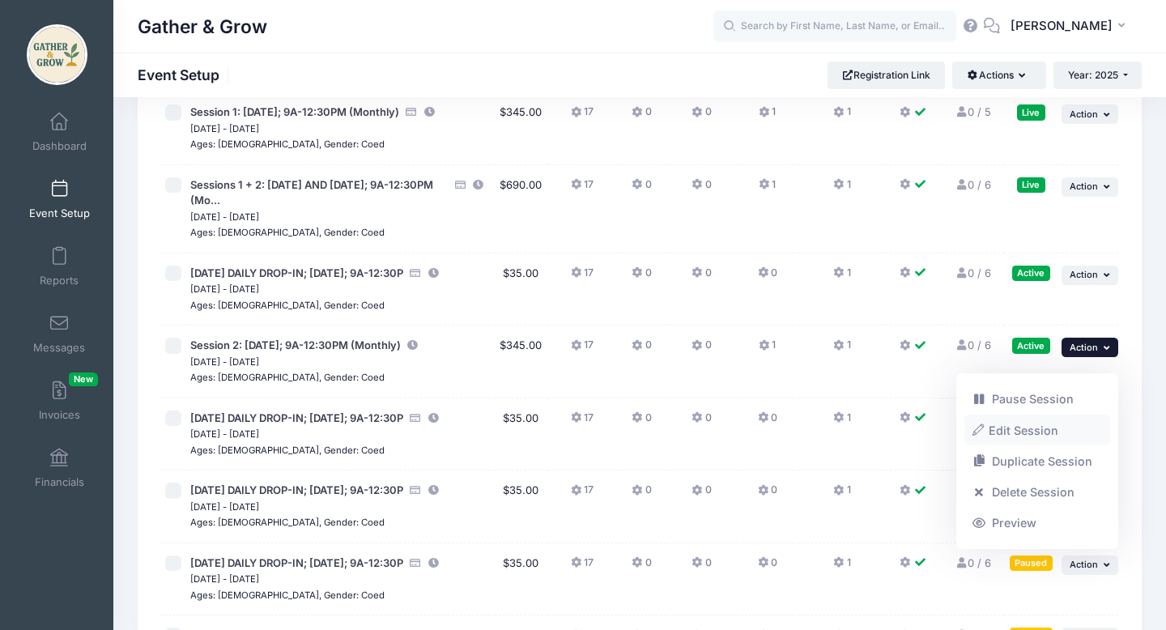
click at [1035, 432] on link "Edit Session" at bounding box center [1037, 430] width 147 height 31
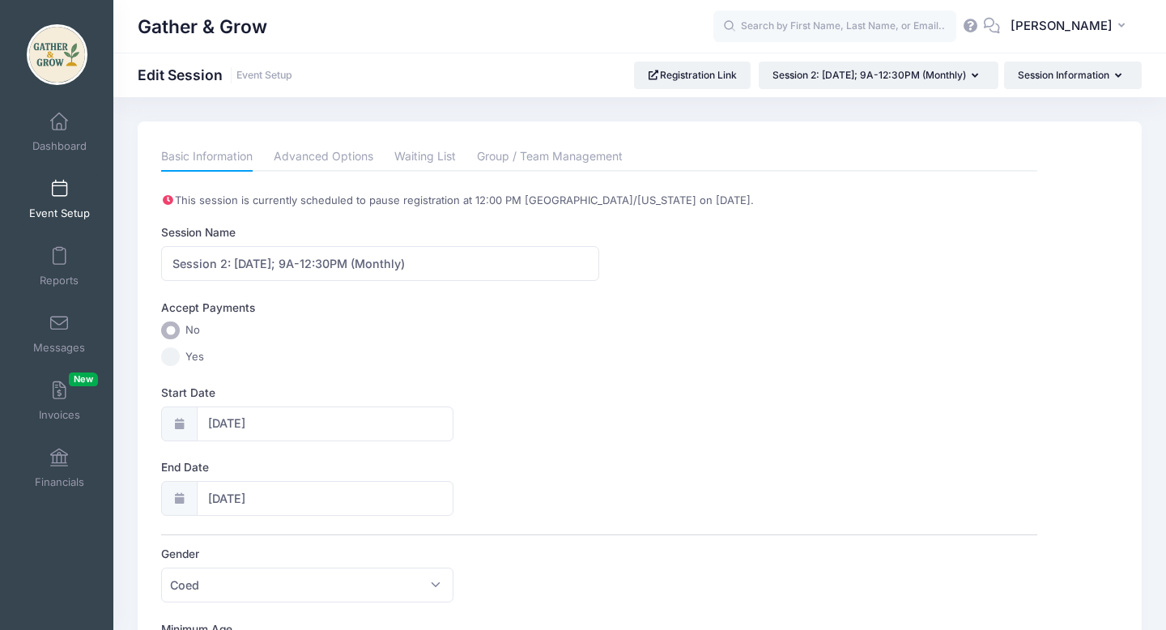
click at [172, 357] on input "Yes" at bounding box center [170, 356] width 19 height 19
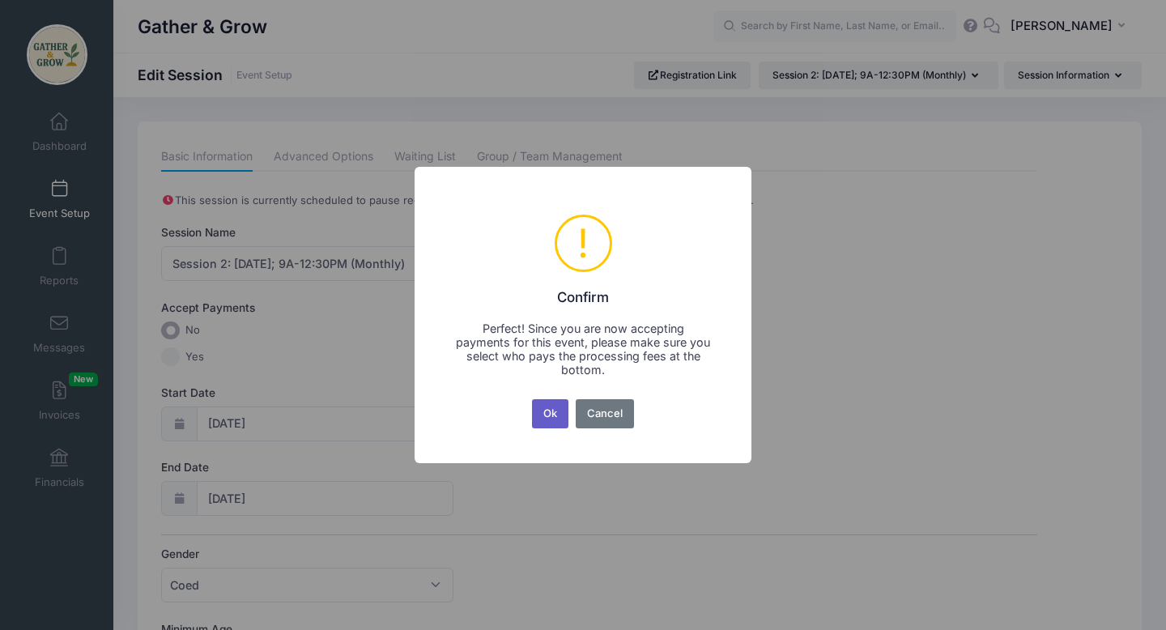
click at [549, 417] on button "Ok" at bounding box center [550, 413] width 37 height 29
radio input "false"
radio input "true"
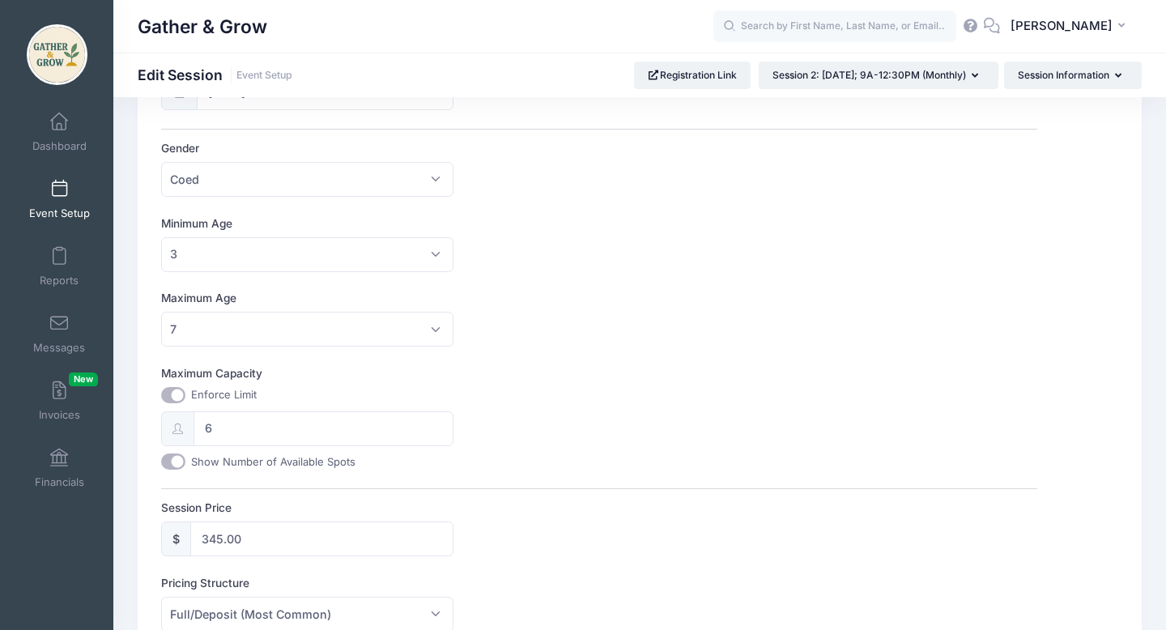
scroll to position [410, 0]
click at [264, 429] on input "6" at bounding box center [323, 424] width 259 height 35
type input "5"
click at [177, 457] on input "Show Number of Available Spots" at bounding box center [173, 457] width 24 height 16
checkbox input "false"
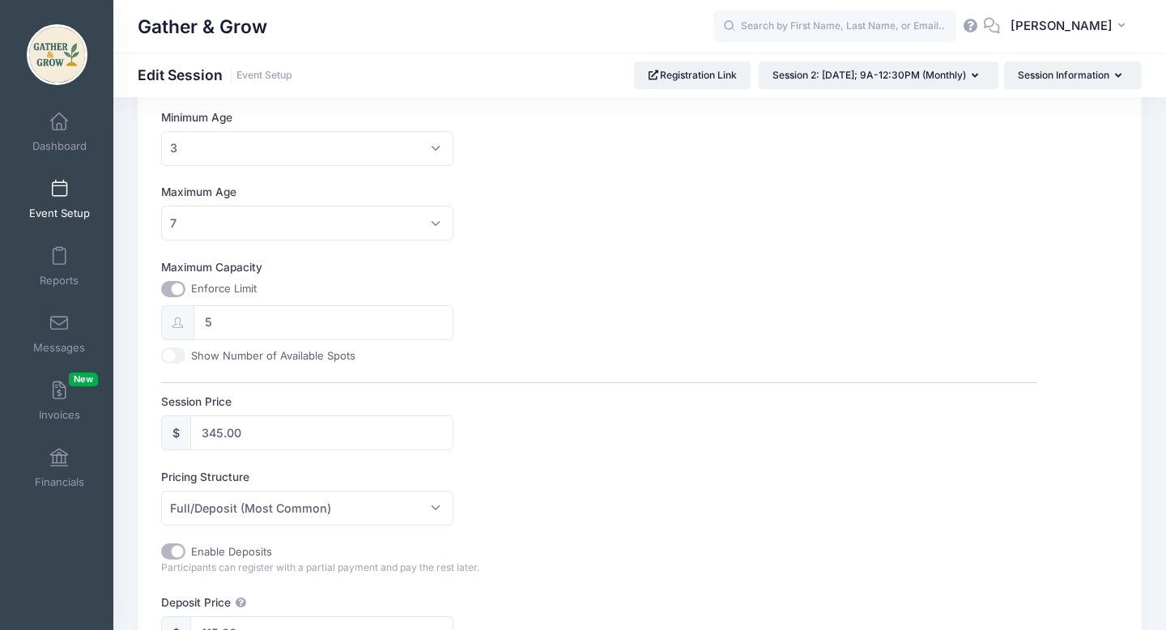
scroll to position [586, 0]
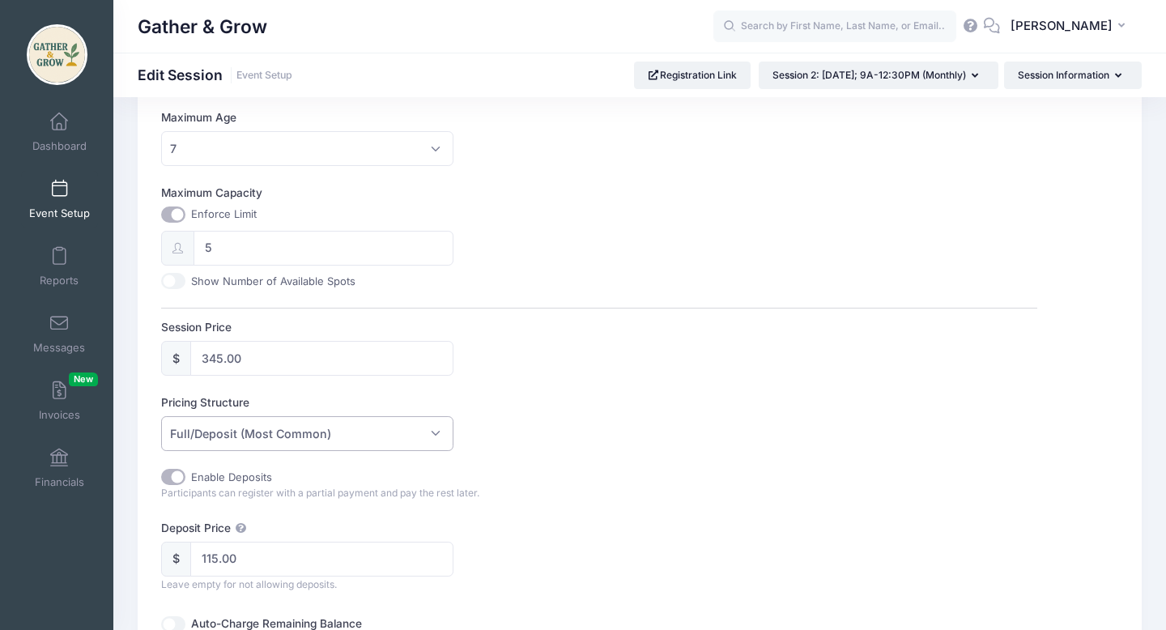
click at [438, 431] on span "Full/Deposit (Most Common)" at bounding box center [307, 433] width 292 height 35
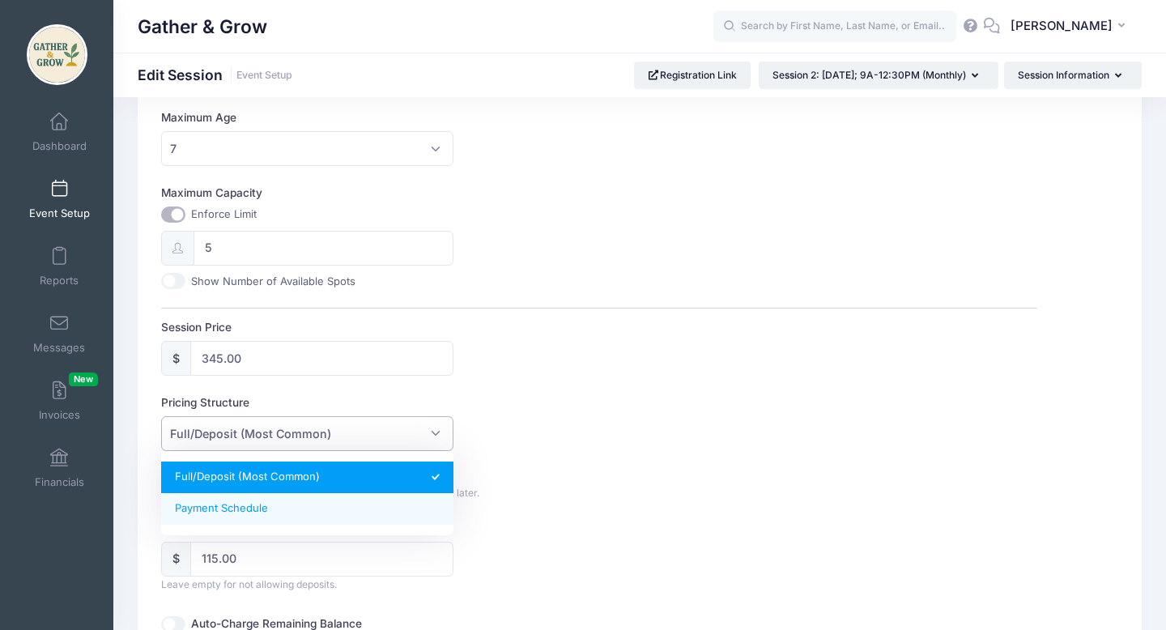
select select "fixed_installments"
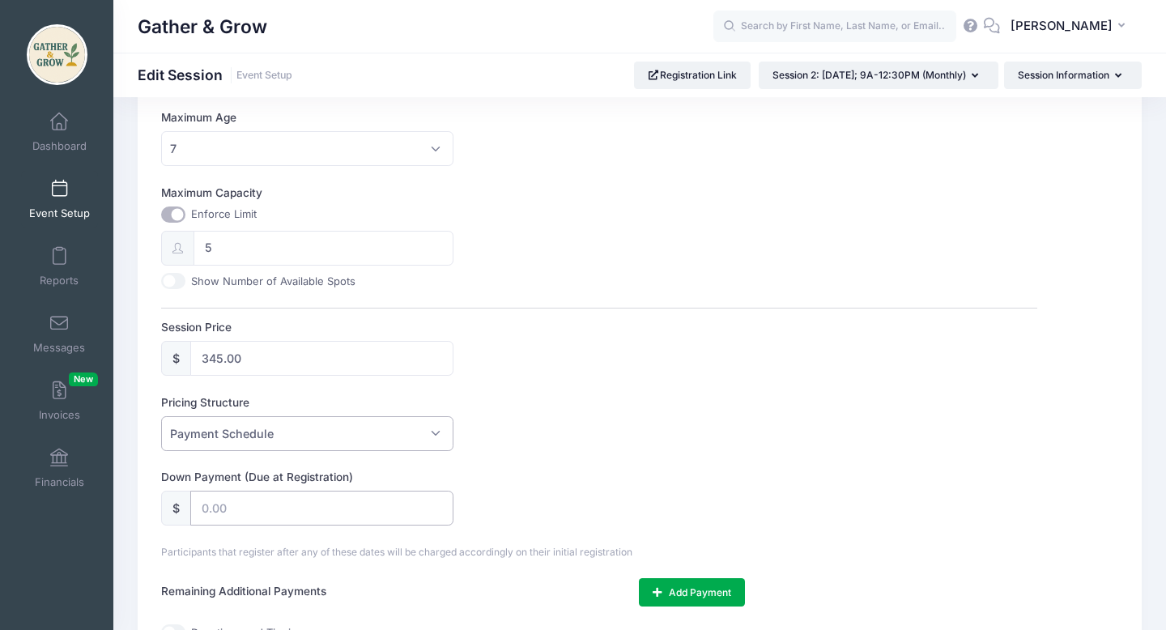
click at [321, 513] on input "text" at bounding box center [321, 508] width 262 height 35
type input "115.00"
click at [607, 448] on div "Pricing Structure Full/Deposit (Most Common) Payment Schedule Payment Schedule" at bounding box center [598, 422] width 875 height 57
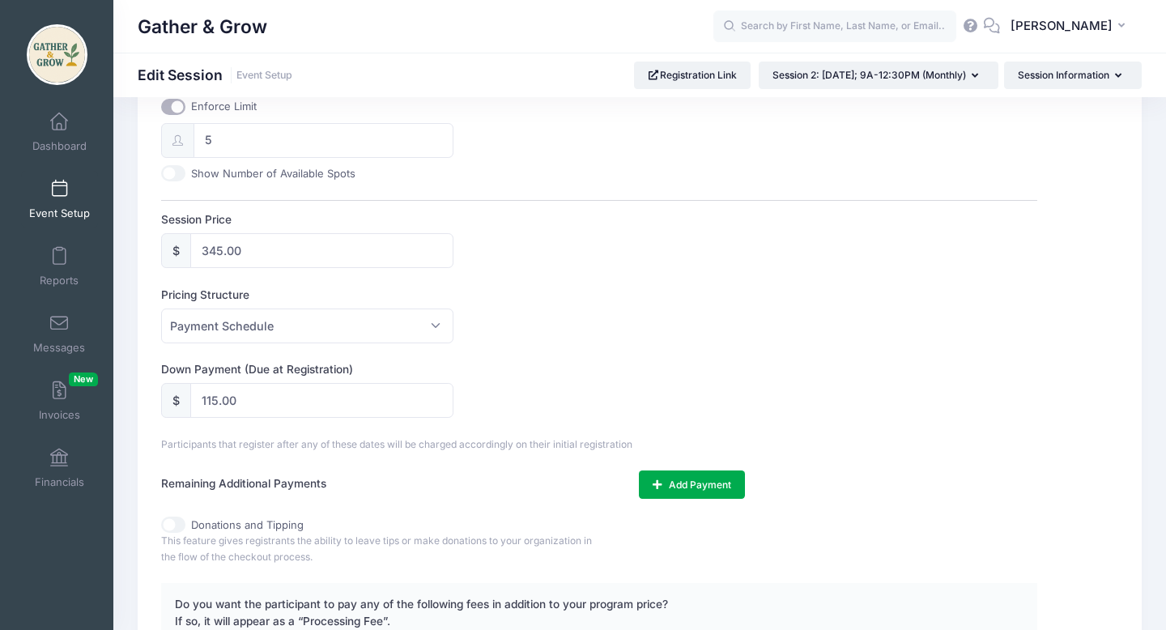
scroll to position [755, 0]
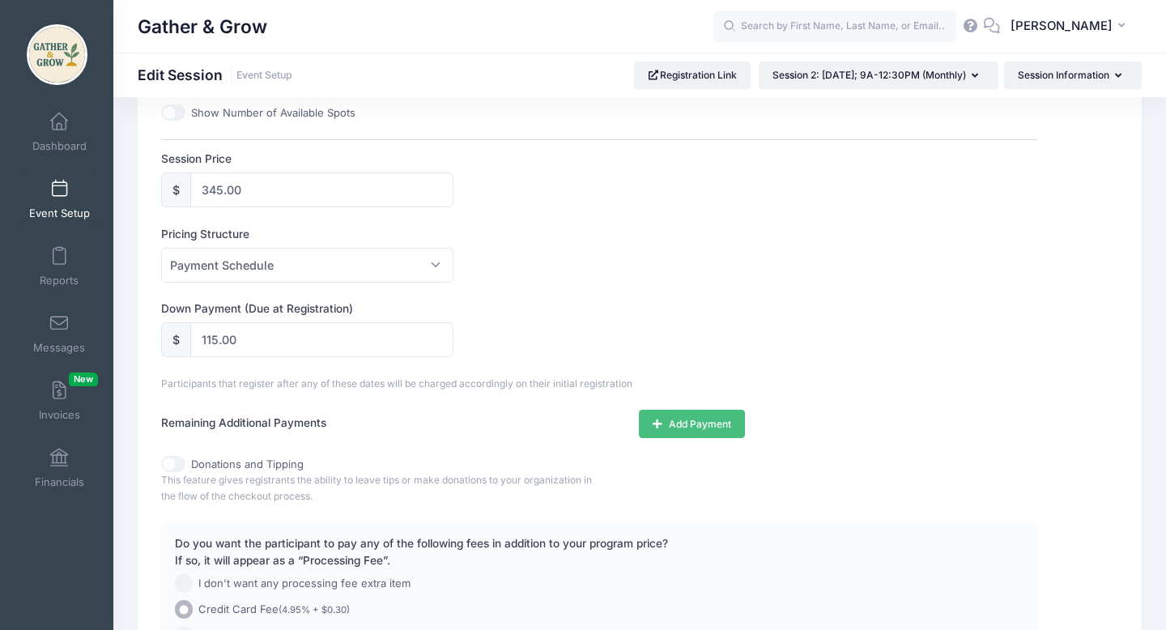
click at [663, 423] on button "Add Payment" at bounding box center [692, 424] width 106 height 28
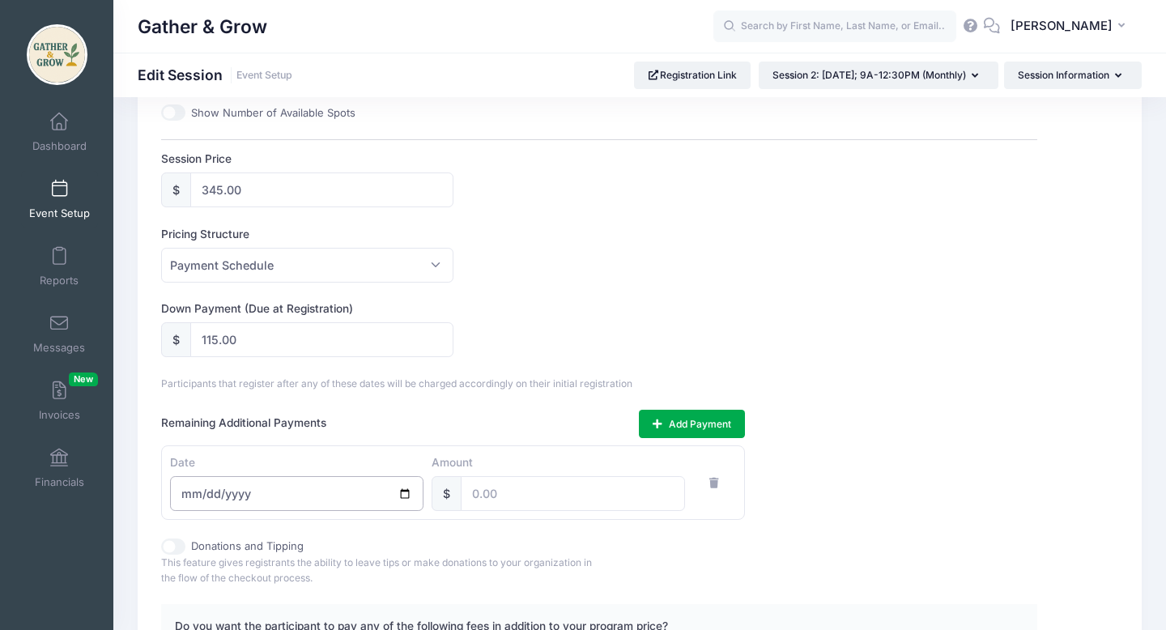
click at [278, 500] on input "date" at bounding box center [296, 493] width 253 height 35
type input "2025-11-01"
click at [528, 495] on input "number" at bounding box center [573, 493] width 224 height 35
type input "115.00"
click at [666, 428] on button "Add Payment" at bounding box center [692, 424] width 106 height 28
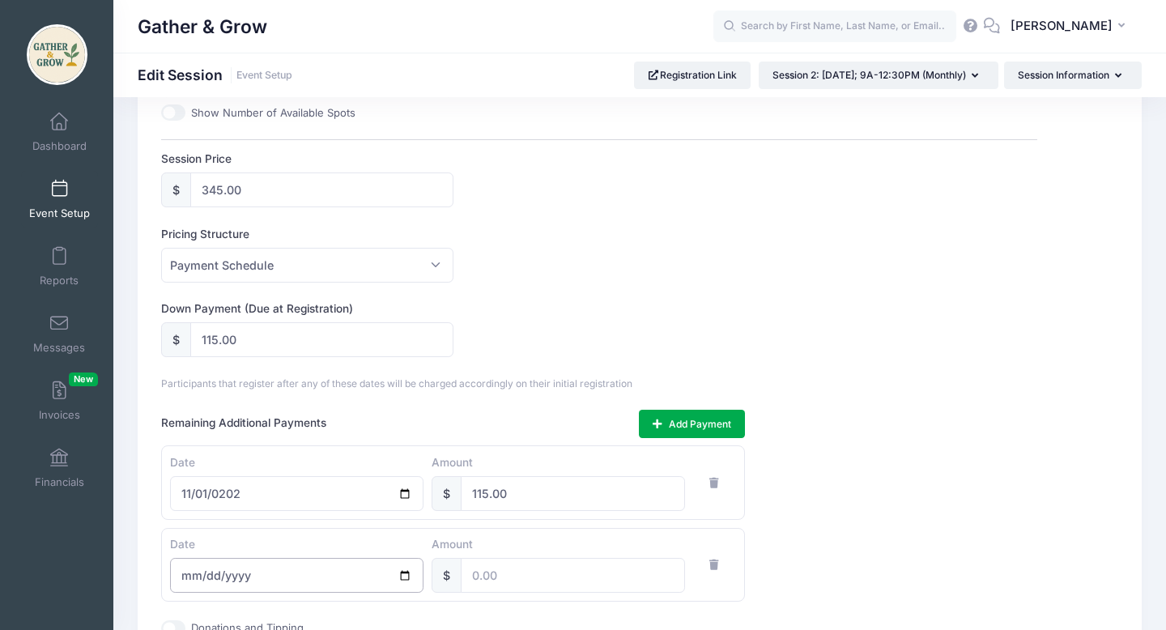
click at [258, 585] on input "date" at bounding box center [296, 575] width 253 height 35
click at [189, 571] on input "date" at bounding box center [296, 575] width 253 height 35
type input "2025-12-01"
click at [615, 581] on input "number" at bounding box center [573, 575] width 224 height 35
type input "115.00"
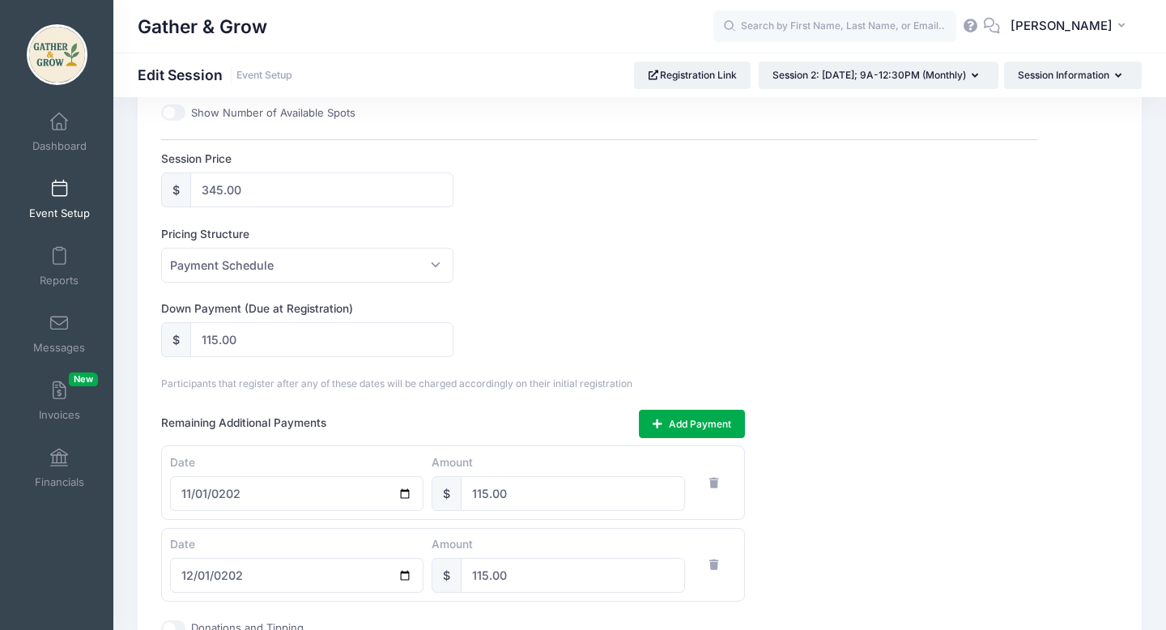
click at [919, 517] on div "Remaining Additional Payments Add Payment Date 2025-11-01 Amount $ 115.00 Date …" at bounding box center [598, 506] width 875 height 192
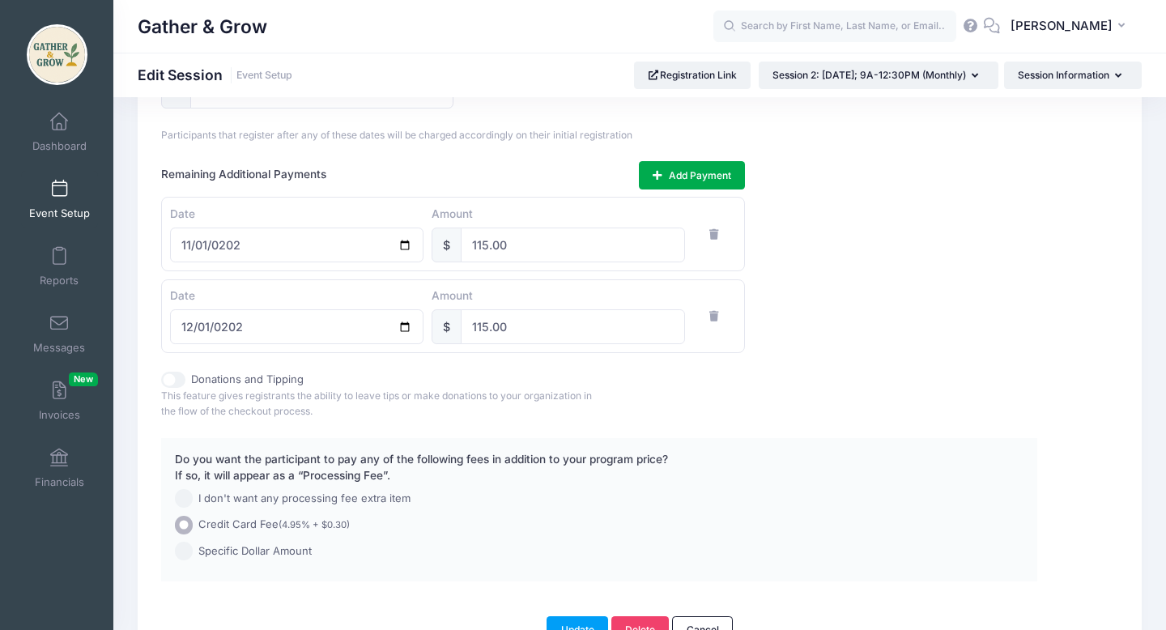
scroll to position [1099, 0]
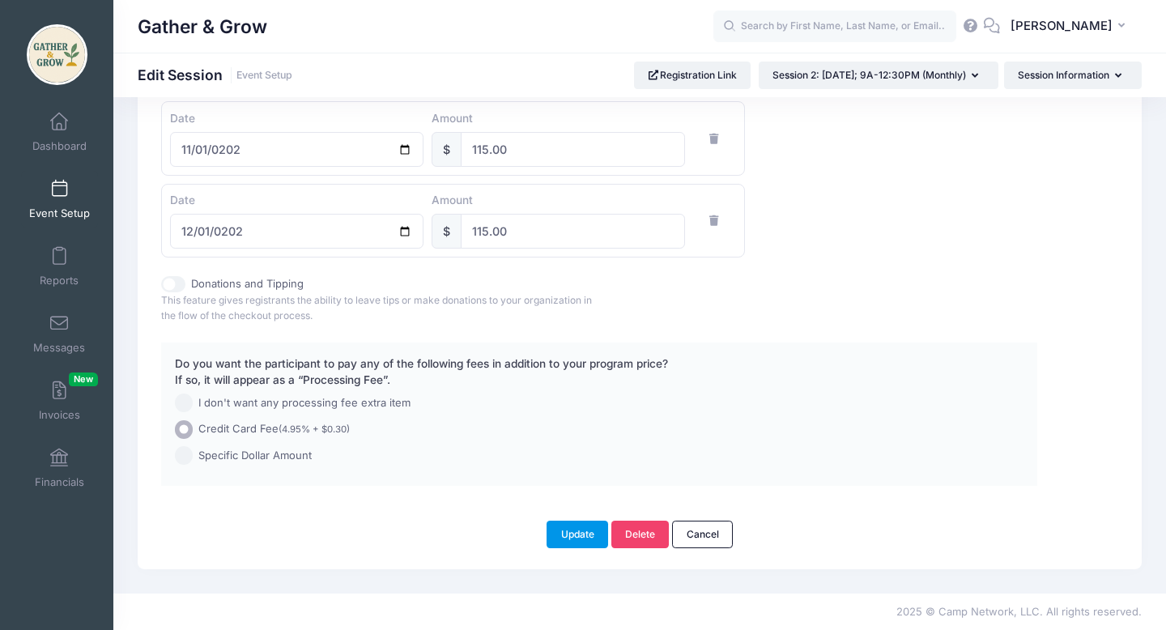
click at [594, 534] on button "Update" at bounding box center [578, 535] width 62 height 28
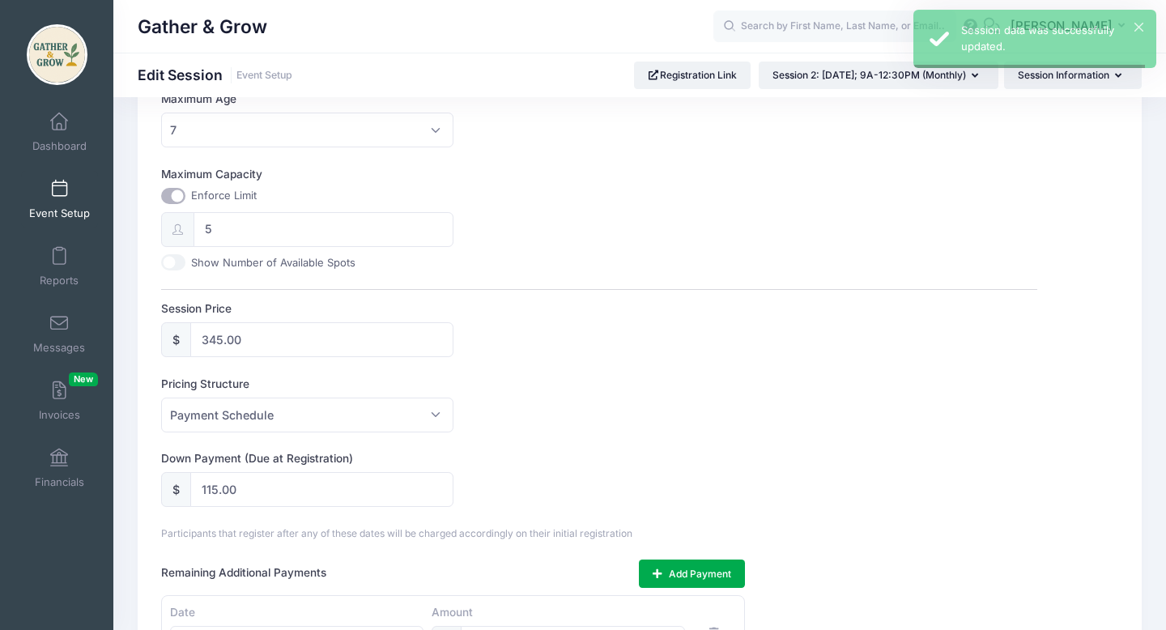
scroll to position [0, 0]
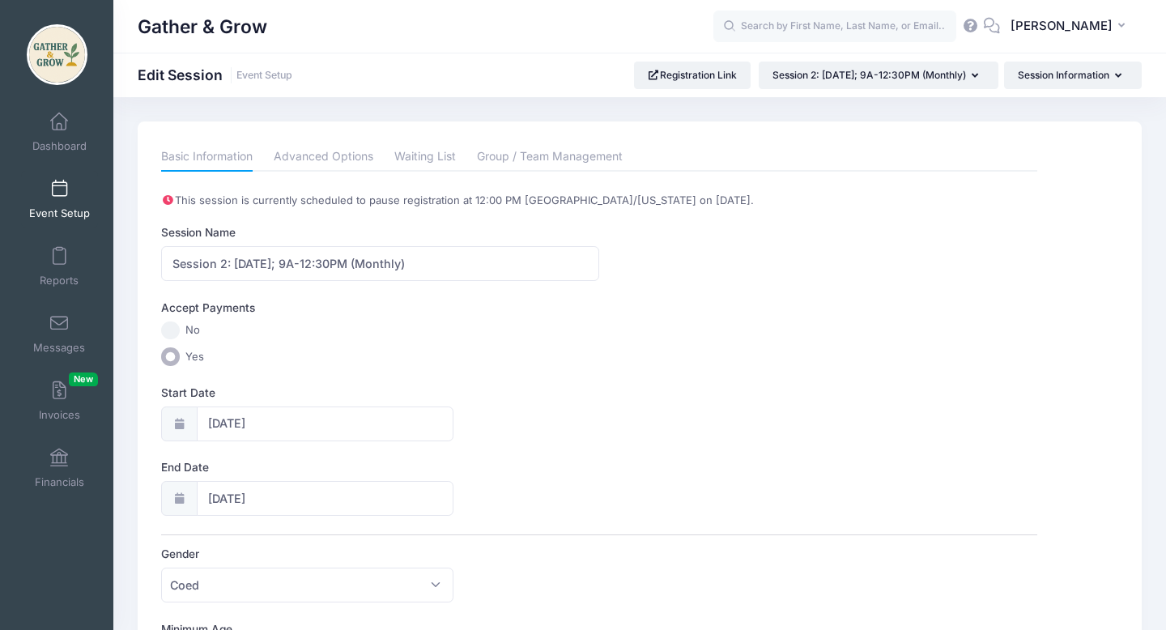
click at [55, 201] on link "Event Setup" at bounding box center [59, 199] width 77 height 57
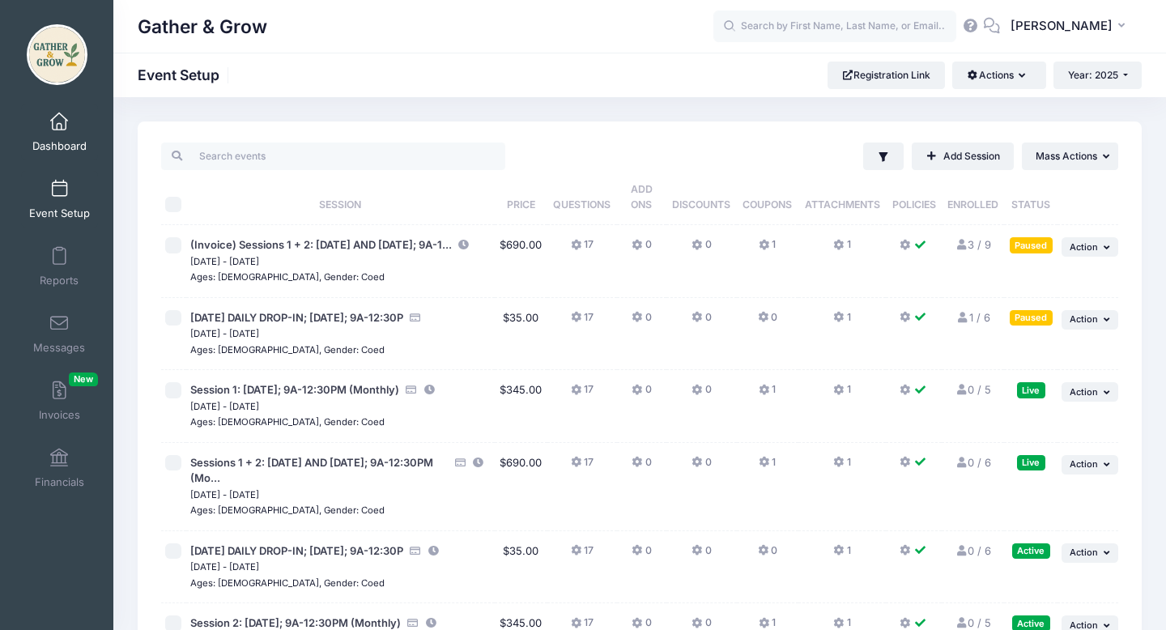
click at [57, 141] on span "Dashboard" at bounding box center [59, 146] width 54 height 14
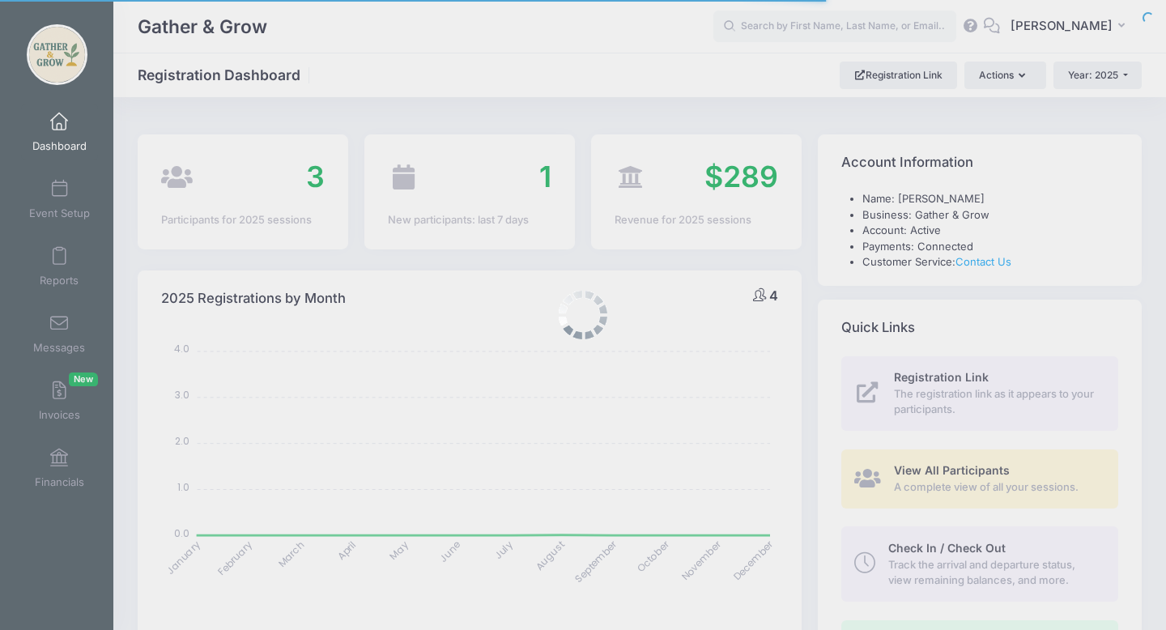
select select
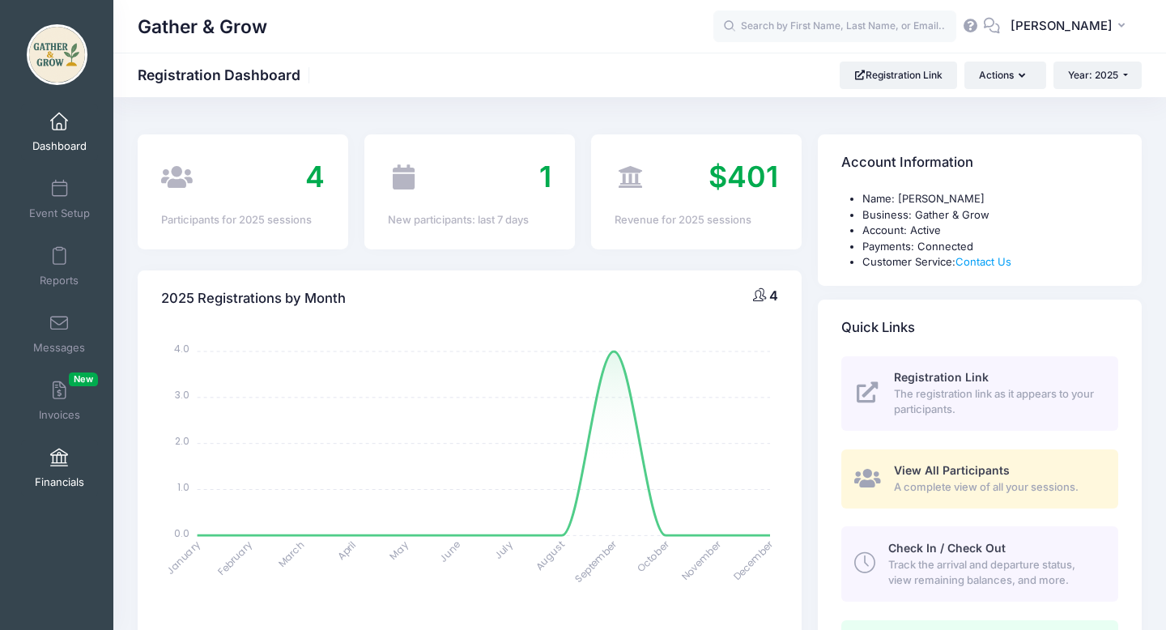
click at [59, 464] on span at bounding box center [59, 458] width 0 height 18
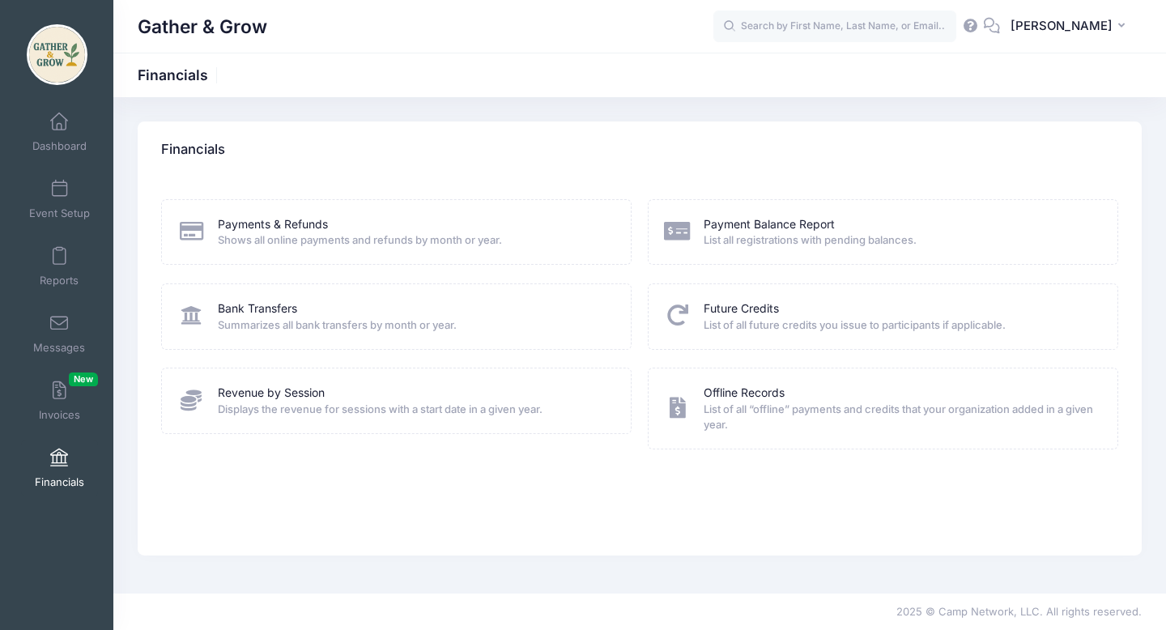
click at [194, 230] on icon at bounding box center [191, 230] width 27 height 21
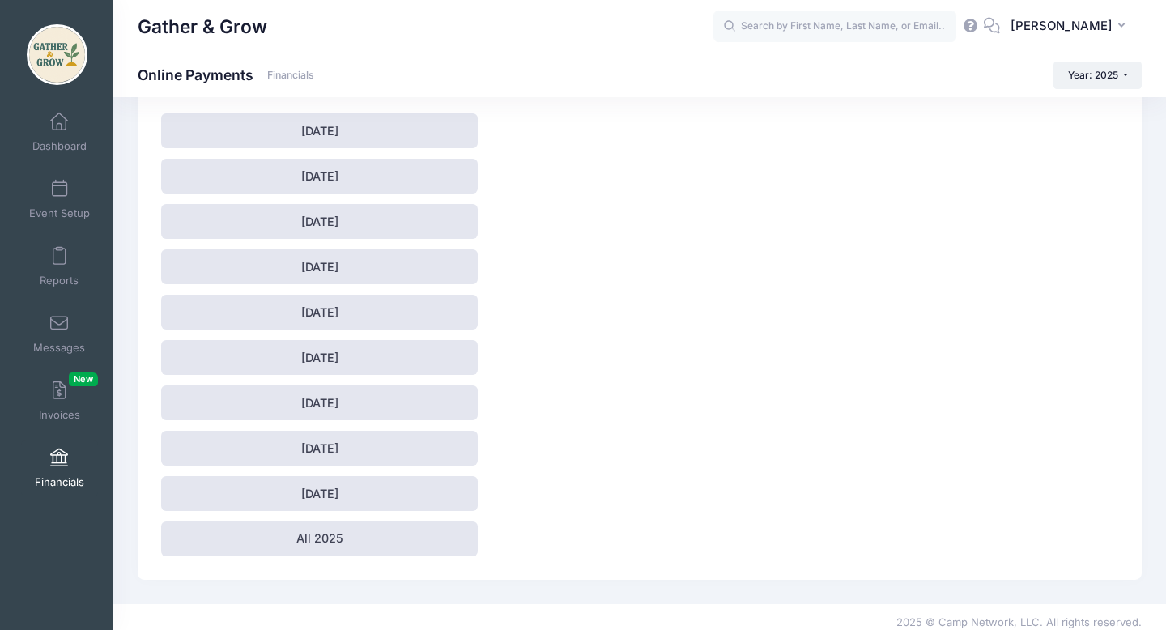
scroll to position [133, 0]
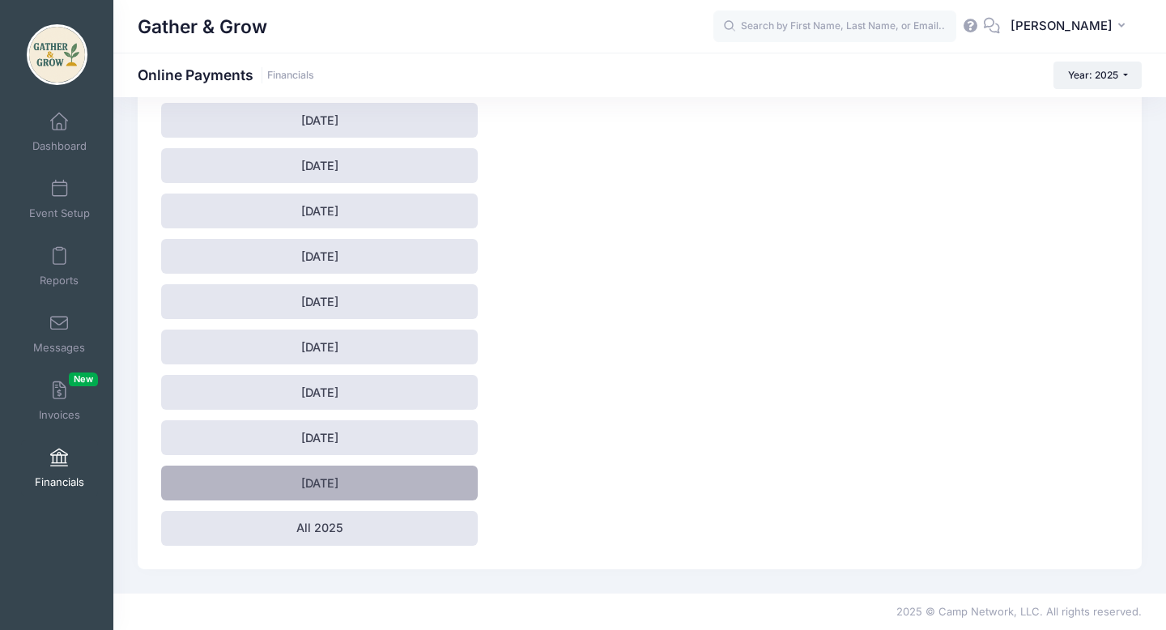
click at [279, 488] on link "[DATE]" at bounding box center [319, 483] width 317 height 35
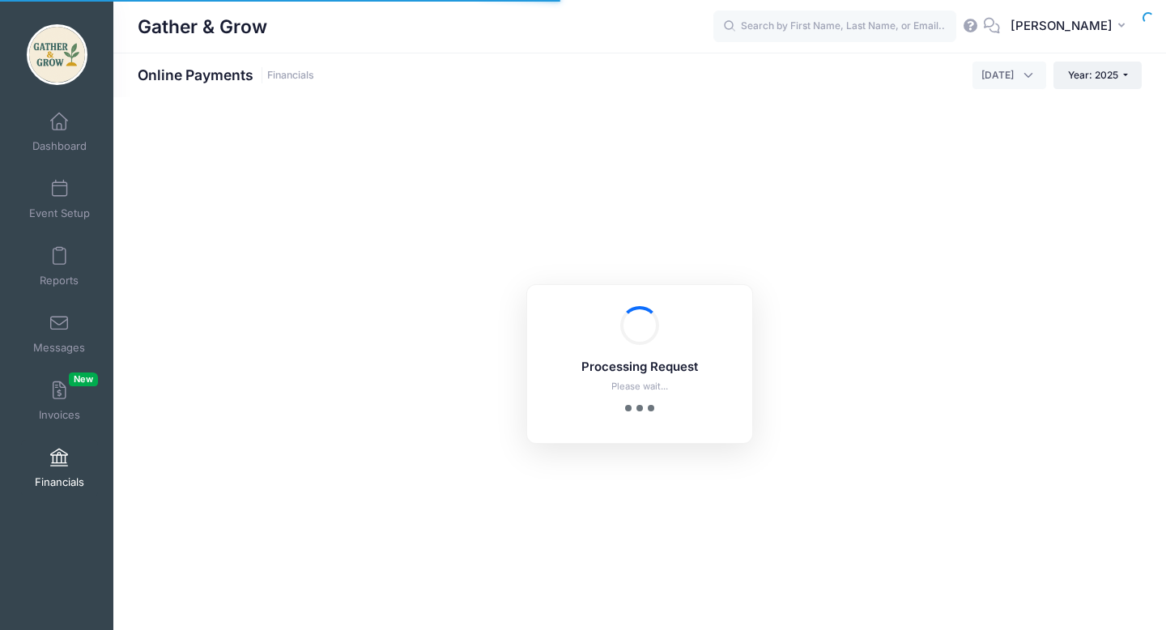
select select "10"
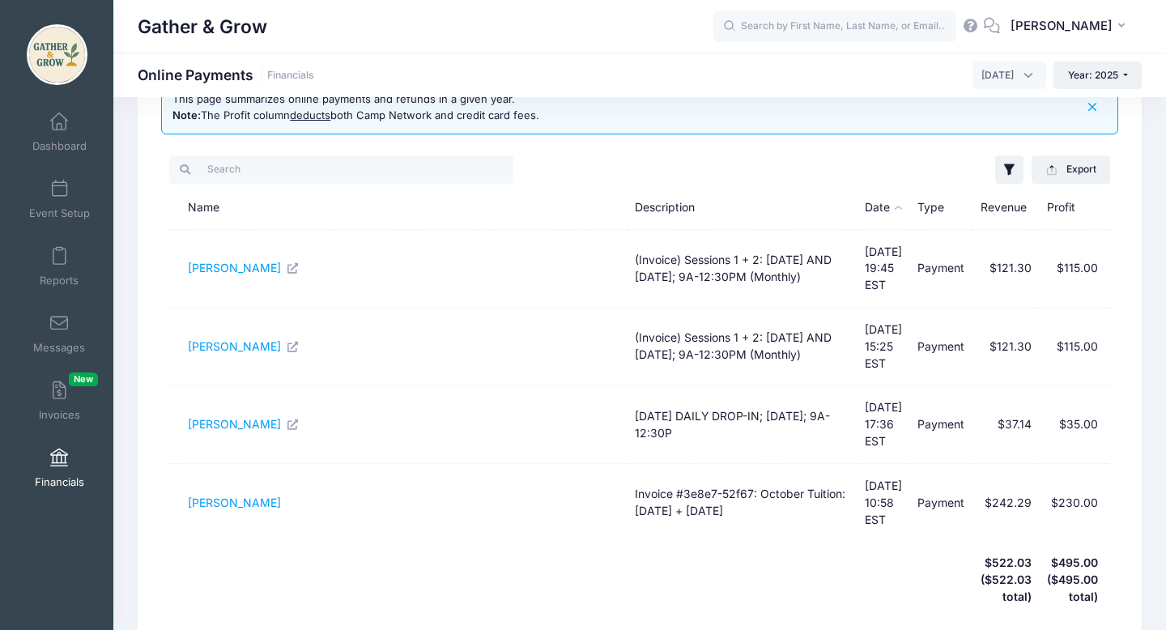
scroll to position [58, 0]
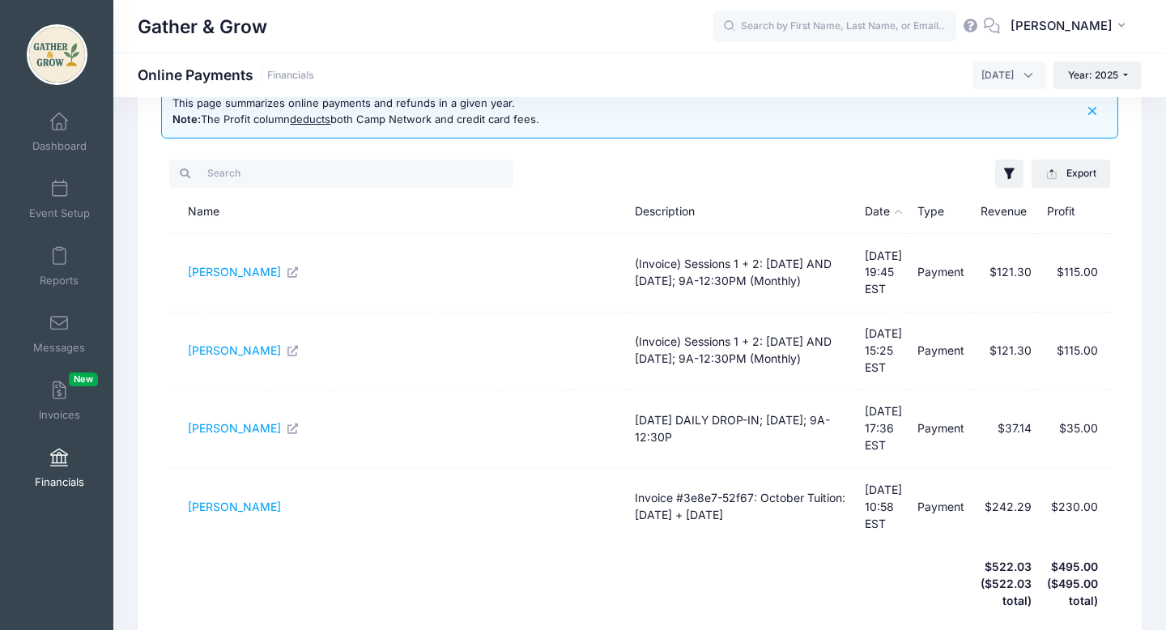
click at [57, 57] on img at bounding box center [57, 54] width 61 height 61
click at [59, 130] on span at bounding box center [59, 122] width 0 height 18
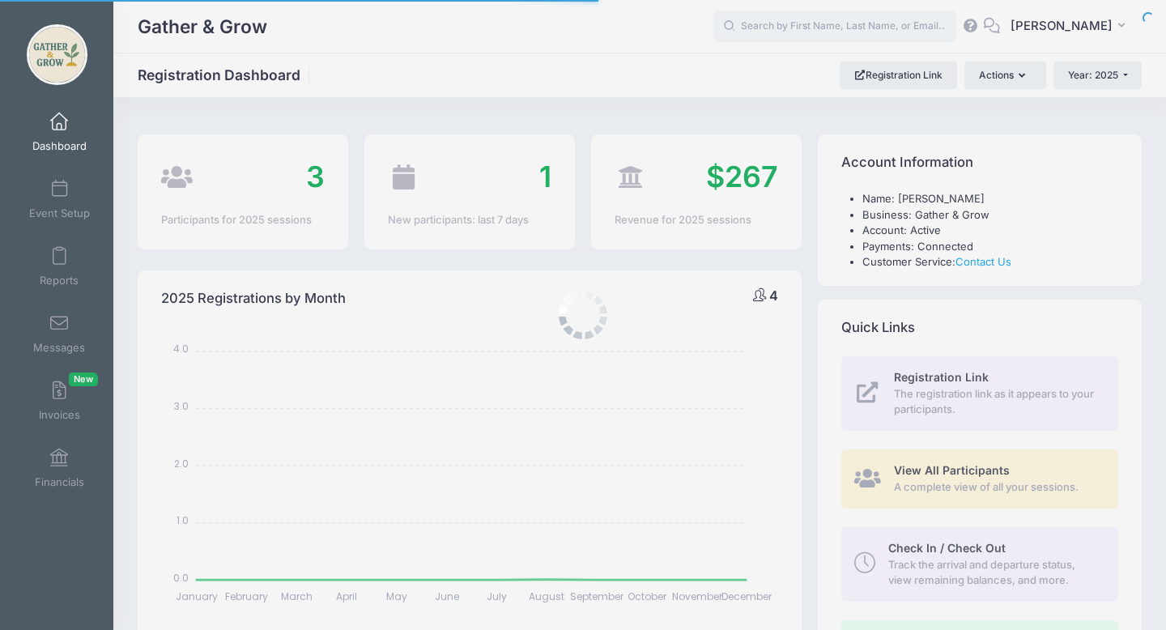
select select
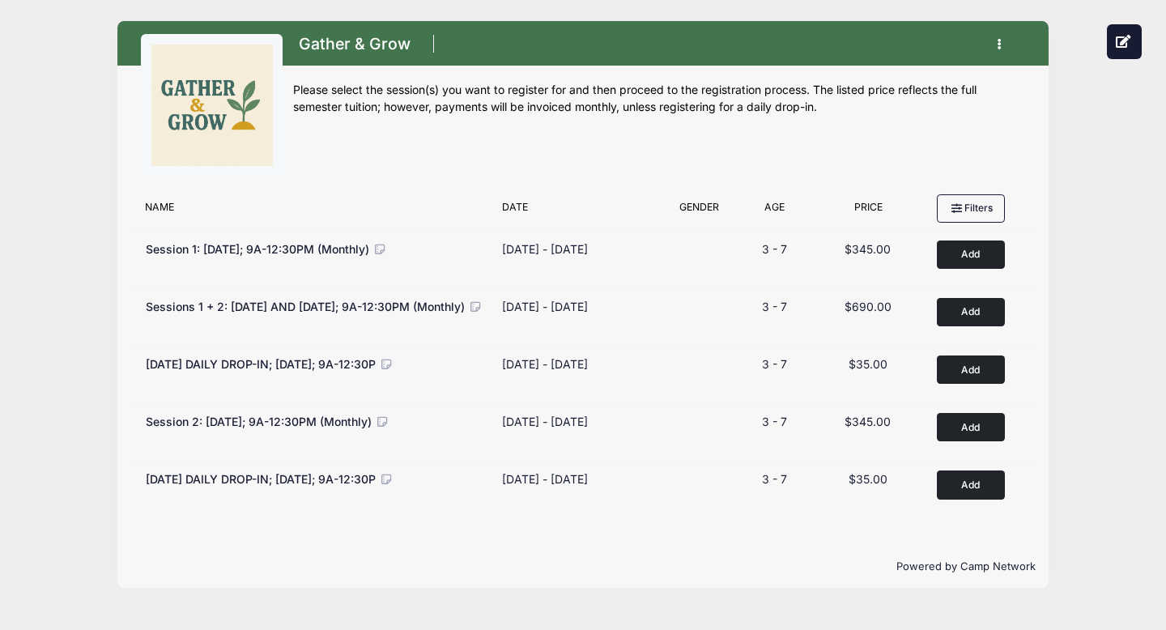
click at [1001, 45] on icon "button" at bounding box center [1004, 45] width 13 height 0
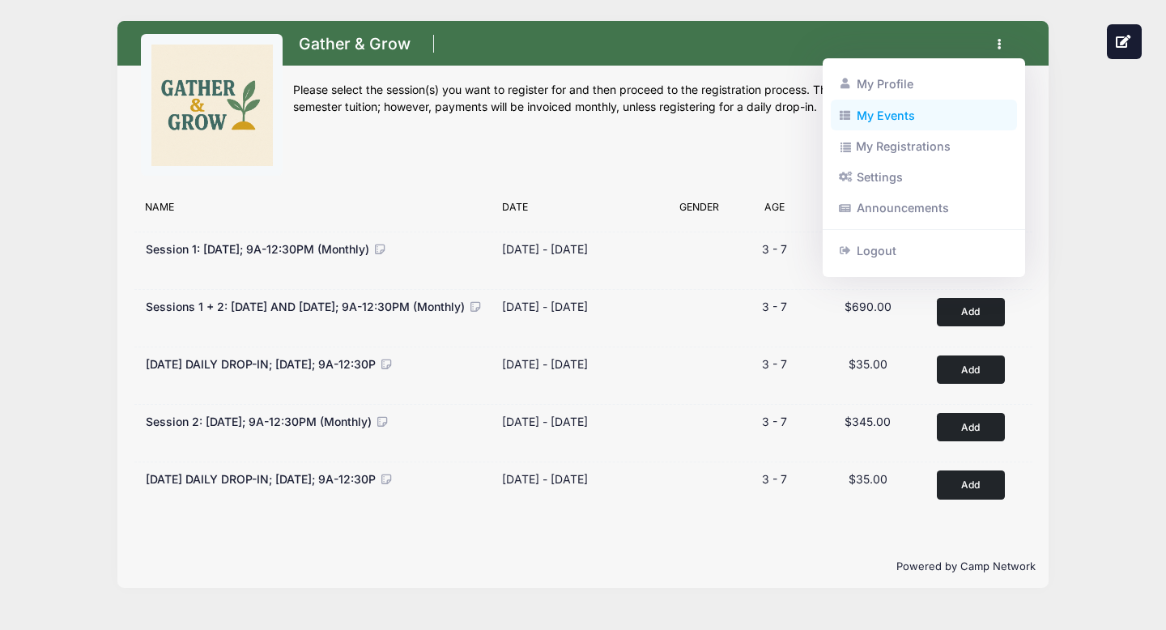
click at [896, 125] on link "My Events" at bounding box center [924, 115] width 187 height 31
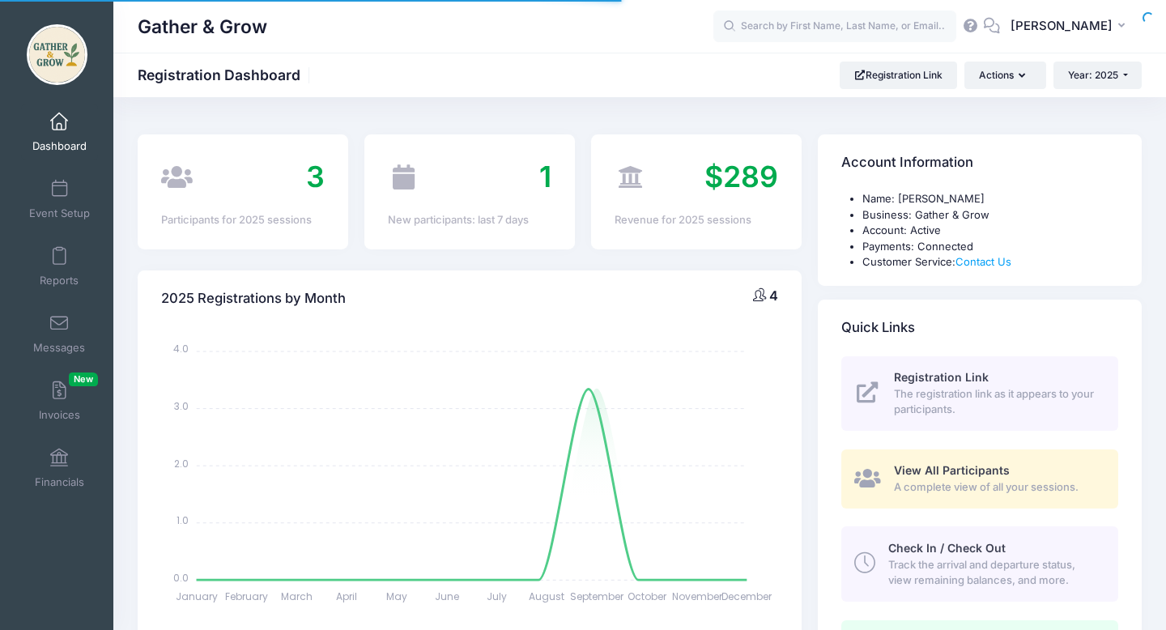
select select
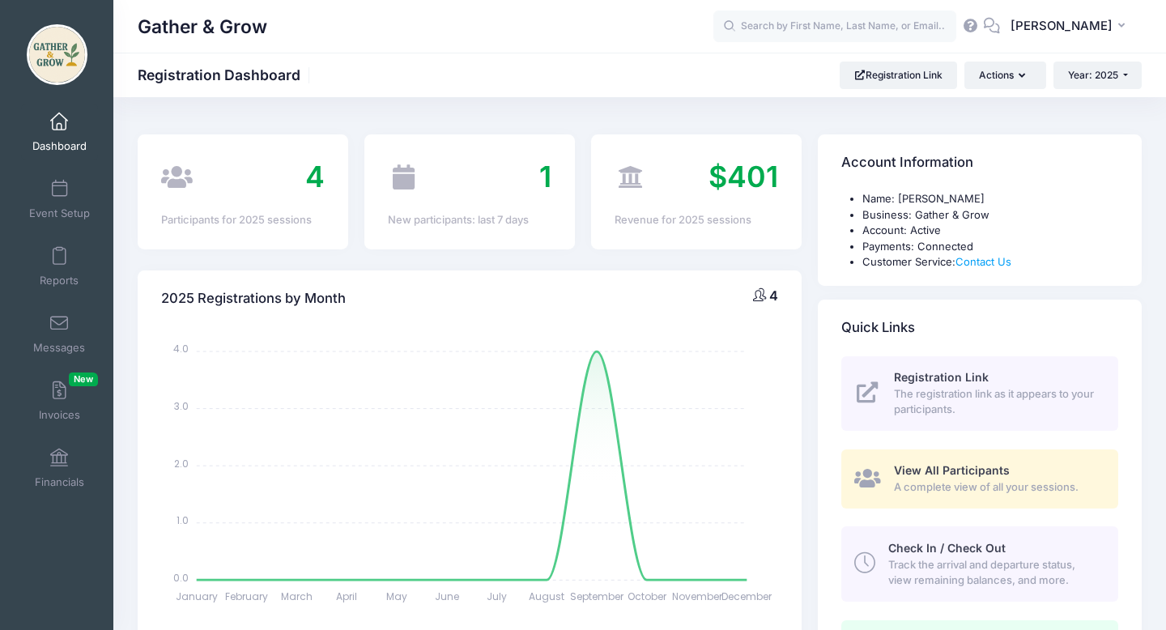
click at [919, 90] on div "Gather & Grow Registration Dashboard Registration Link Actions Year: 2025 Year:…" at bounding box center [639, 75] width 1053 height 45
click at [917, 77] on link "Registration Link" at bounding box center [898, 76] width 117 height 28
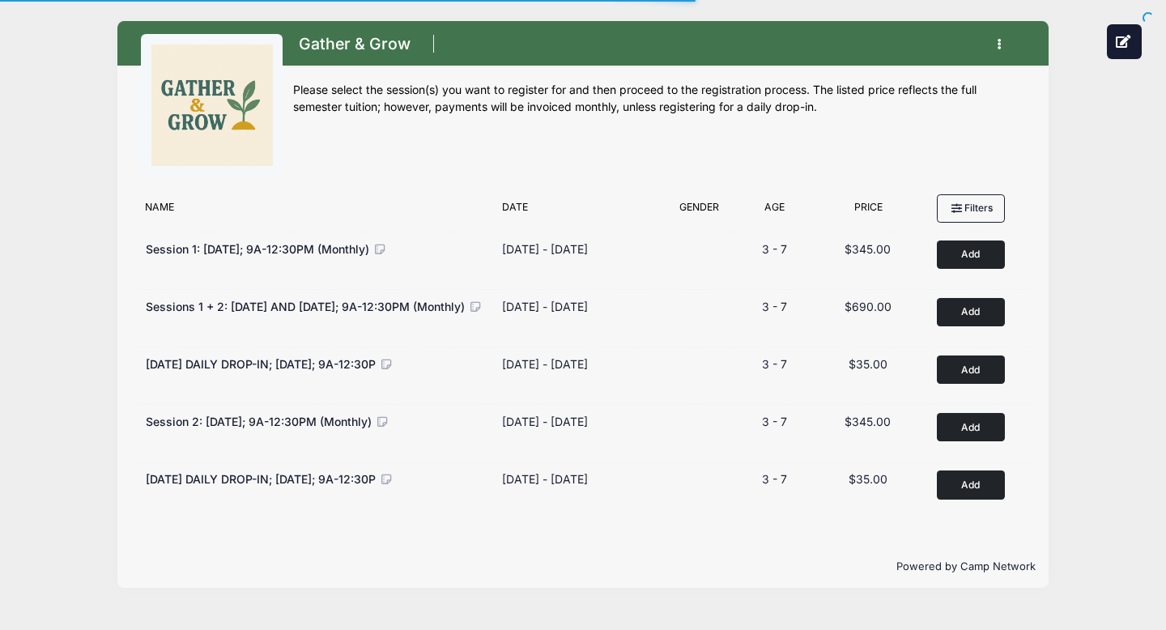
click at [1001, 45] on icon "button" at bounding box center [1004, 45] width 13 height 0
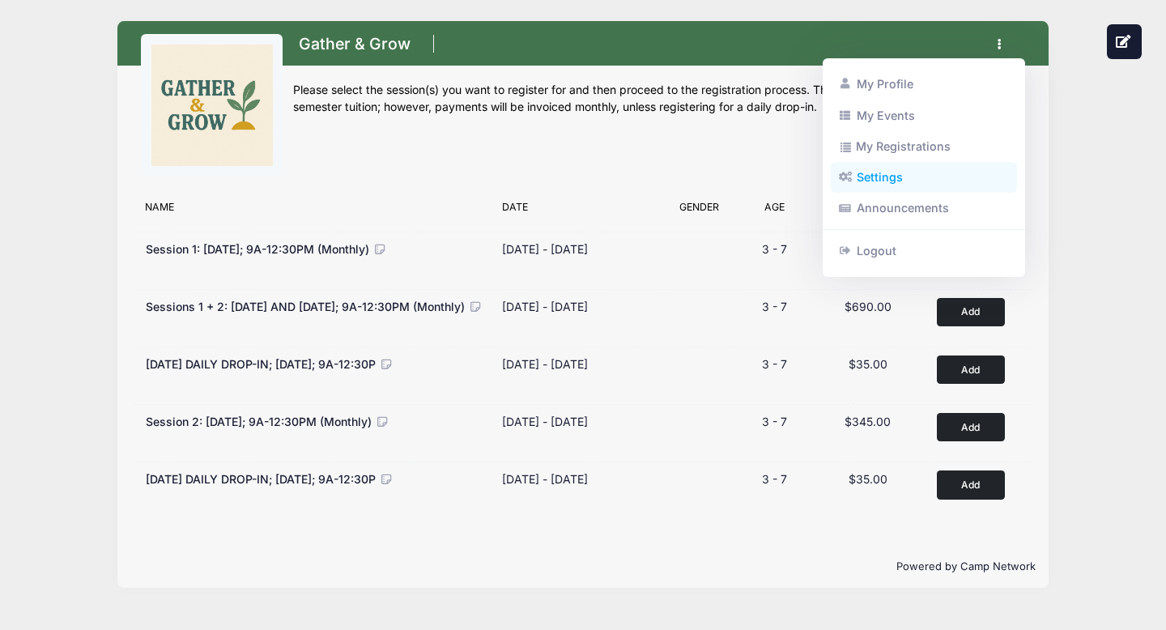
click at [917, 184] on link "Settings" at bounding box center [924, 177] width 187 height 31
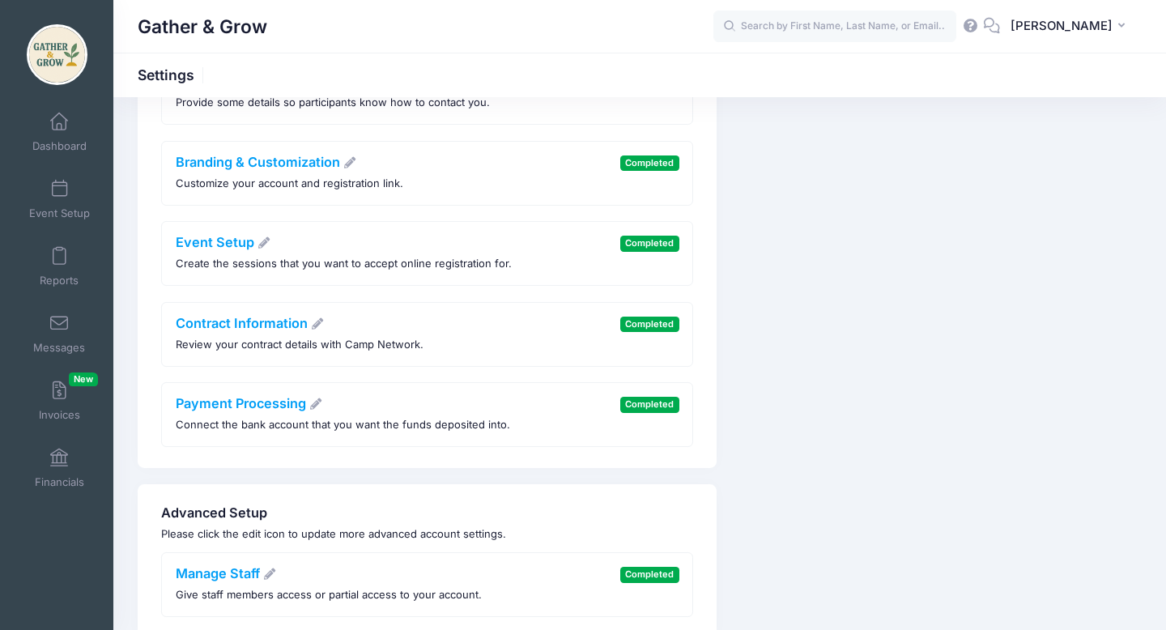
scroll to position [183, 0]
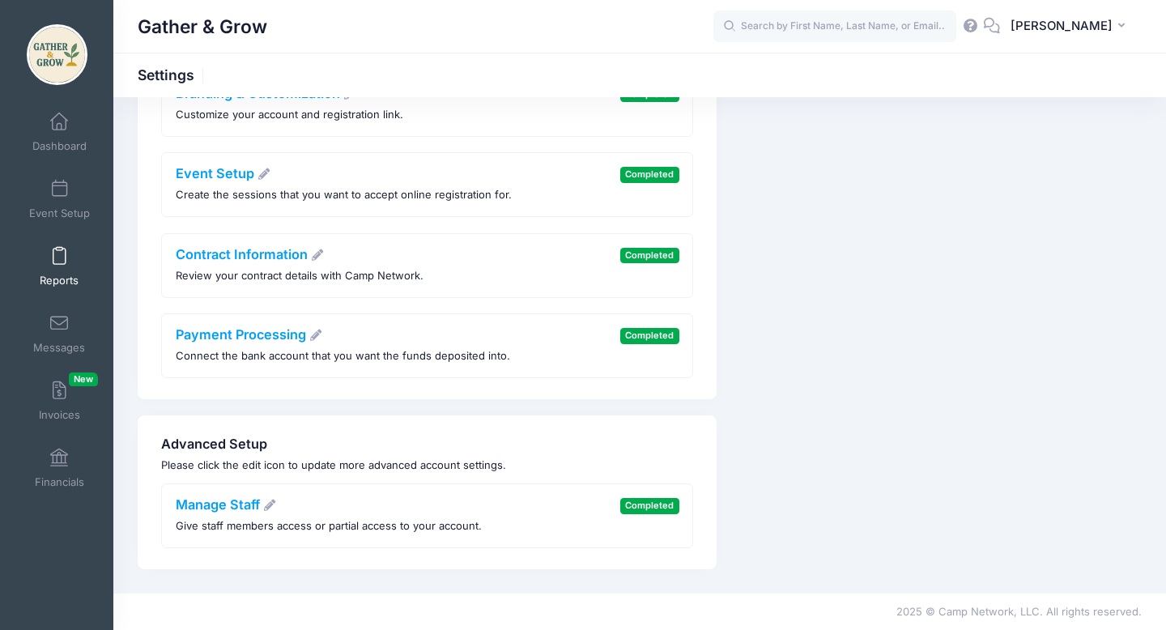
click at [62, 274] on span "Reports" at bounding box center [59, 281] width 39 height 14
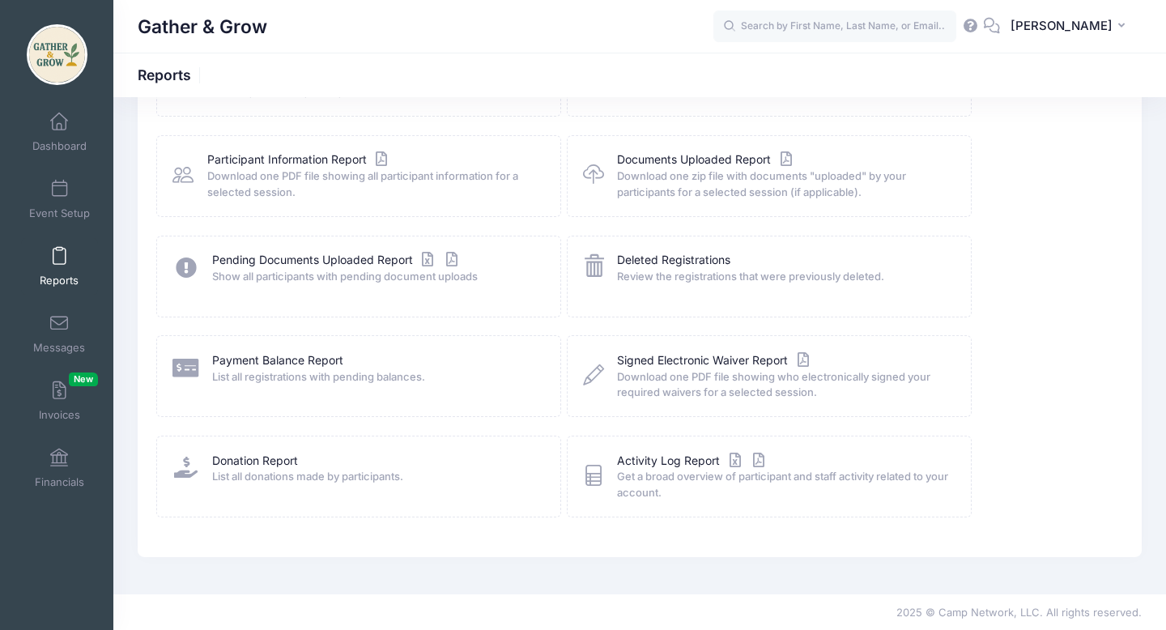
scroll to position [165, 0]
click at [594, 476] on icon at bounding box center [593, 474] width 21 height 25
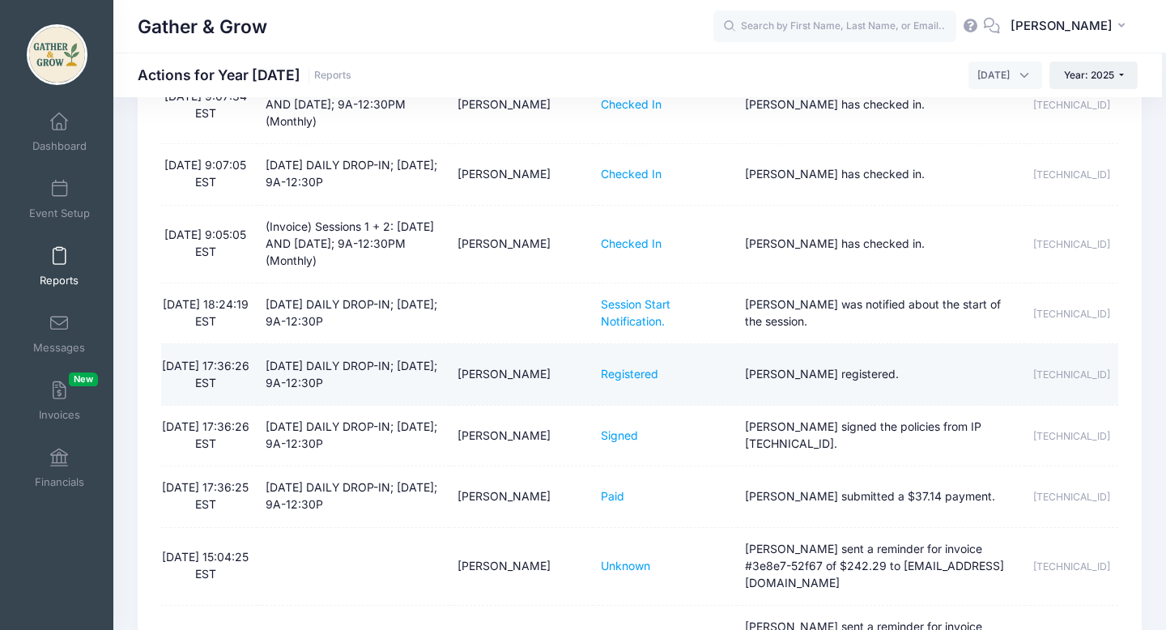
scroll to position [435, 0]
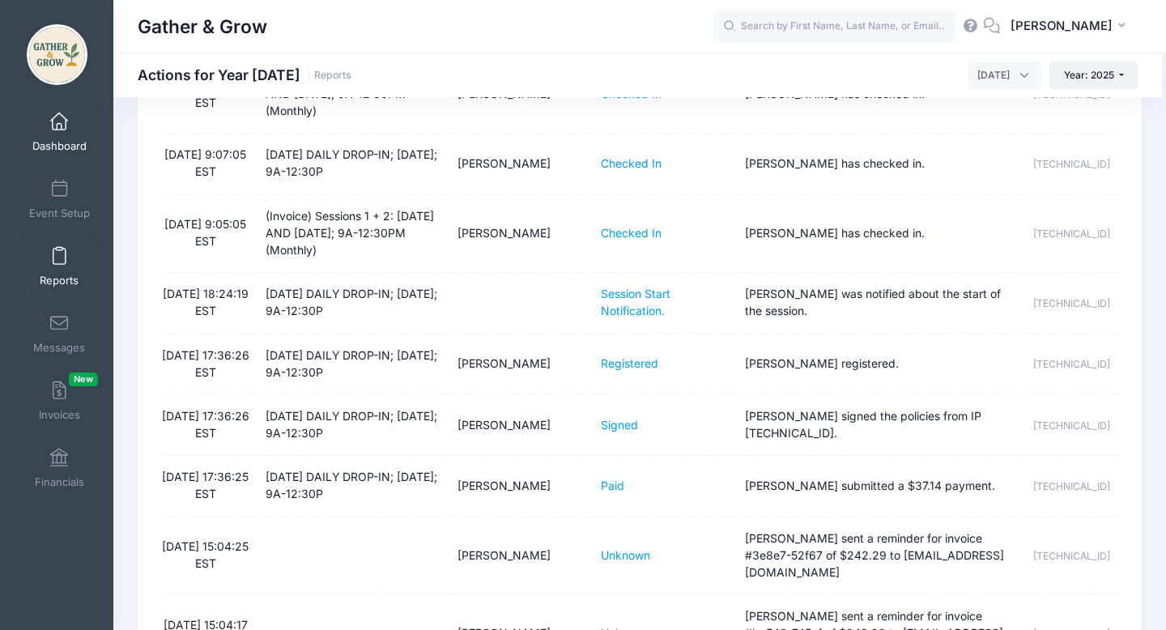
click at [59, 136] on link "Dashboard" at bounding box center [59, 132] width 77 height 57
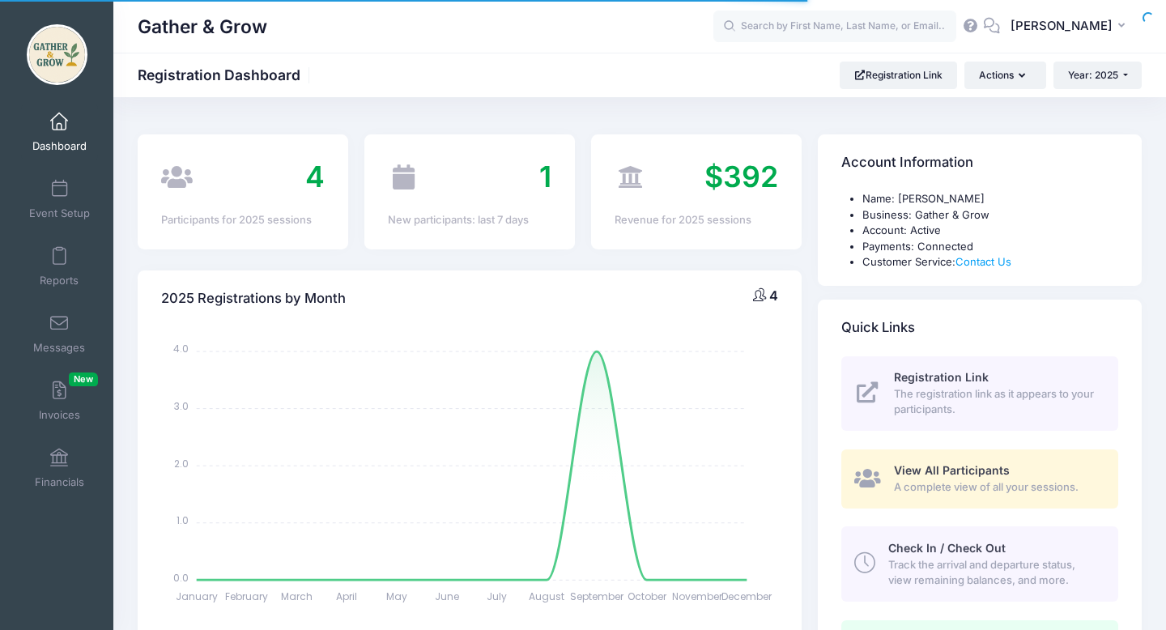
select select
